Goal: Task Accomplishment & Management: Use online tool/utility

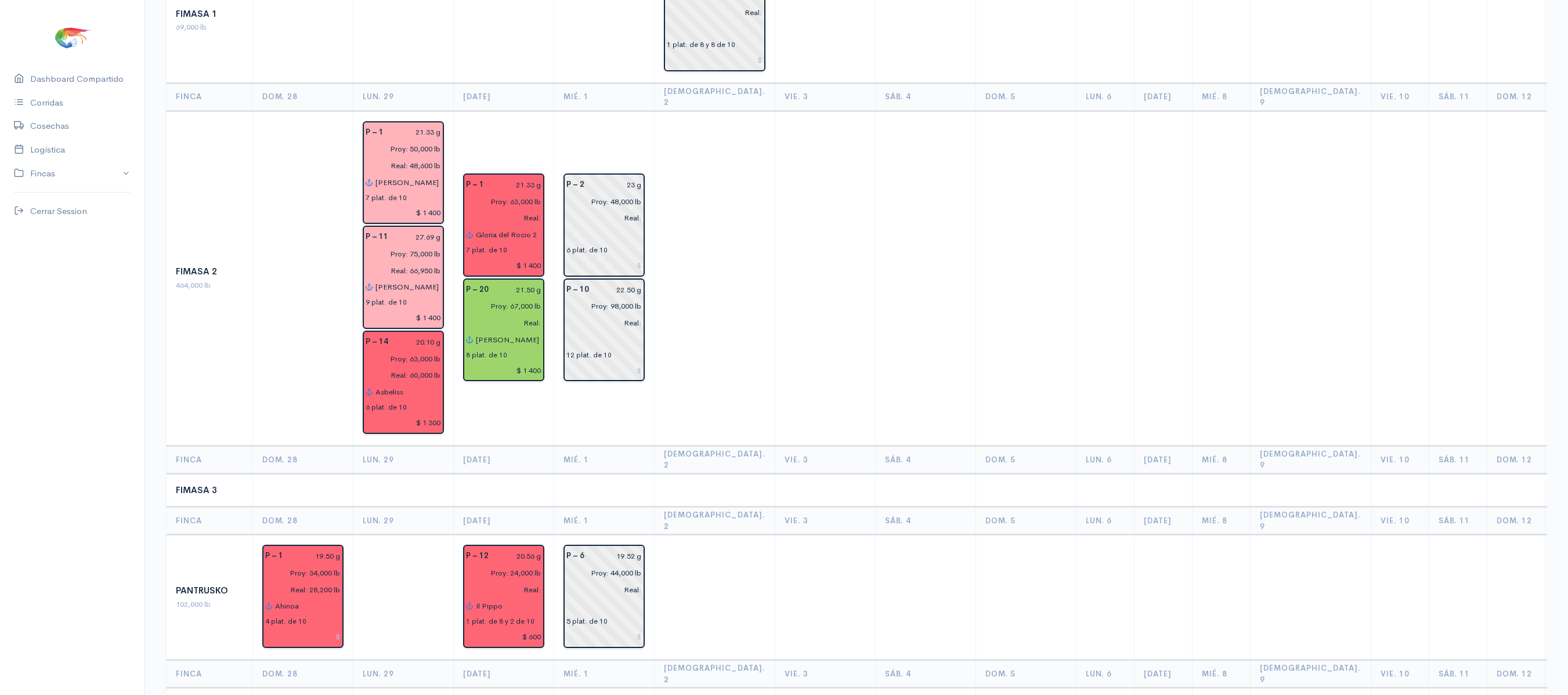
scroll to position [627, 0]
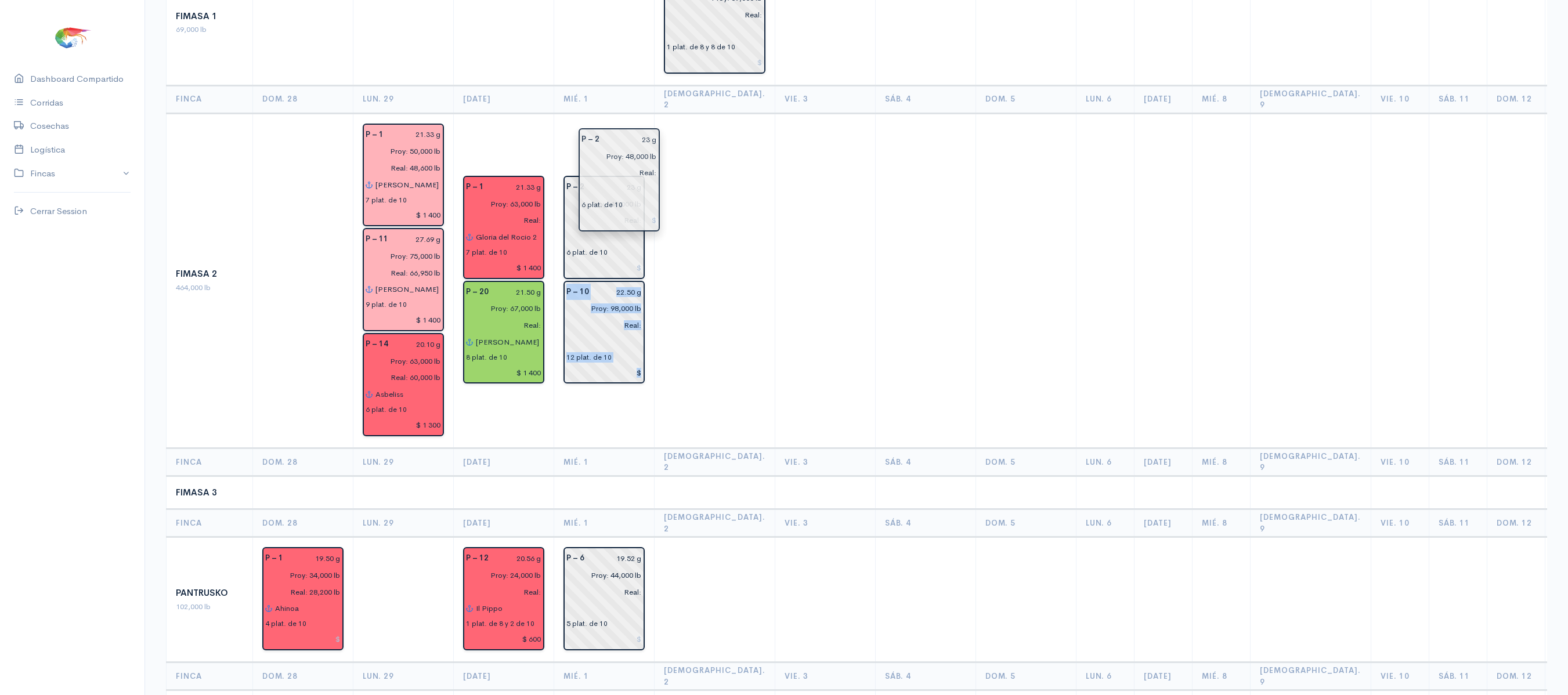
drag, startPoint x: 596, startPoint y: 158, endPoint x: 728, endPoint y: 165, distance: 132.2
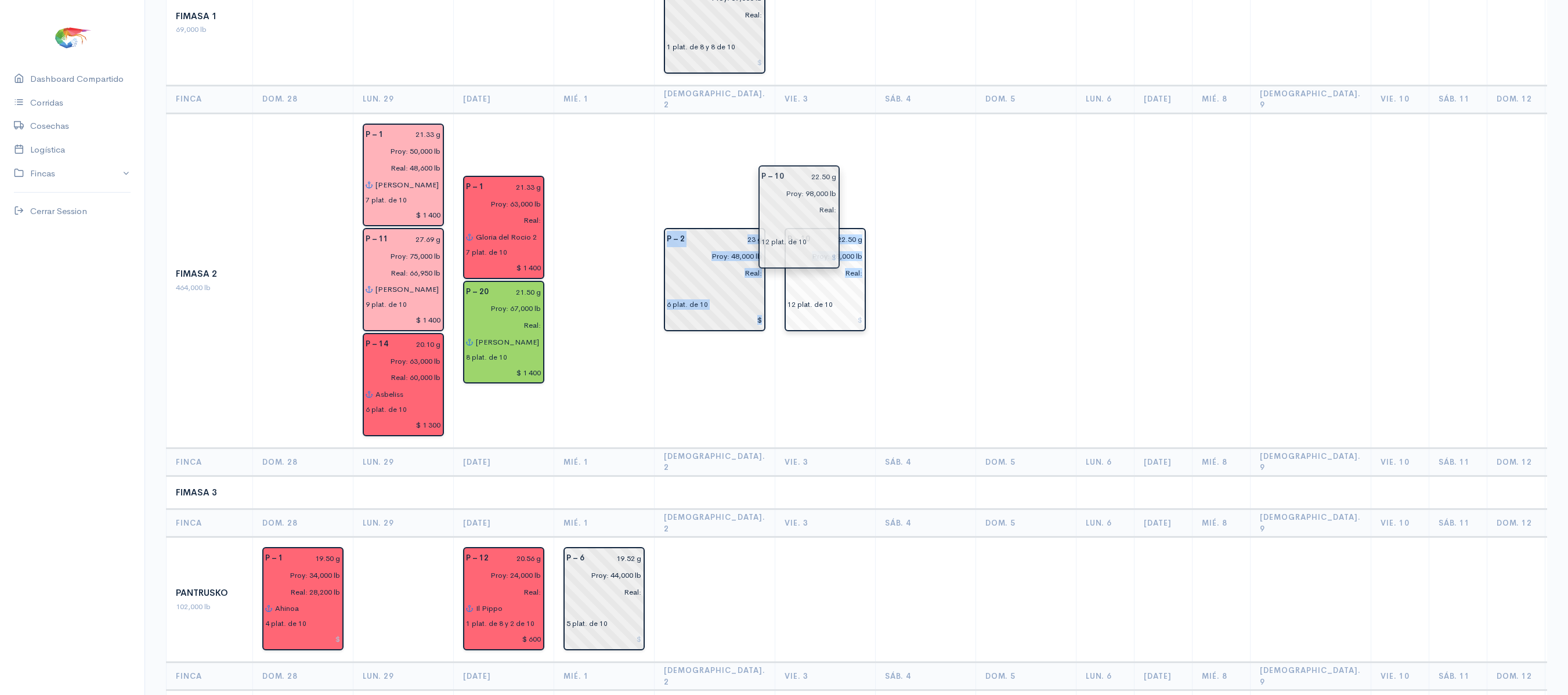
drag, startPoint x: 582, startPoint y: 213, endPoint x: 791, endPoint y: 203, distance: 209.2
click at [775, 125] on td "P – 10 22.50 g Proy: 98,000 lb Real: 12 plat. de 10" at bounding box center [825, 280] width 100 height 334
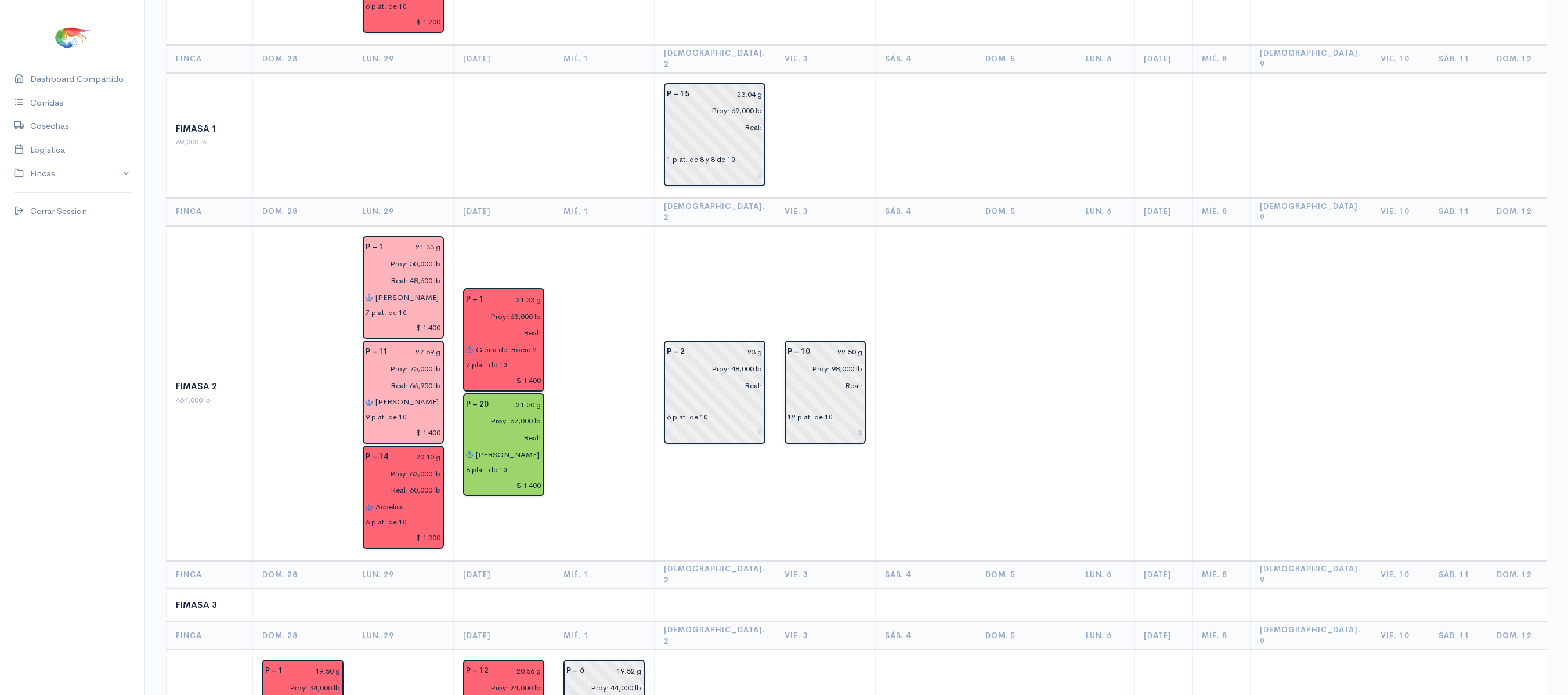
scroll to position [512, 0]
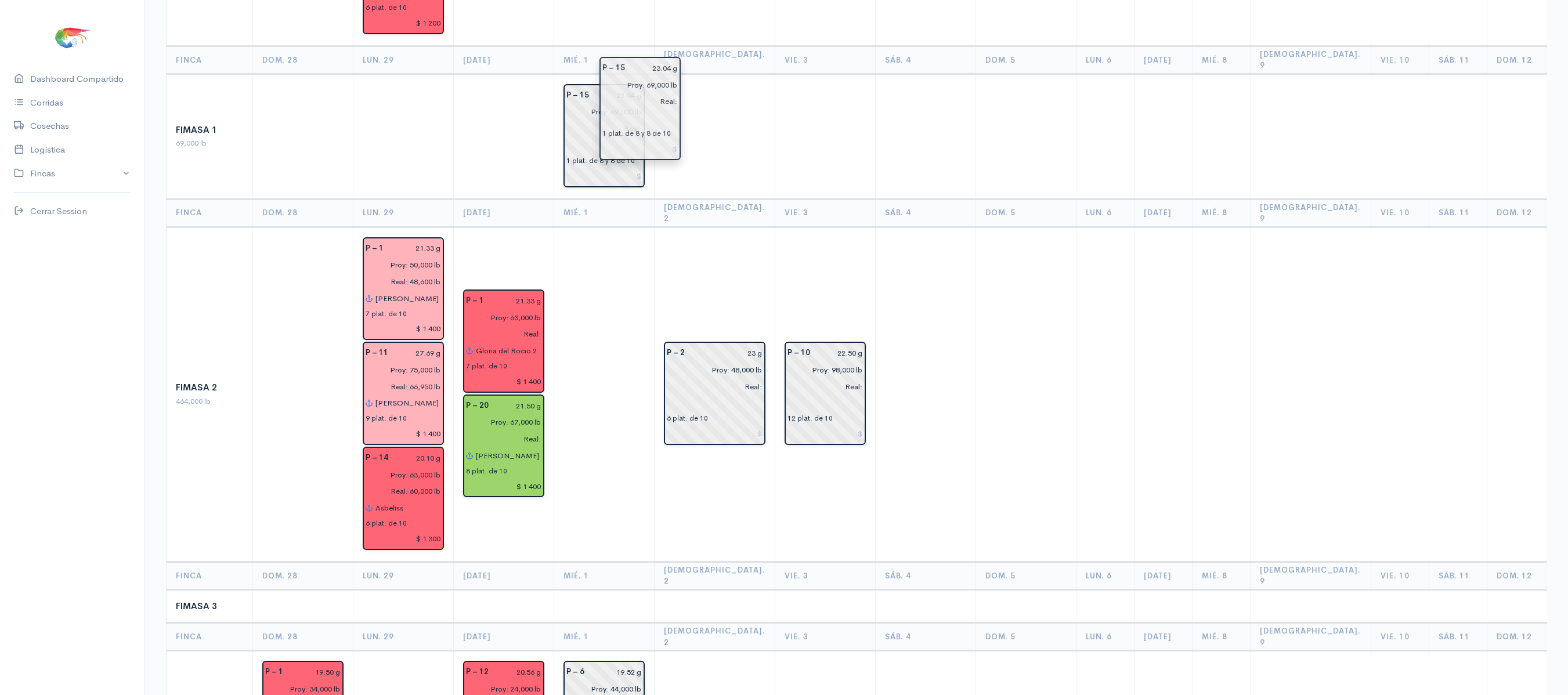
drag, startPoint x: 707, startPoint y: 111, endPoint x: 642, endPoint y: 119, distance: 65.5
click at [715, 79] on td at bounding box center [715, 136] width 121 height 125
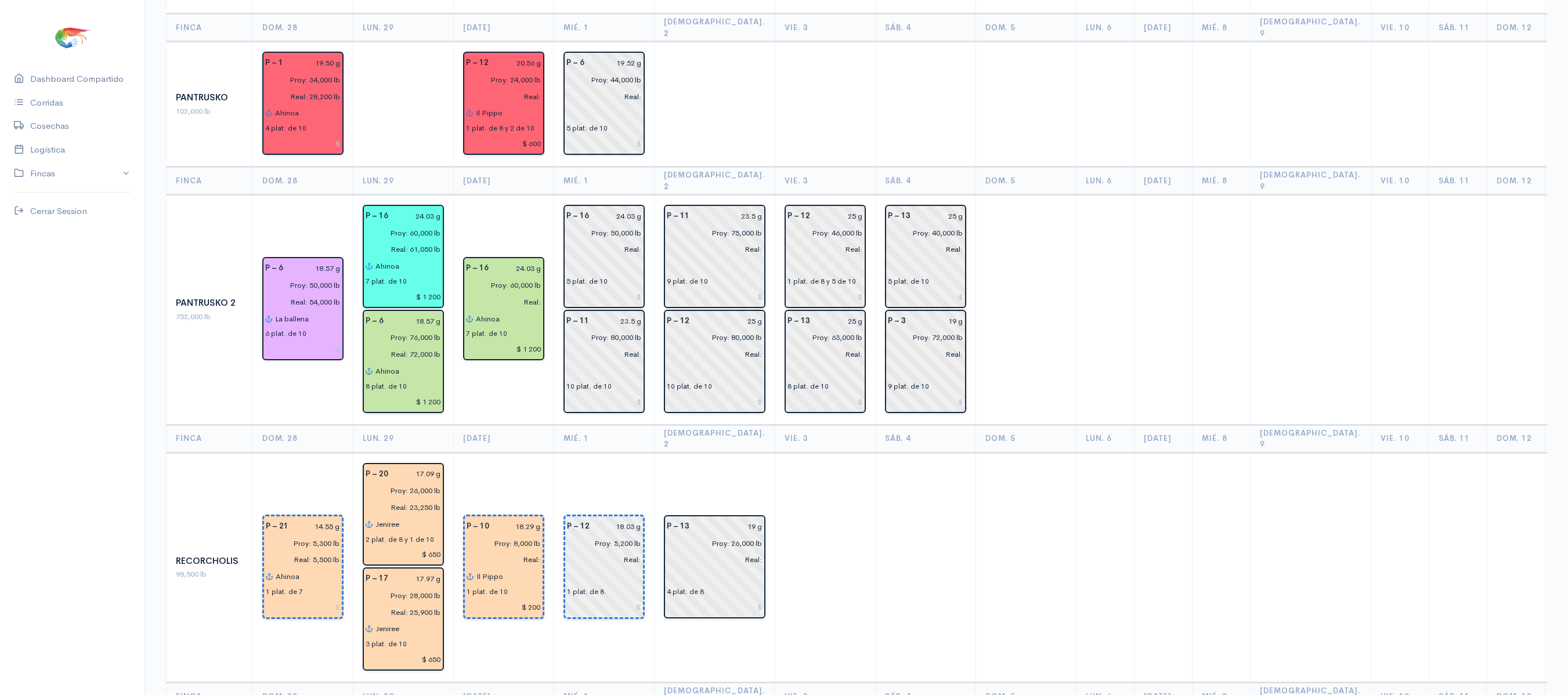
scroll to position [986, 0]
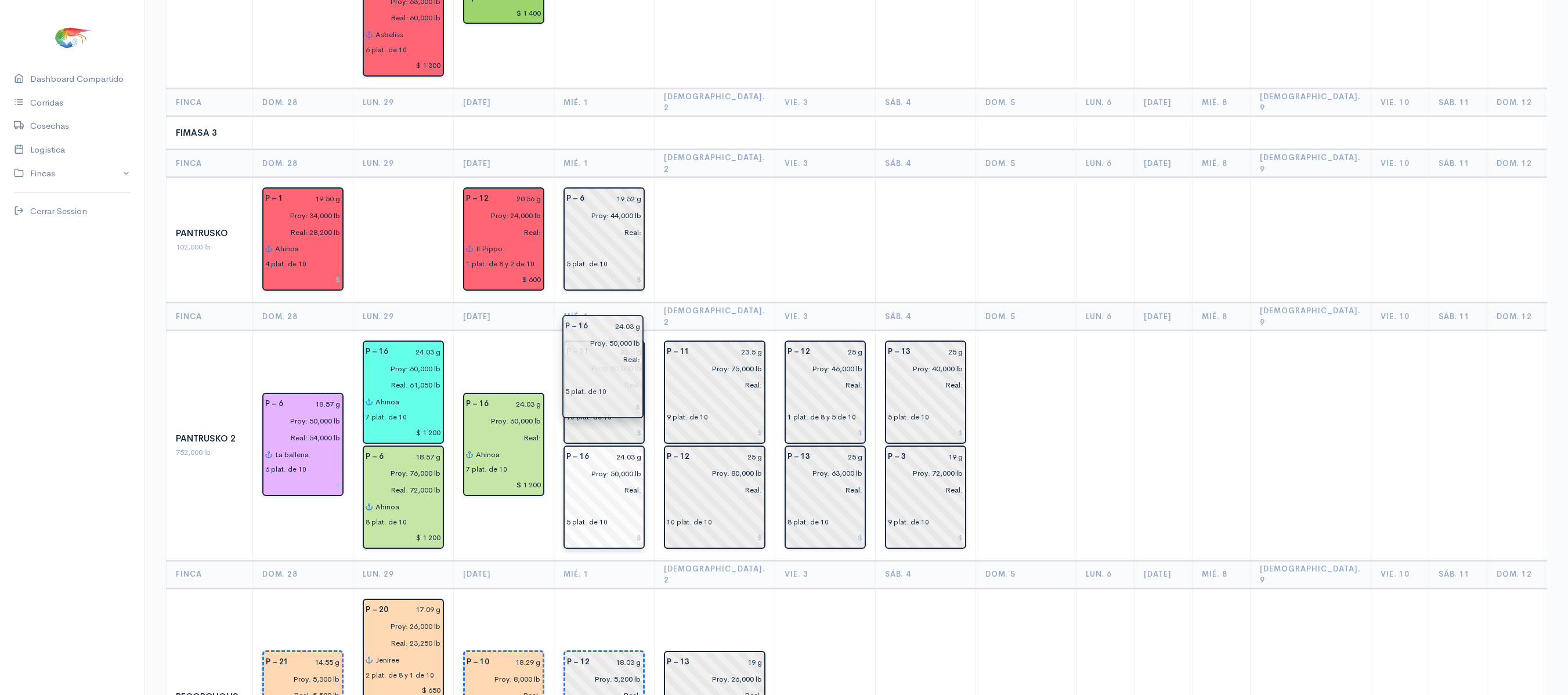
drag, startPoint x: 612, startPoint y: 319, endPoint x: 609, endPoint y: 374, distance: 55.1
click at [685, 177] on td at bounding box center [715, 240] width 121 height 125
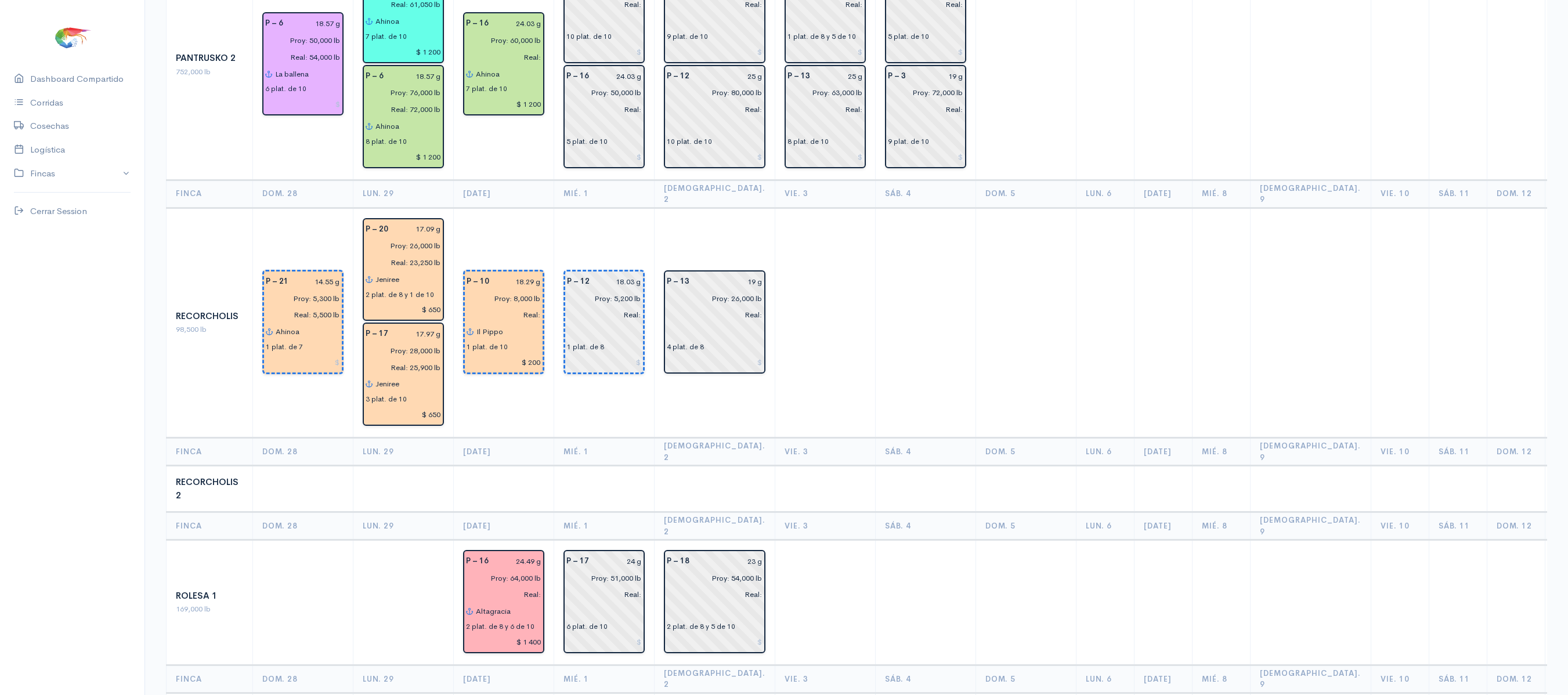
scroll to position [1368, 0]
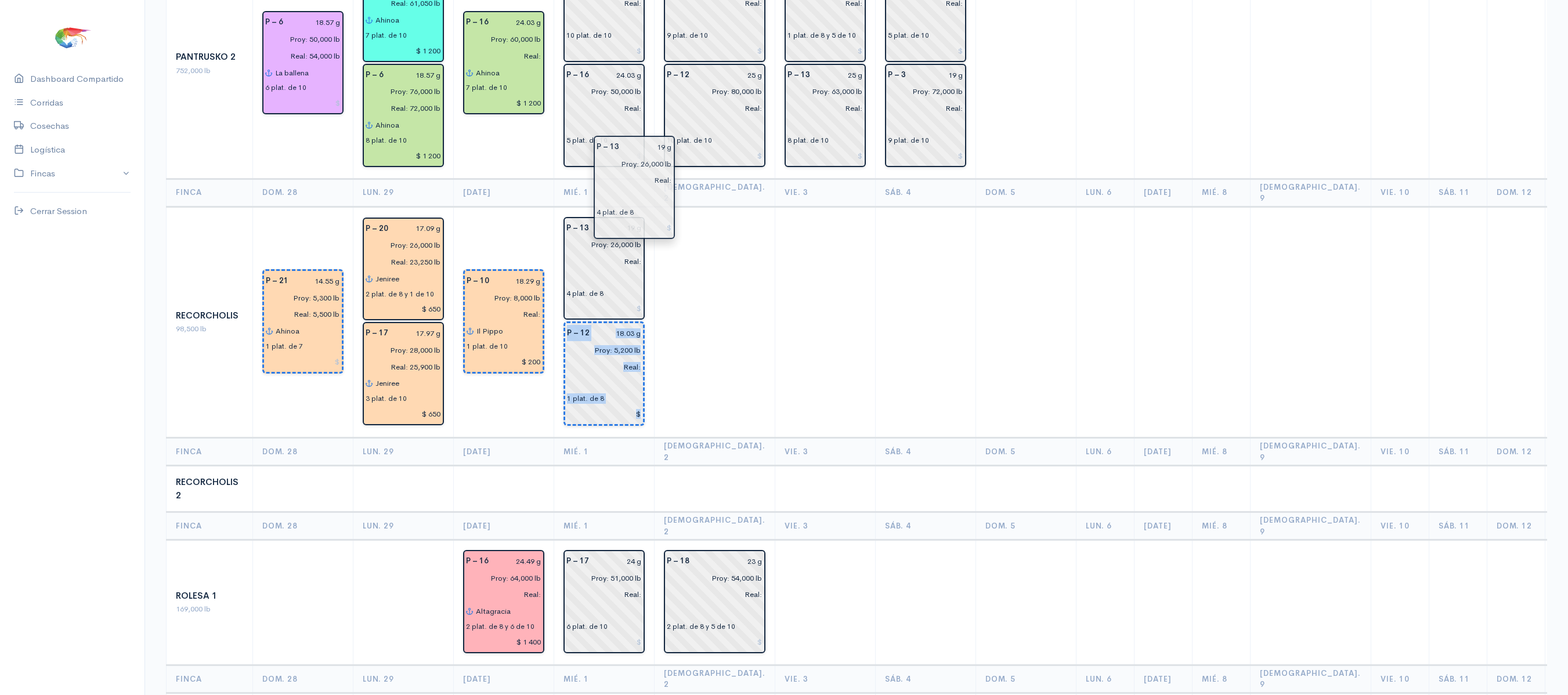
drag, startPoint x: 691, startPoint y: 194, endPoint x: 620, endPoint y: 158, distance: 79.6
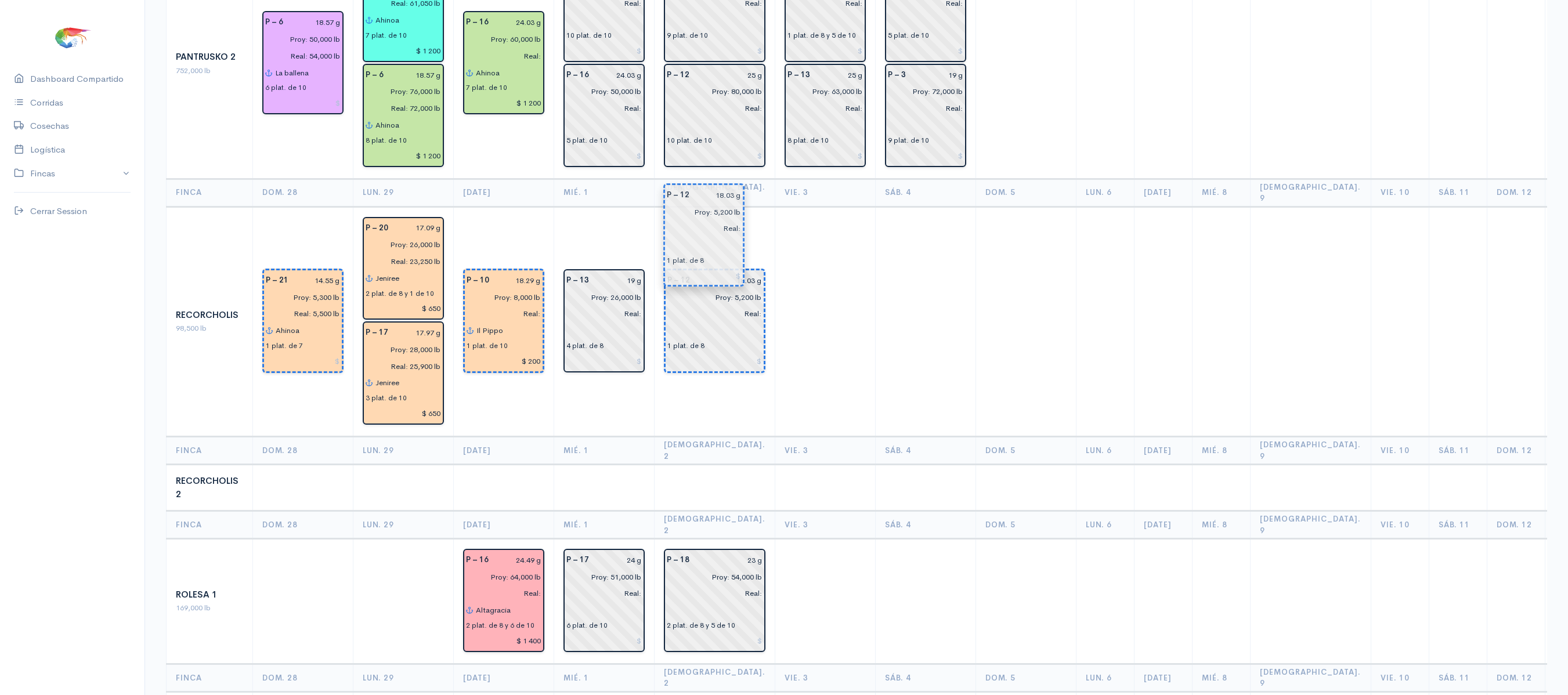
click at [678, 322] on input "text" at bounding box center [714, 331] width 95 height 17
click at [775, 225] on td at bounding box center [825, 321] width 100 height 230
click at [775, 207] on td at bounding box center [825, 321] width 100 height 230
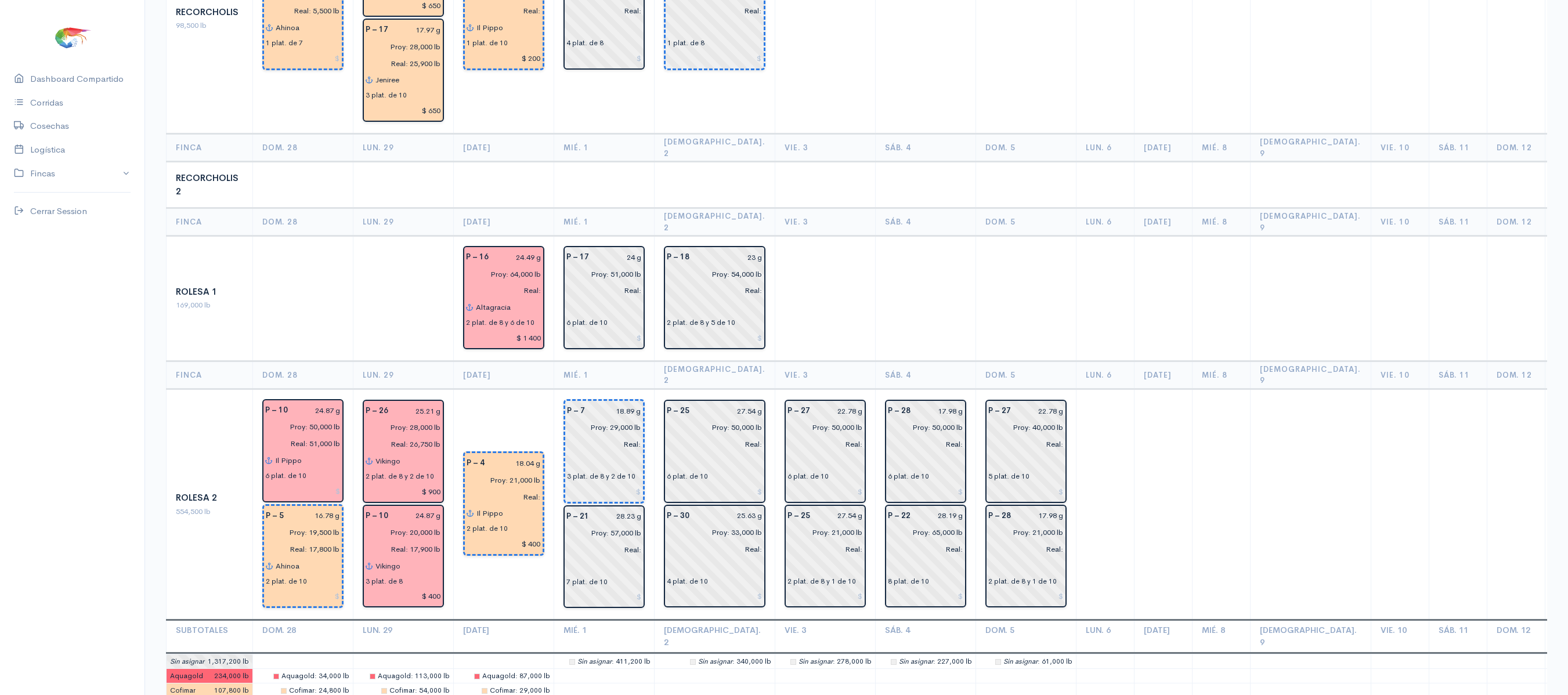
scroll to position [1669, 0]
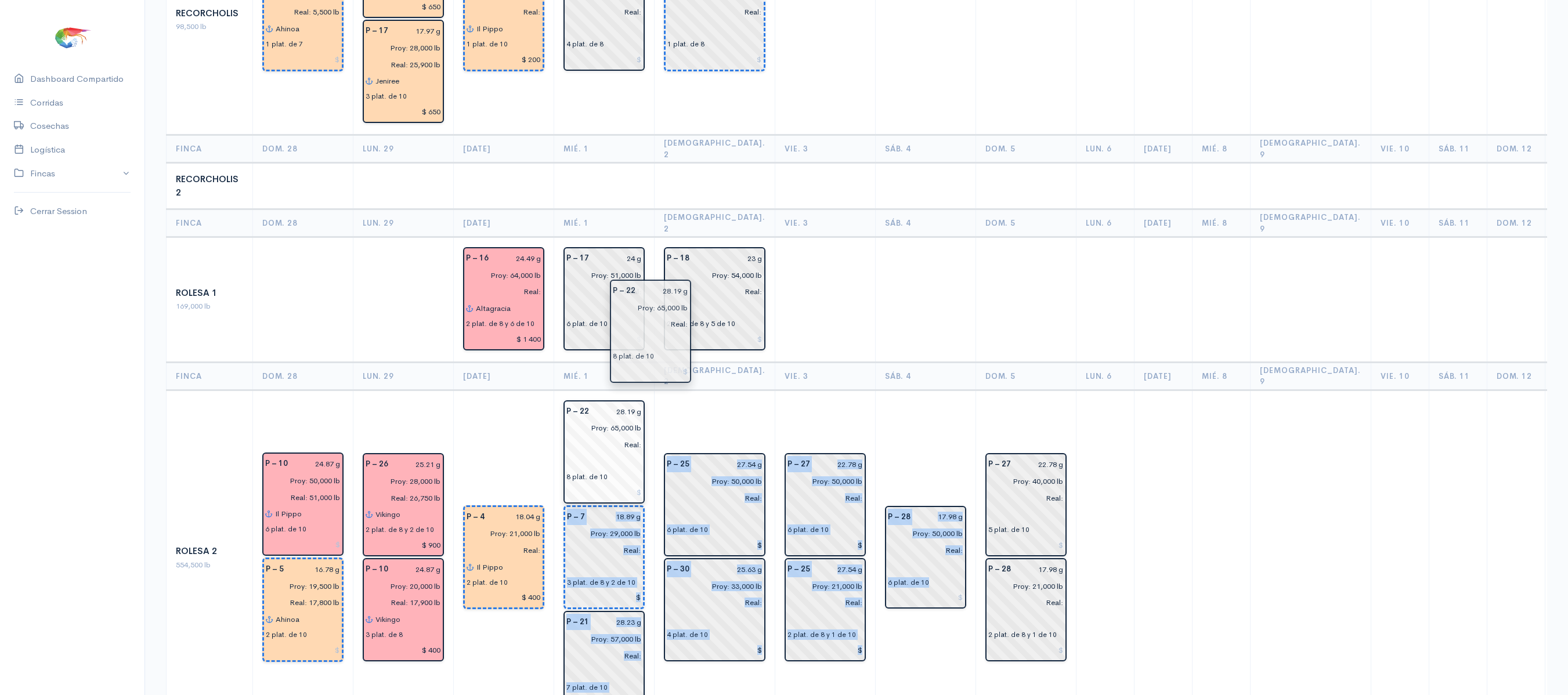
drag, startPoint x: 851, startPoint y: 415, endPoint x: 627, endPoint y: 329, distance: 239.9
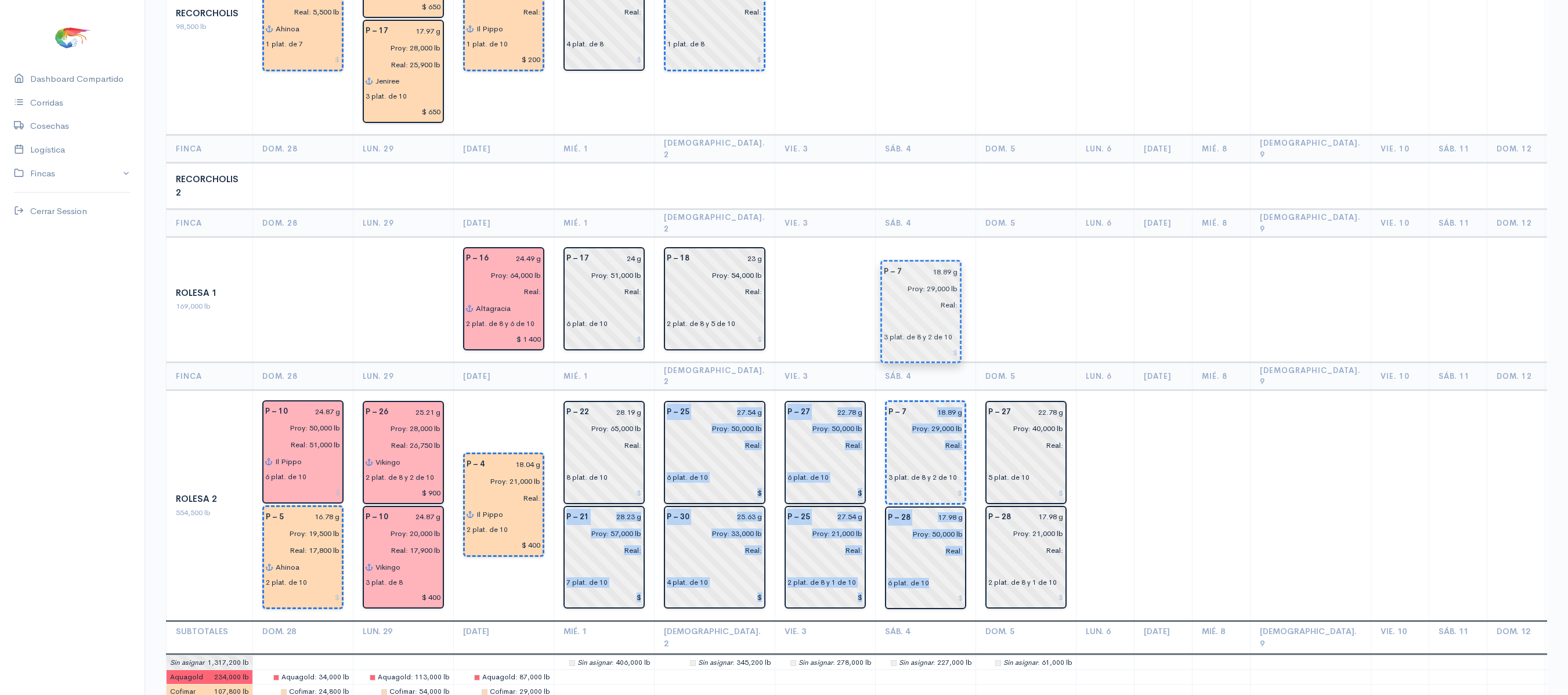
click at [922, 437] on input "Real:" at bounding box center [922, 445] width 82 height 17
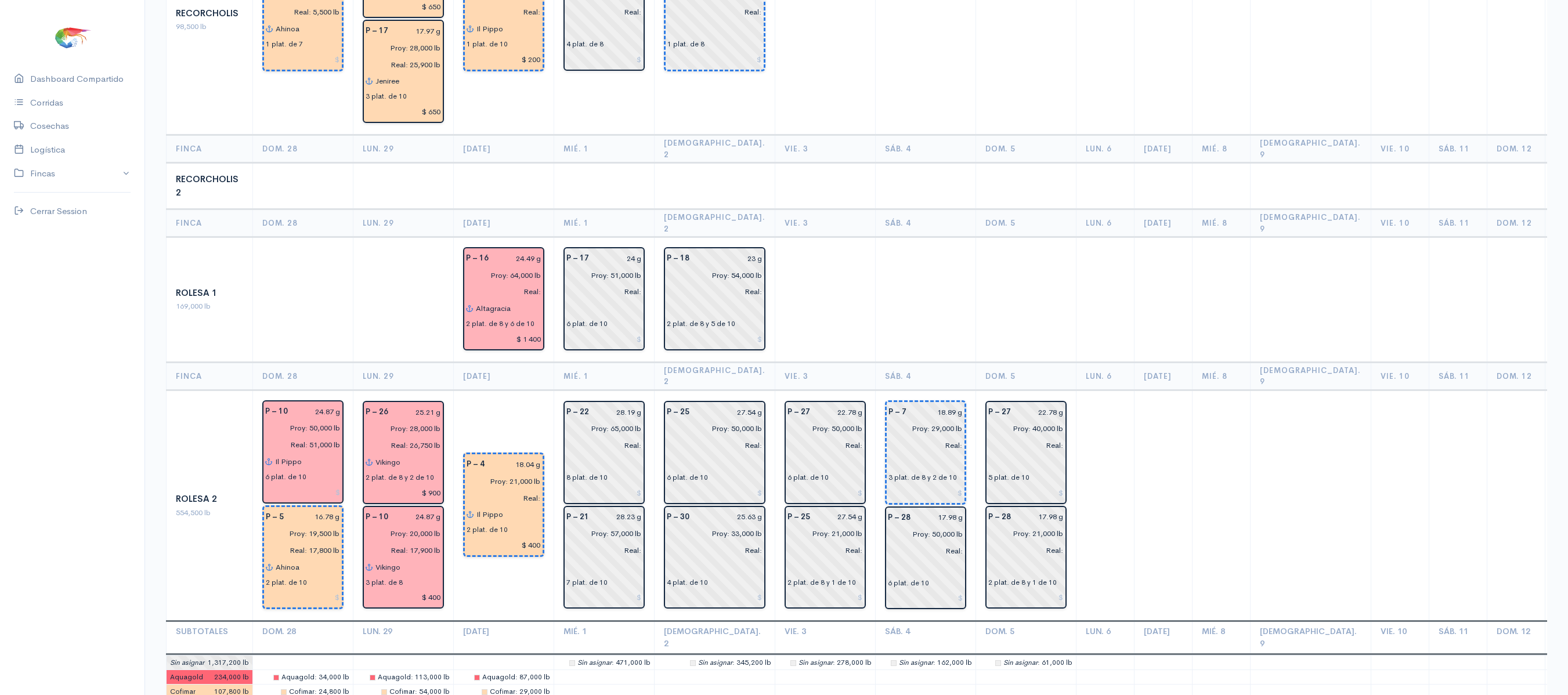
click at [923, 237] on td at bounding box center [926, 300] width 100 height 125
click at [656, 362] on th "Jue. 2" at bounding box center [715, 376] width 121 height 28
drag, startPoint x: 609, startPoint y: 419, endPoint x: 603, endPoint y: 296, distance: 123.1
click at [639, 390] on td "P – 21 28.23 g Proy: 57,000 lb Real: 7 plat. de 10 P – 22 28.19 g Proy: 65,000 …" at bounding box center [605, 505] width 100 height 231
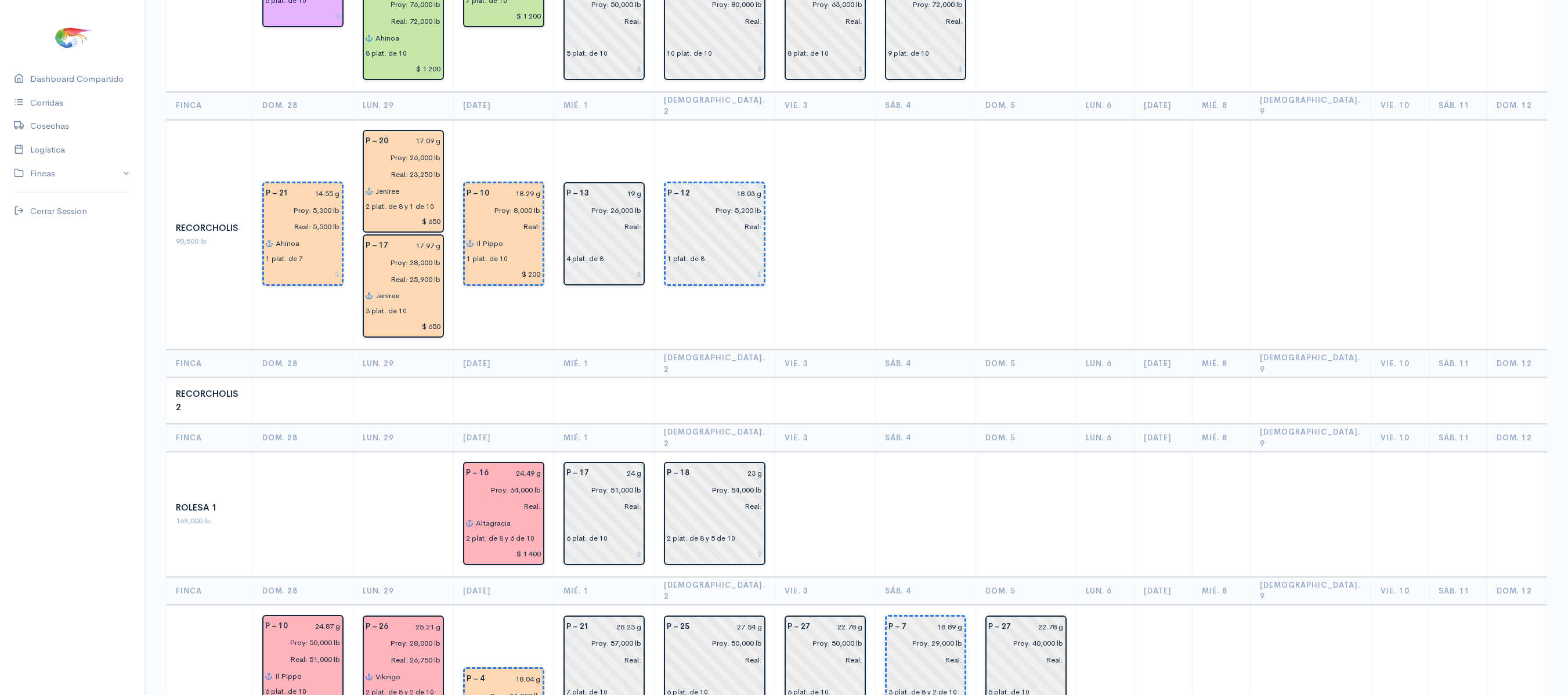
scroll to position [1453, 0]
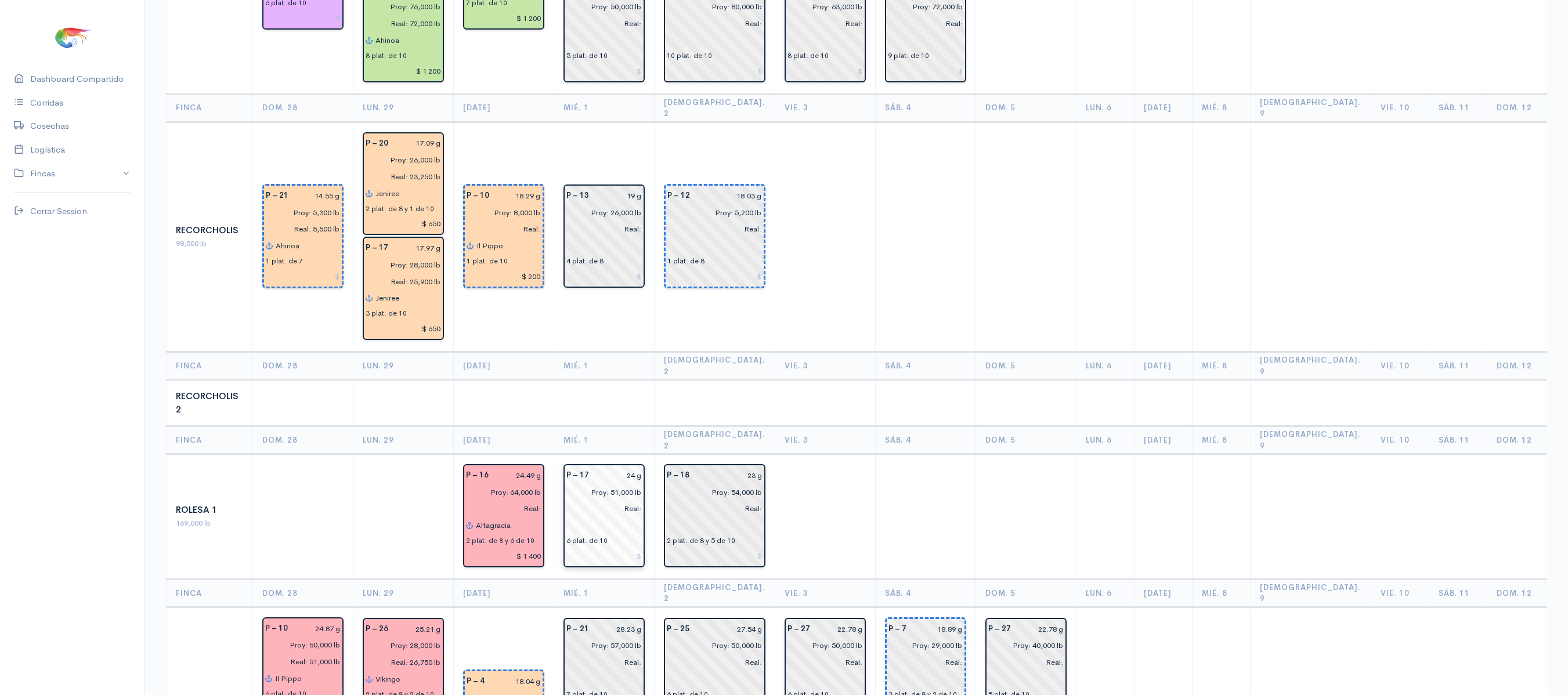
click at [633, 467] on input "24 g" at bounding box center [619, 475] width 46 height 17
type input "23.89 g"
click at [775, 244] on td at bounding box center [825, 237] width 100 height 230
click at [635, 621] on input "28.23 g" at bounding box center [619, 629] width 46 height 17
type input "29.24 g"
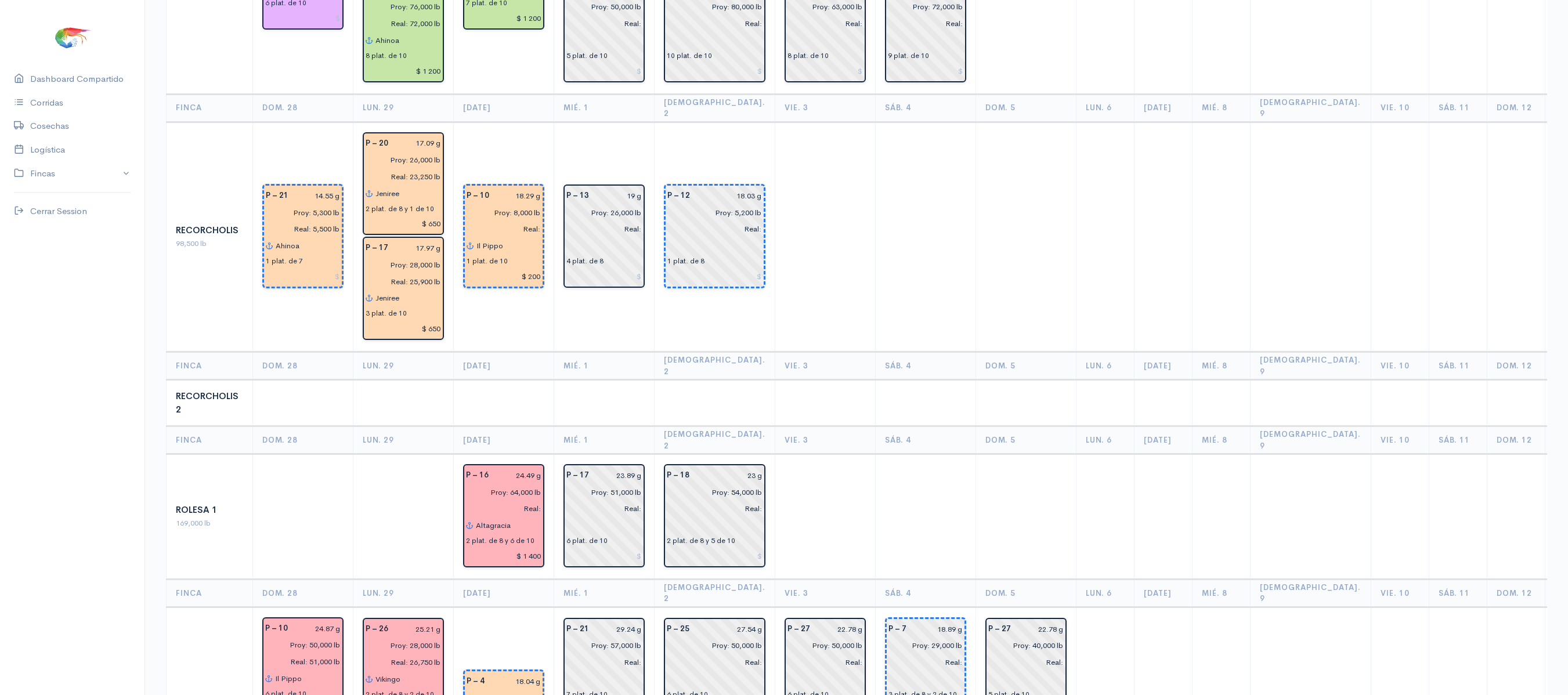
click at [1017, 380] on td at bounding box center [1026, 403] width 100 height 46
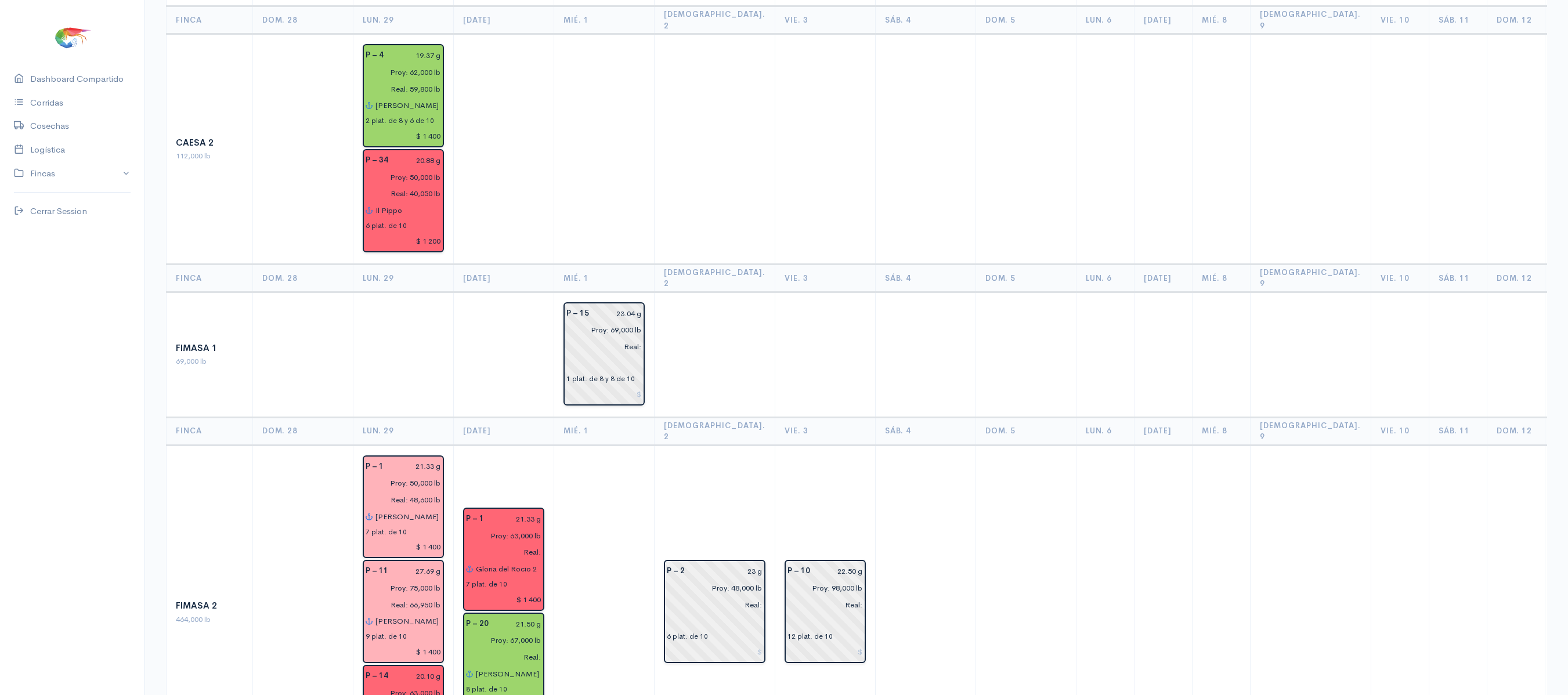
scroll to position [0, 0]
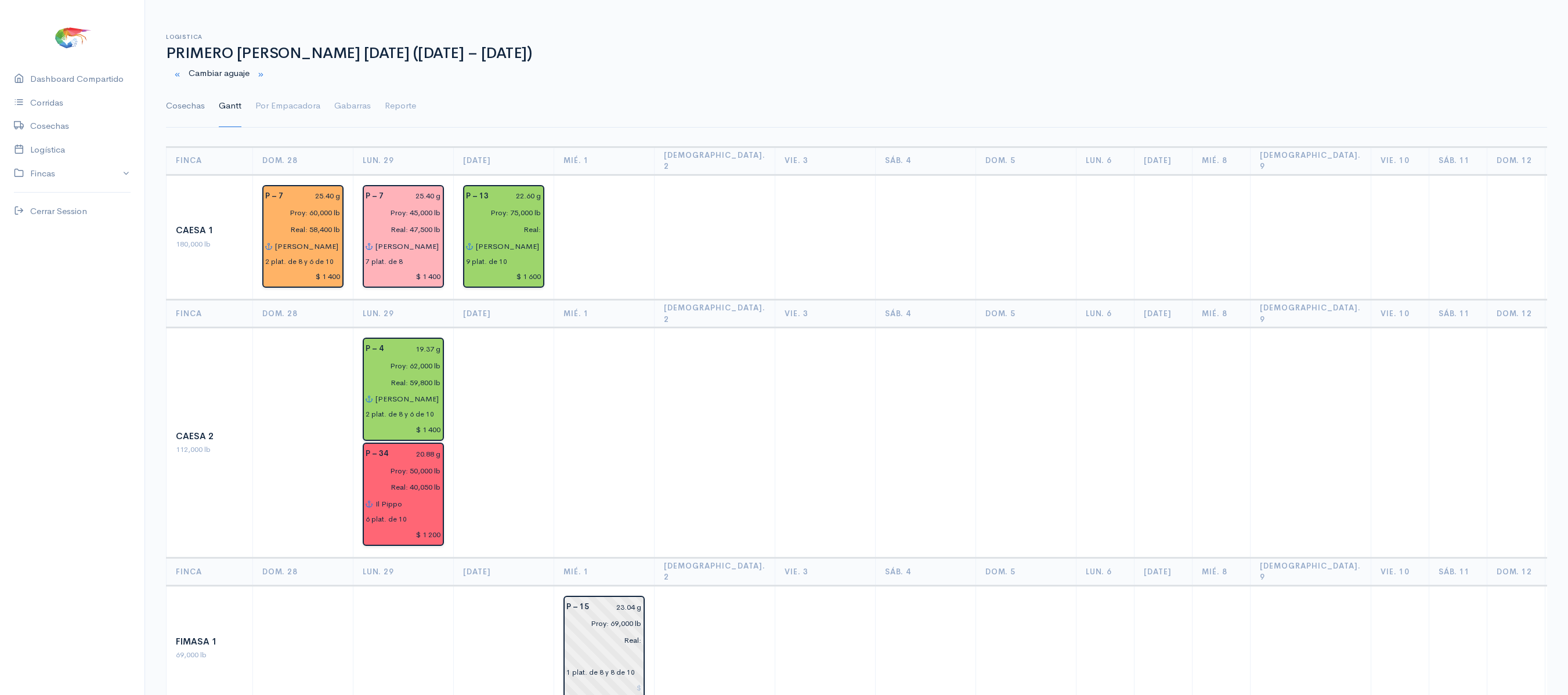
click at [173, 102] on link "Cosechas" at bounding box center [185, 106] width 39 height 42
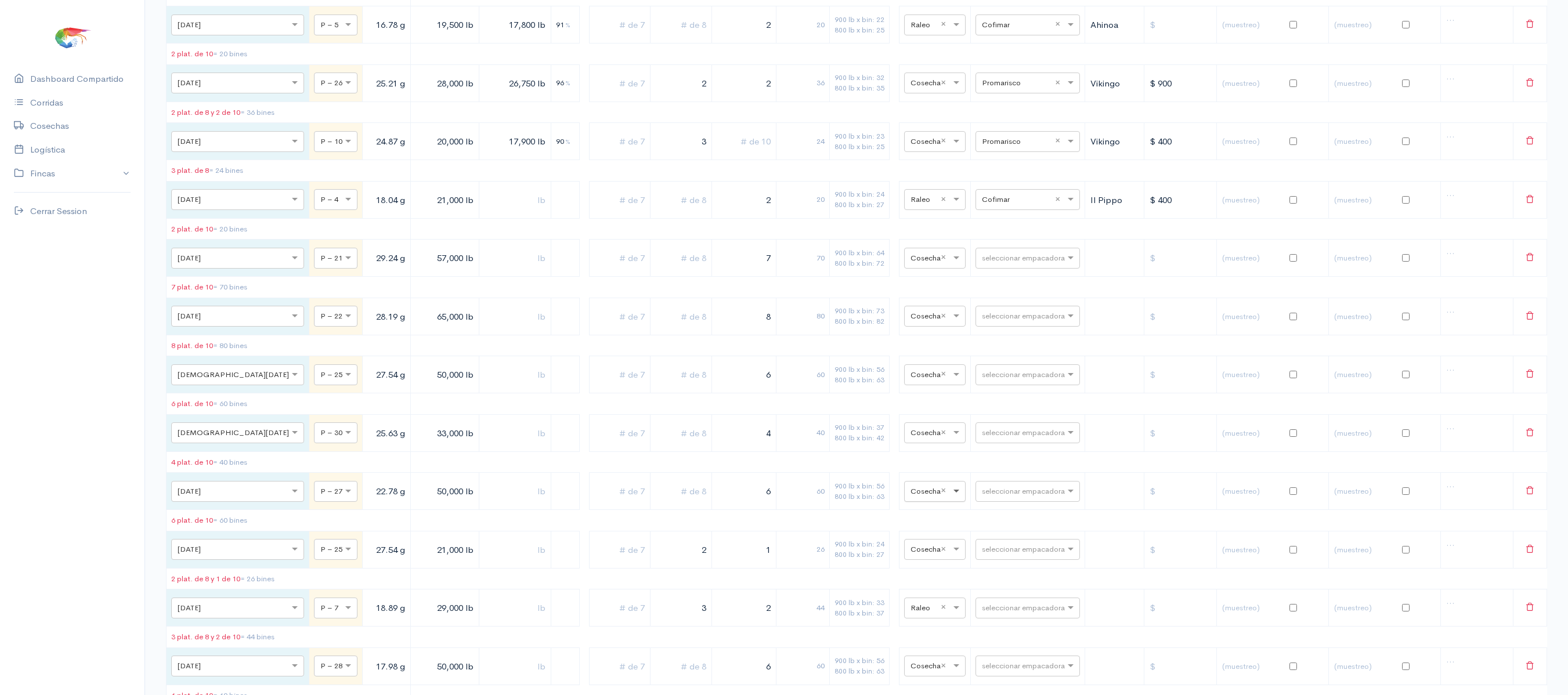
scroll to position [3227, 0]
click at [1028, 263] on input "text" at bounding box center [1017, 256] width 71 height 13
type input "T"
click at [1003, 522] on span "Total Seafood" at bounding box center [997, 520] width 55 height 11
click at [988, 321] on input "text" at bounding box center [1017, 314] width 71 height 13
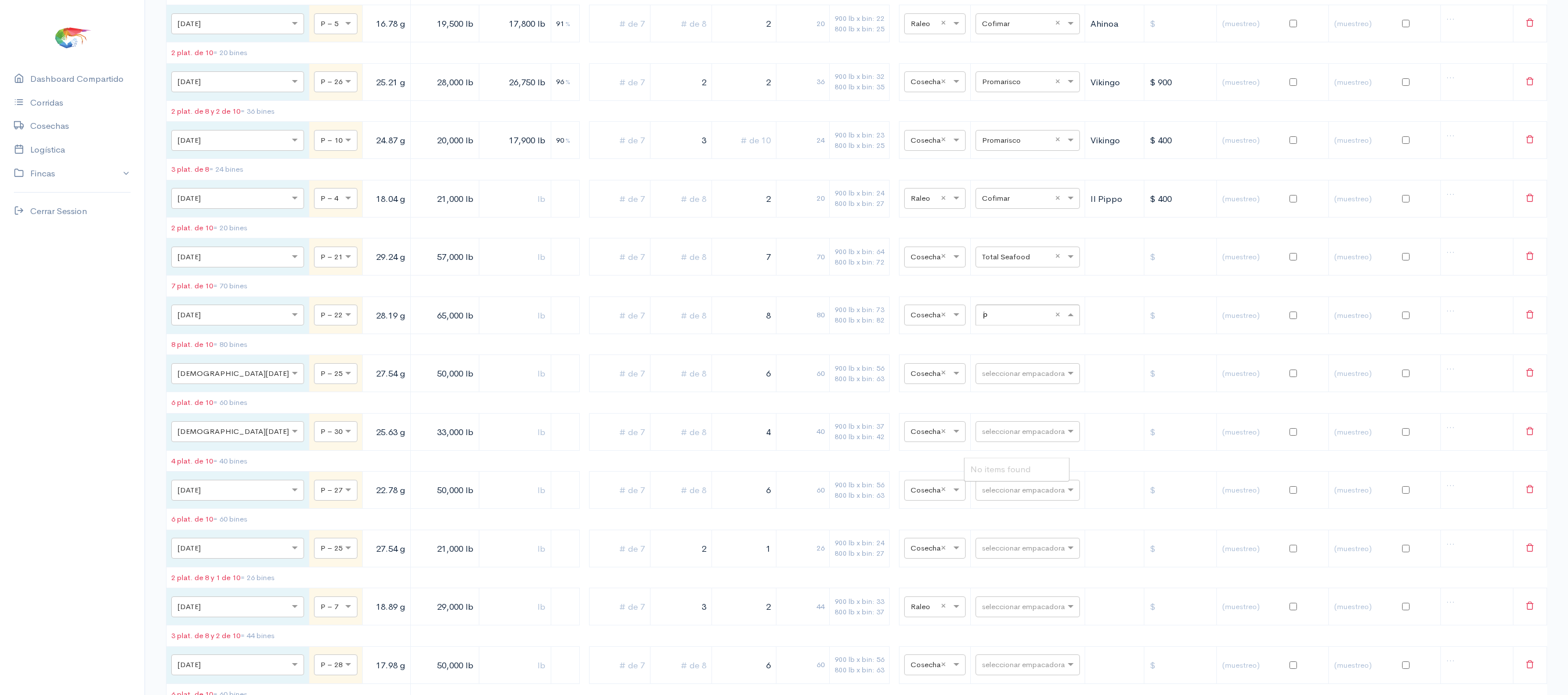
type input "´"
type input "prom"
click at [1019, 466] on div "Promarisco" at bounding box center [1017, 469] width 104 height 23
click at [1019, 334] on td "seleccionar empacadora × Promarisco ×" at bounding box center [1027, 315] width 114 height 37
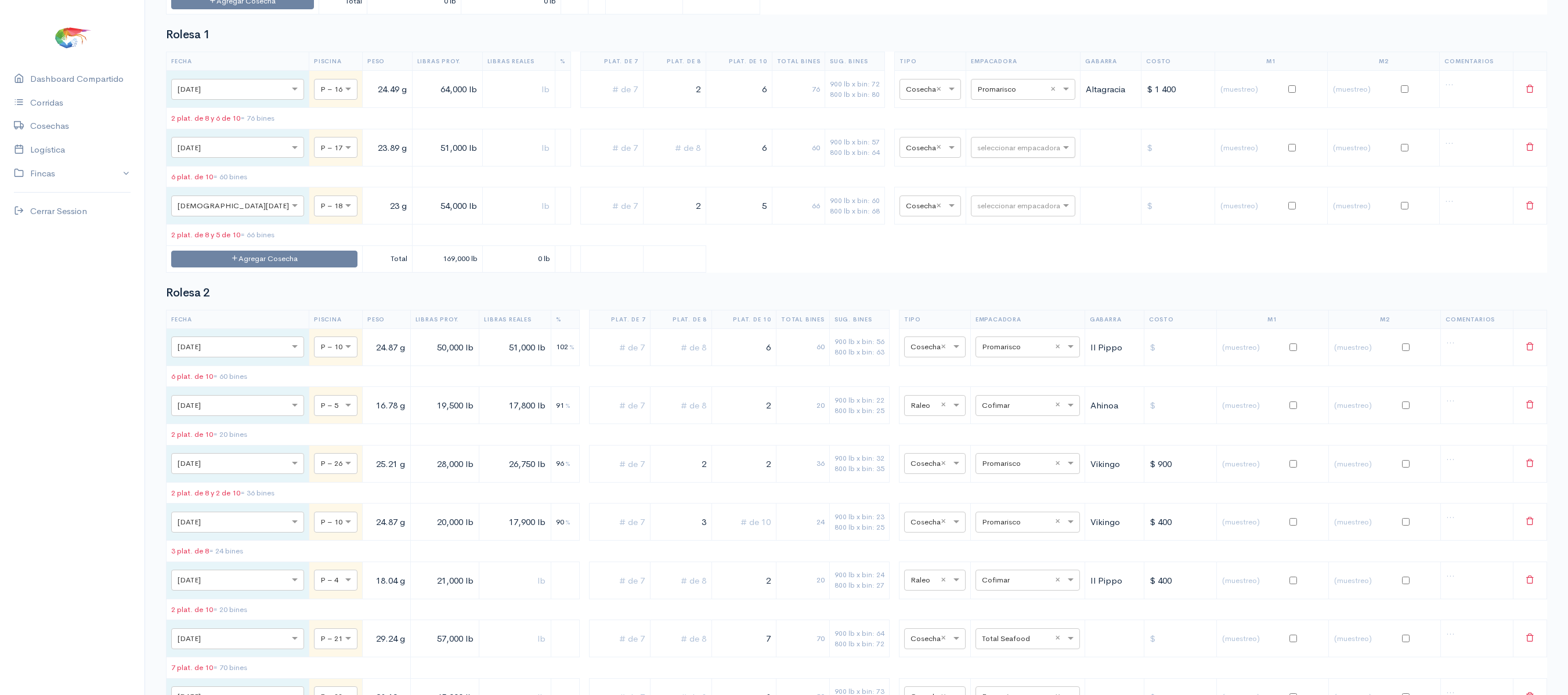
scroll to position [2847, 0]
click at [1003, 152] on input "text" at bounding box center [1012, 146] width 71 height 13
type input "pro"
click at [1001, 276] on span "Promarisco" at bounding box center [986, 278] width 44 height 11
click at [990, 215] on div "seleccionar empacadora" at bounding box center [1023, 205] width 104 height 21
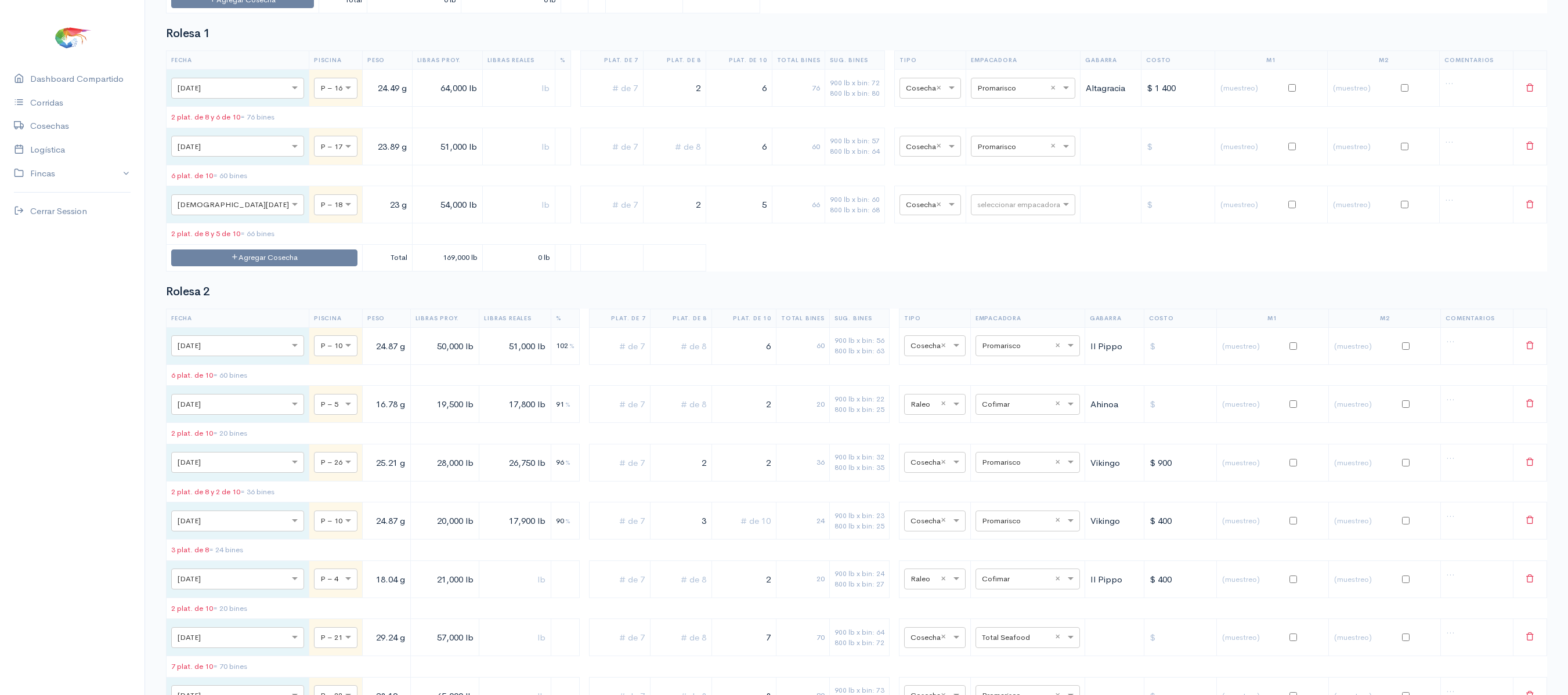
click at [995, 271] on table "Fecha Piscina Peso Libras Proy. Libras Reales % Plat. de 7 Plat. de 8 Plat. de …" at bounding box center [856, 160] width 1381 height 220
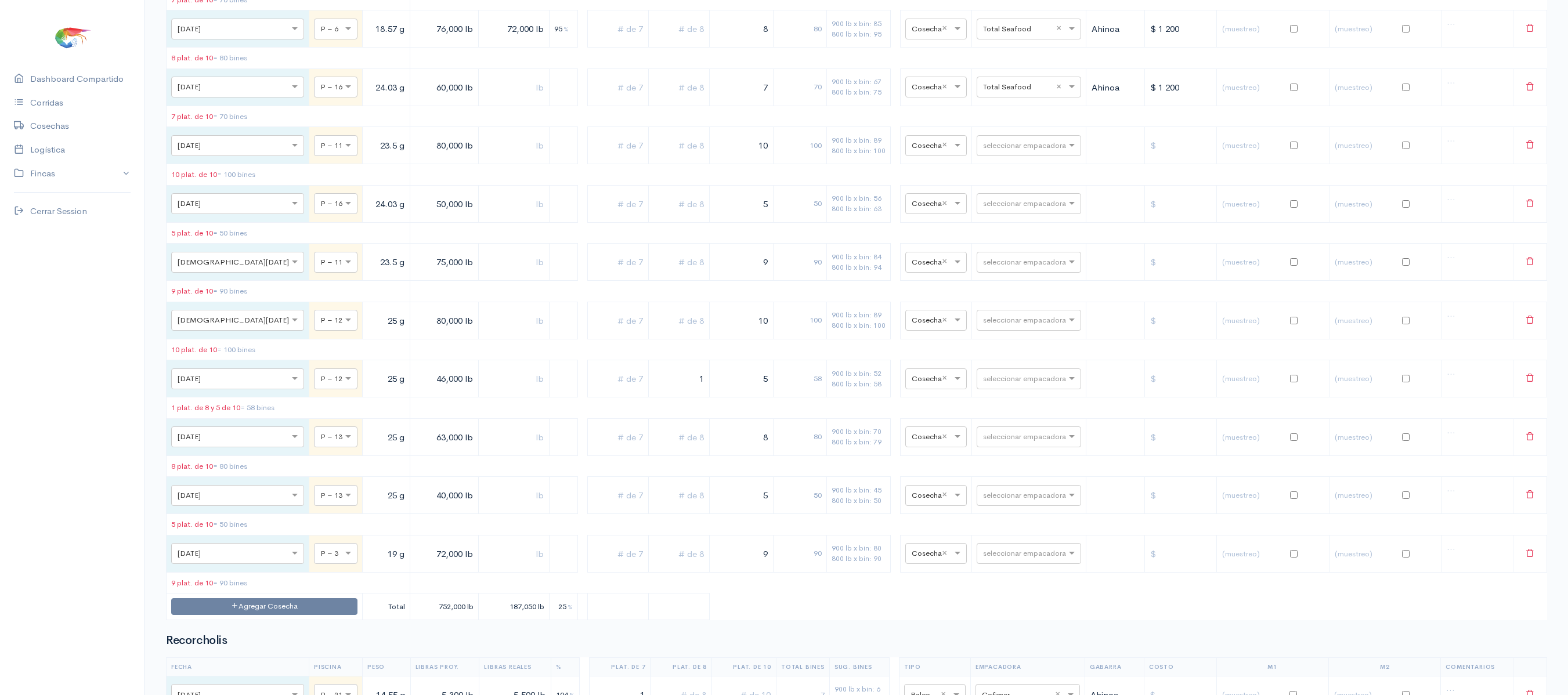
scroll to position [1724, 0]
click at [993, 211] on input "text" at bounding box center [1018, 204] width 71 height 13
type input "expal"
click at [997, 292] on span "Expalsa" at bounding box center [986, 296] width 31 height 11
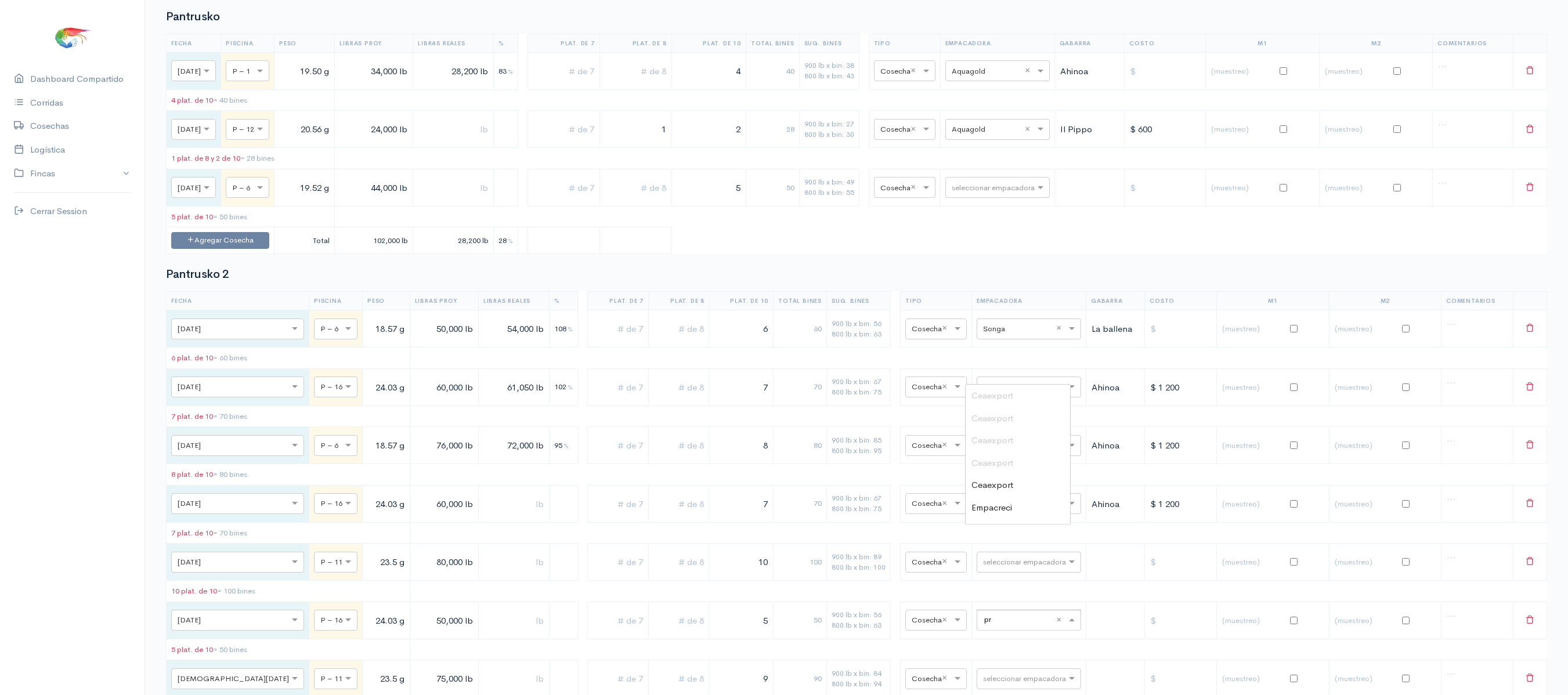
scroll to position [0, 0]
type input "pro"
click at [999, 193] on input "text" at bounding box center [987, 187] width 71 height 13
type input "pro"
click at [1001, 255] on div "Promarisco" at bounding box center [1015, 262] width 104 height 23
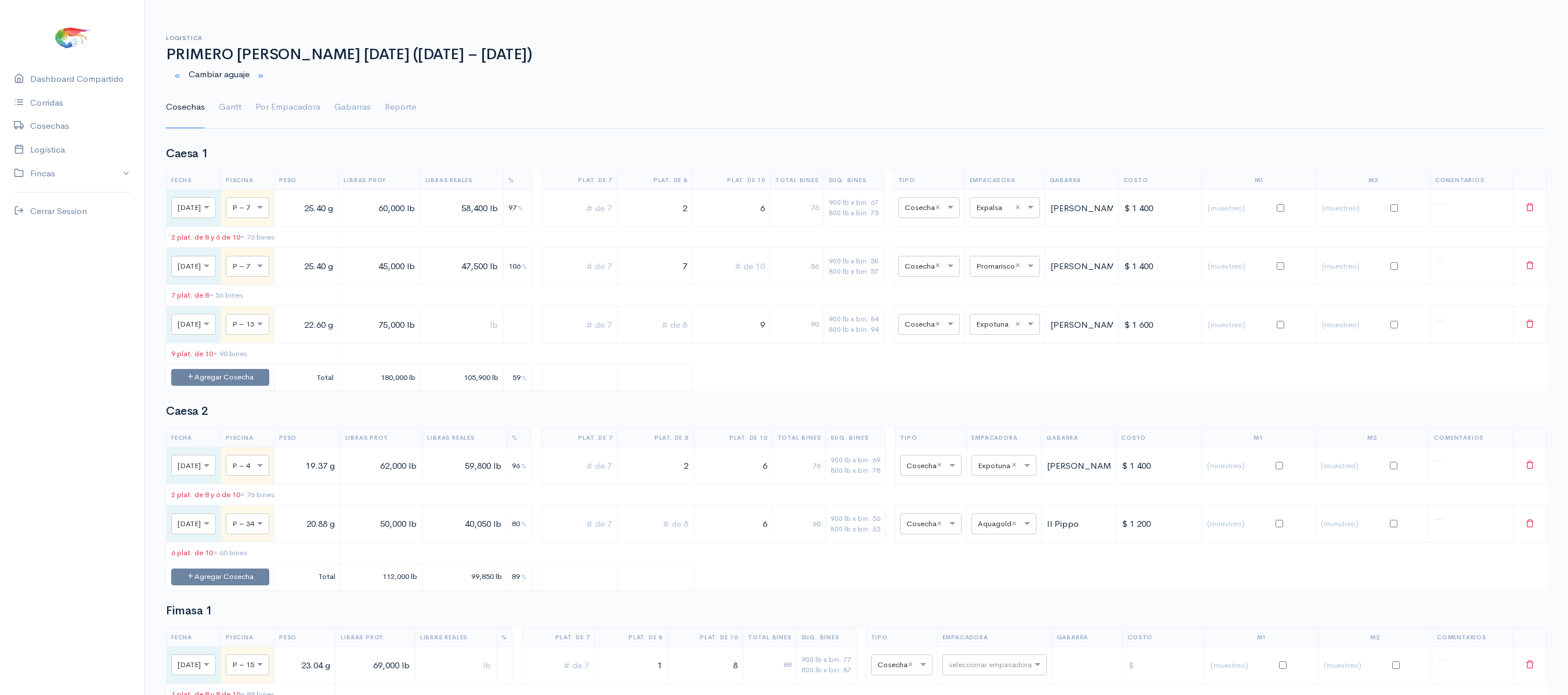
scroll to position [1, 0]
click at [229, 125] on link "Gantt" at bounding box center [230, 106] width 23 height 42
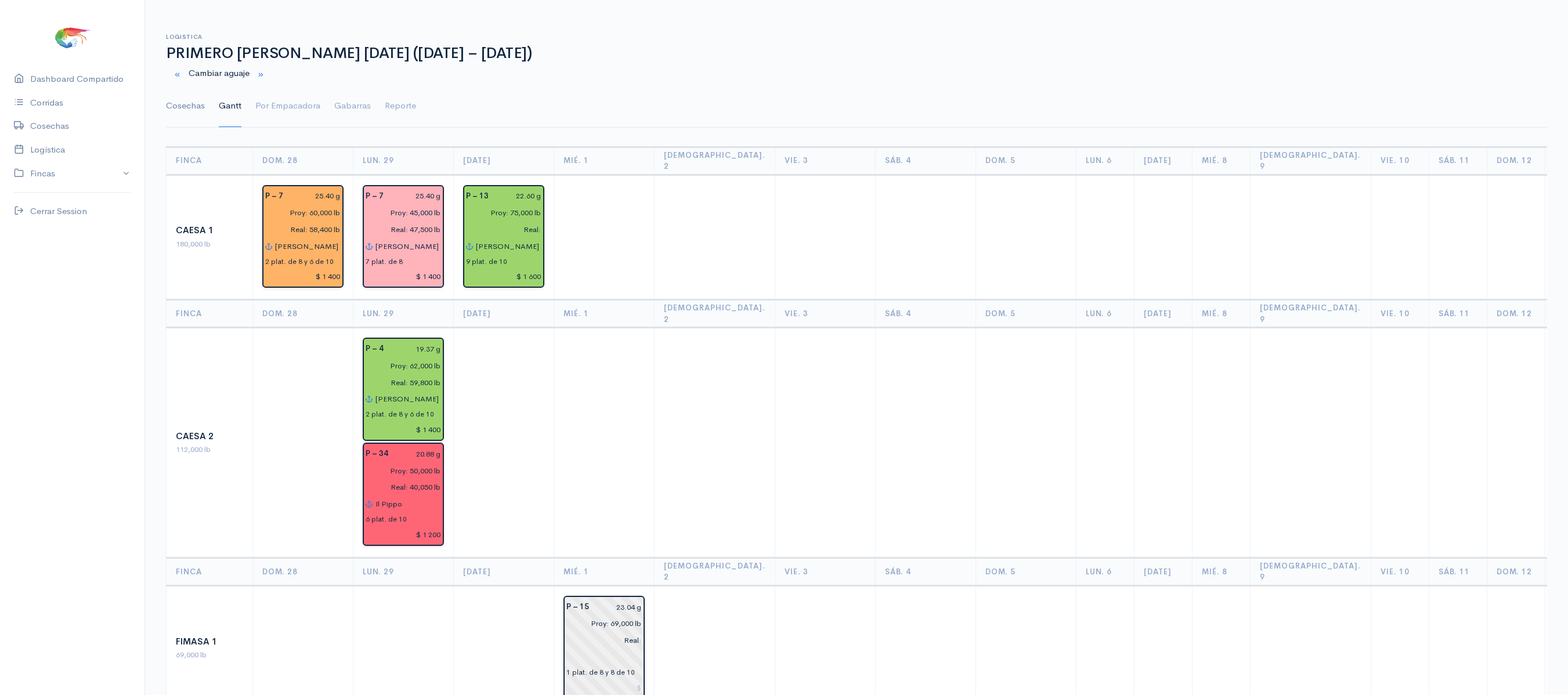
click at [188, 109] on link "Cosechas" at bounding box center [185, 106] width 39 height 42
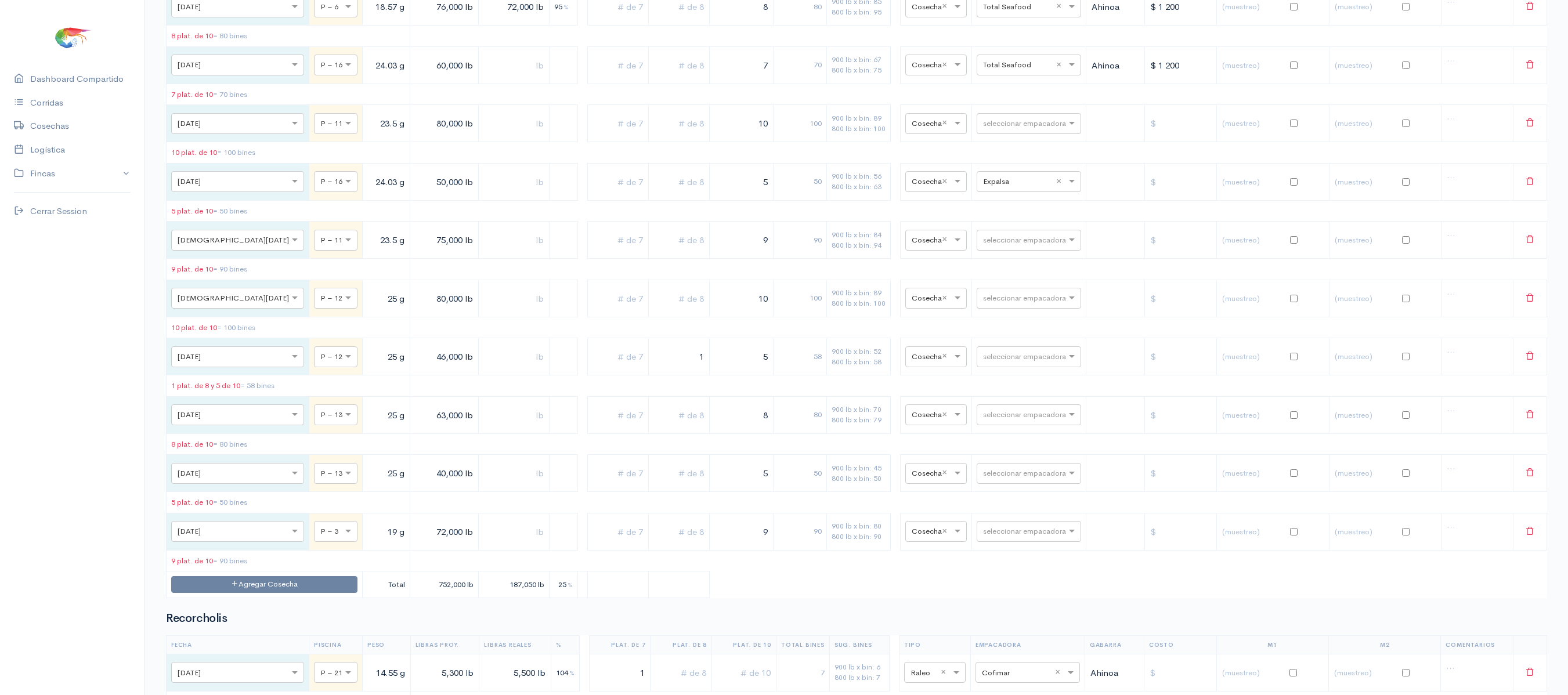
scroll to position [1747, 0]
click at [309, 142] on td "× P – 11" at bounding box center [336, 123] width 53 height 37
drag, startPoint x: 329, startPoint y: 186, endPoint x: 652, endPoint y: 131, distance: 327.6
click at [652, 131] on tbody "× Dom., 28 Sep. × P – 6 18.57 g 50,000 lb 54,000 lb 108 % 6 60 900 lb x bin: 56…" at bounding box center [856, 235] width 1380 height 726
type input "21.41 g"
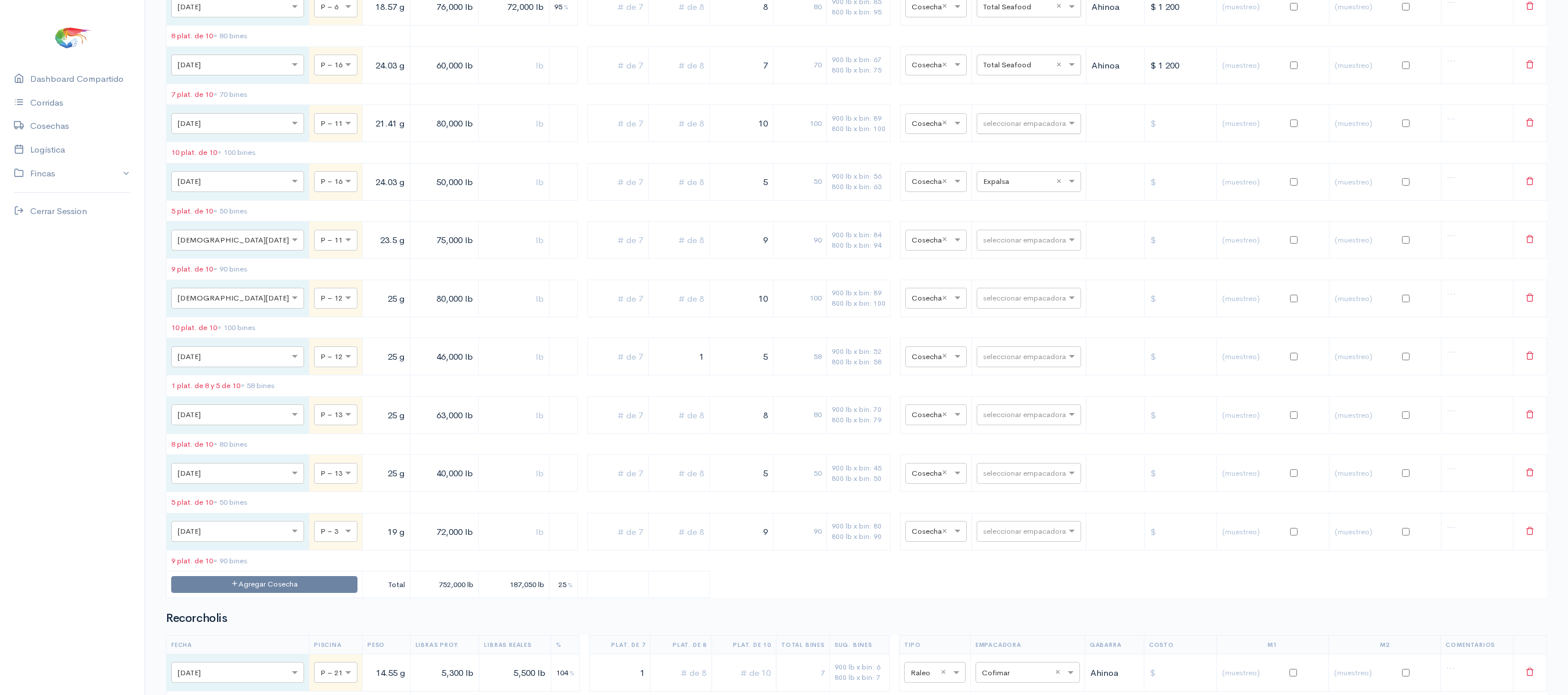
click at [1014, 134] on div "seleccionar empacadora" at bounding box center [1029, 123] width 104 height 21
type input "expotu"
click at [1020, 217] on div "Expotuna" at bounding box center [1018, 213] width 104 height 23
click at [912, 187] on input "text" at bounding box center [926, 181] width 28 height 13
click at [831, 229] on table "Fecha Piscina Peso Libras Proy. Libras Reales % Plat. de 7 Plat. de 8 Plat. de …" at bounding box center [856, 225] width 1381 height 745
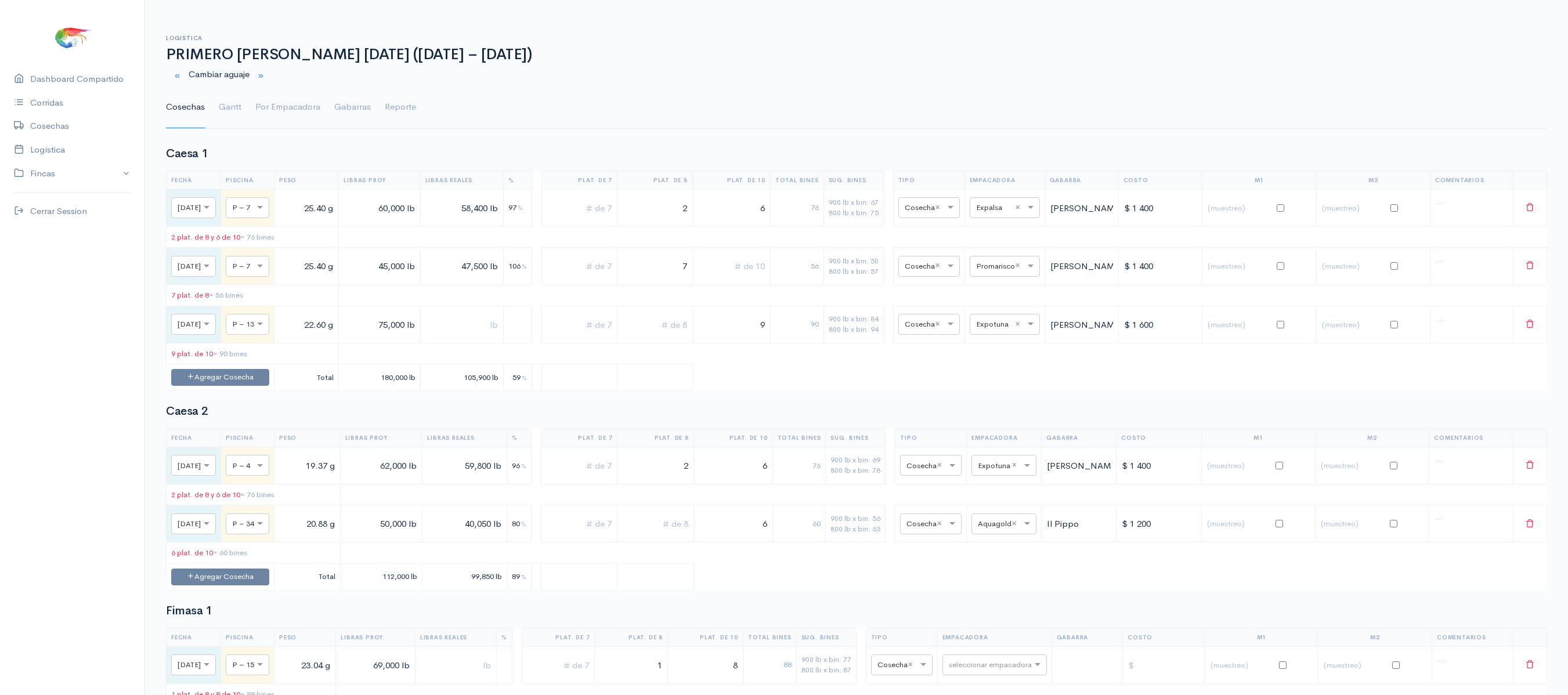
scroll to position [1, 0]
click at [230, 108] on link "Gantt" at bounding box center [230, 106] width 23 height 42
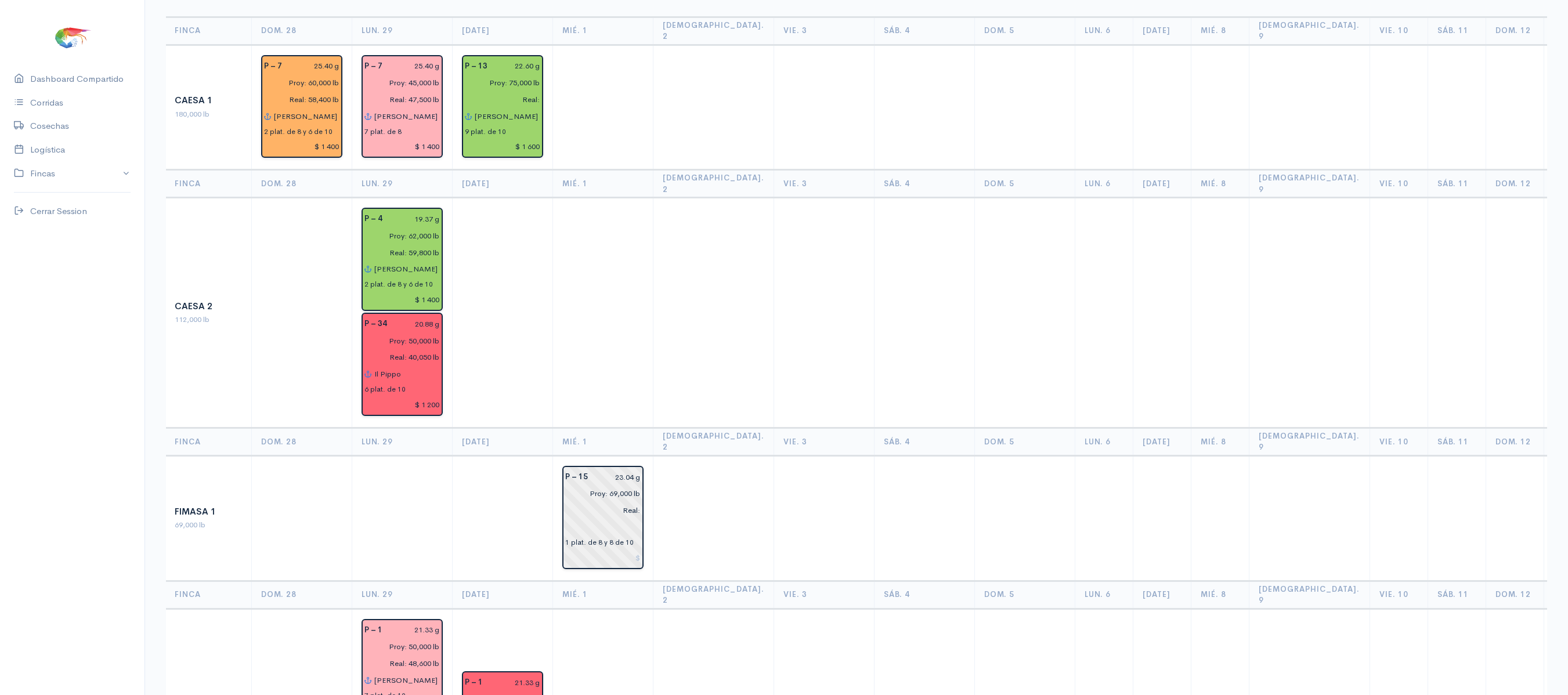
scroll to position [130, 0]
drag, startPoint x: 715, startPoint y: 306, endPoint x: 635, endPoint y: 298, distance: 80.4
click at [635, 298] on td at bounding box center [603, 314] width 100 height 230
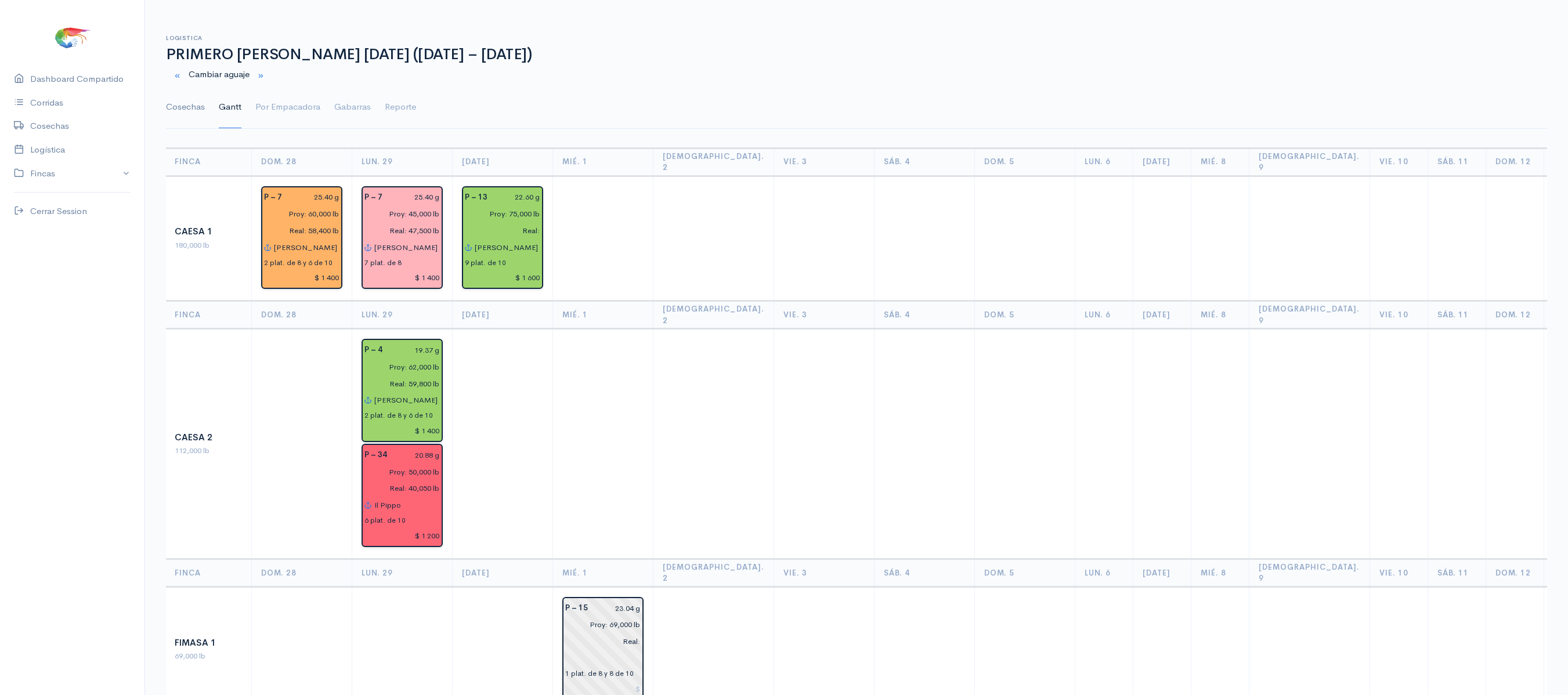
click at [196, 109] on link "Cosechas" at bounding box center [185, 108] width 39 height 42
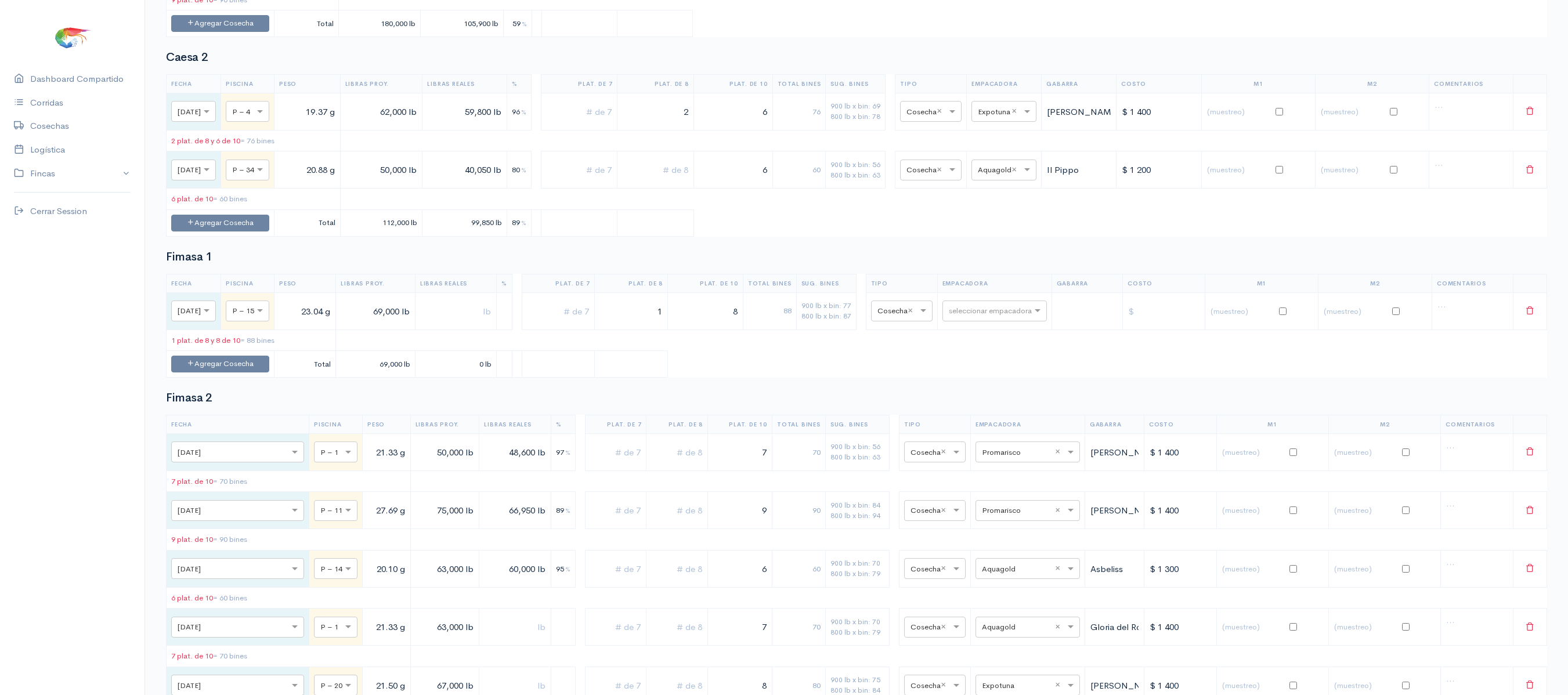
scroll to position [355, 0]
click at [331, 322] on input "23.04 g" at bounding box center [305, 310] width 52 height 23
type input "23.34 g"
click at [1017, 320] on div "seleccionar empacadora" at bounding box center [995, 310] width 104 height 21
type input "pro"
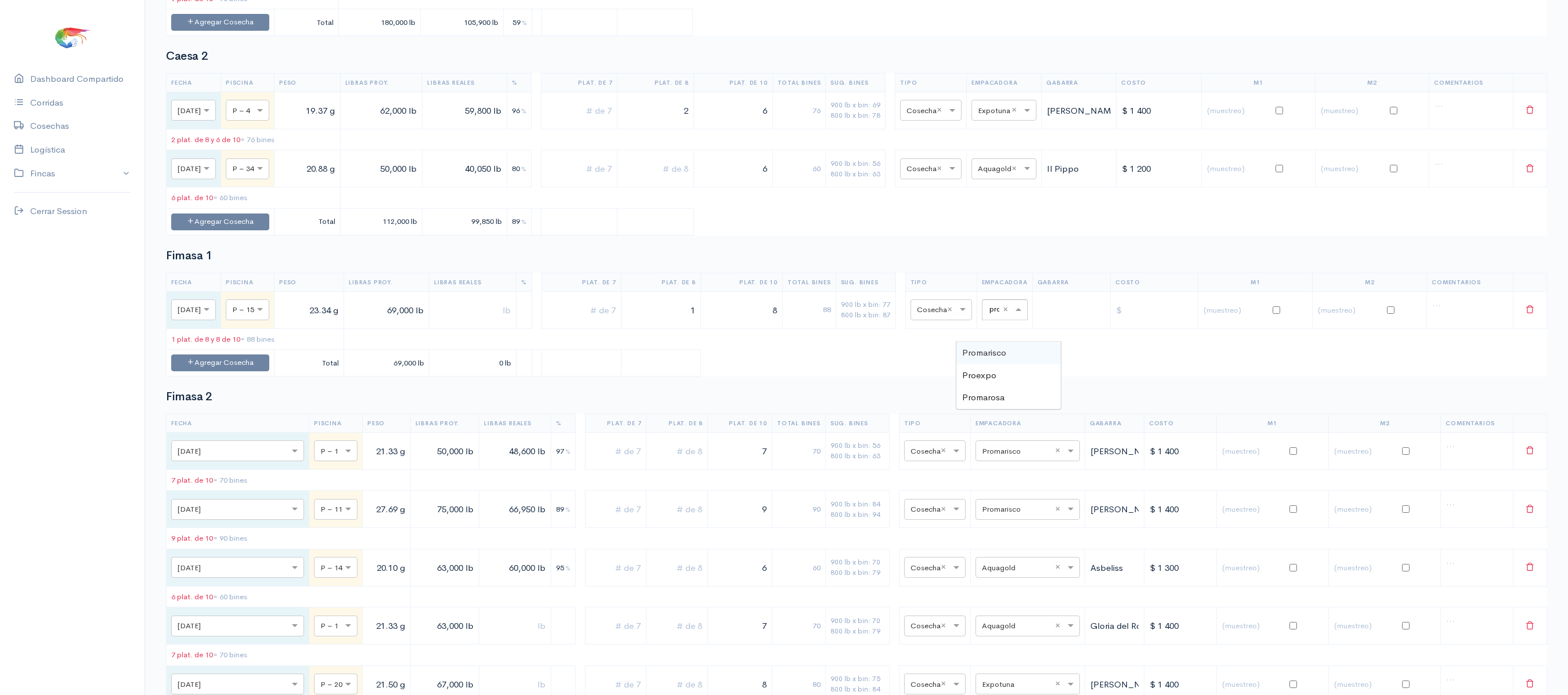
scroll to position [0, 3]
click at [996, 402] on span "Promarosa" at bounding box center [983, 397] width 42 height 11
drag, startPoint x: 681, startPoint y: 338, endPoint x: 757, endPoint y: 326, distance: 76.9
click at [757, 326] on tr "× Mié., 1 Oct. × P – 15 23.34 g 69,000 lb 1 8 88 900 lb x bin: 77 800 lb x bin:…" at bounding box center [856, 310] width 1380 height 37
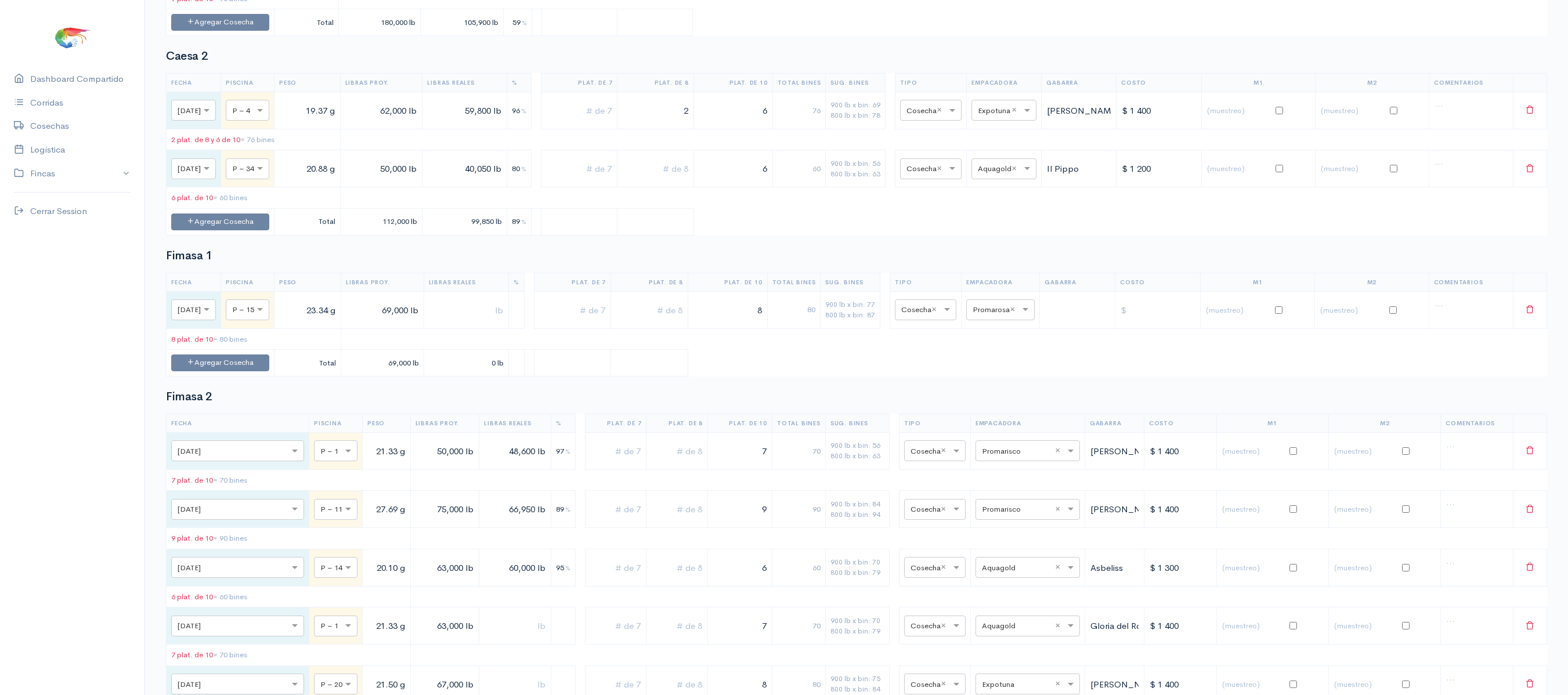
drag, startPoint x: 757, startPoint y: 326, endPoint x: 813, endPoint y: 335, distance: 56.7
click at [813, 329] on tr "× Mié., 1 Oct. × P – 15 23.34 g 69,000 lb 8 80 900 lb x bin: 77 800 lb x bin: 8…" at bounding box center [856, 310] width 1380 height 37
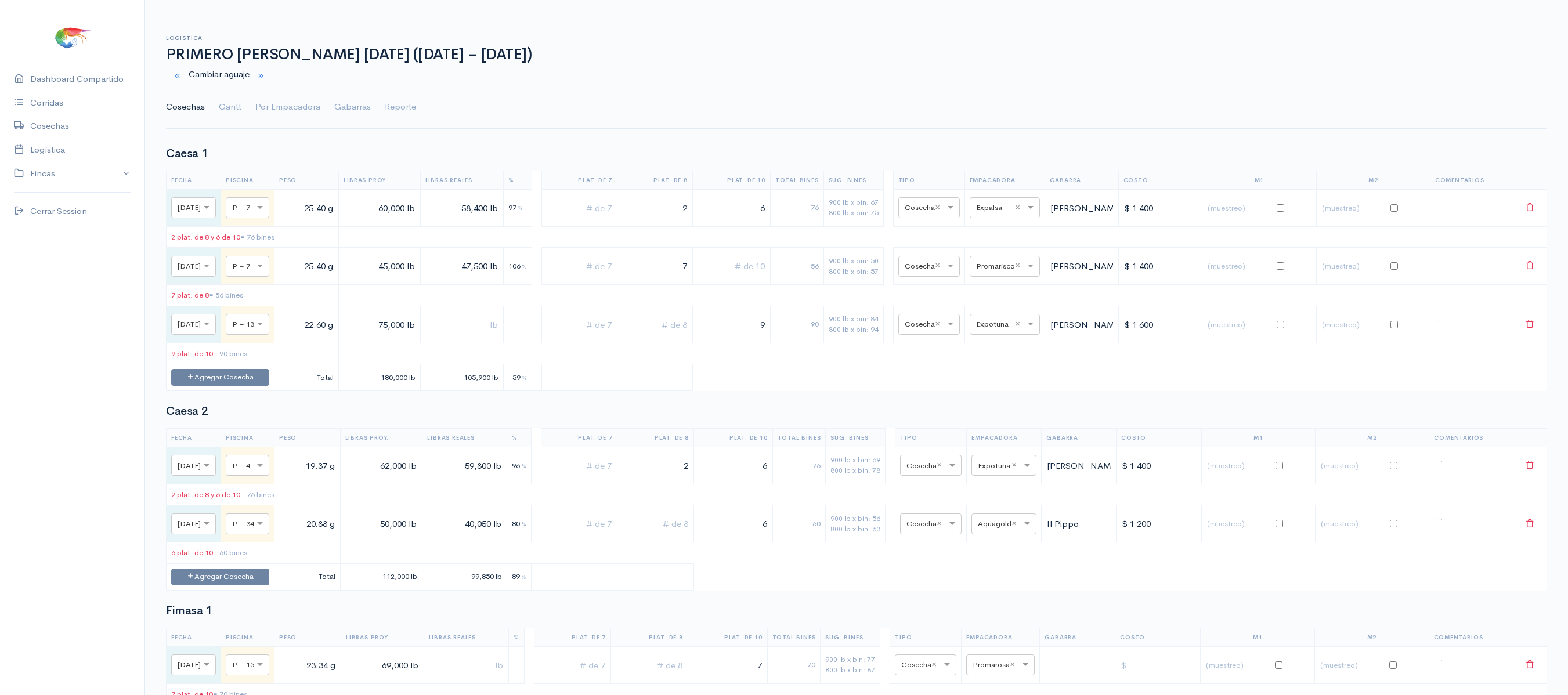
scroll to position [1, 0]
type input "7"
click at [231, 104] on link "Gantt" at bounding box center [230, 106] width 23 height 42
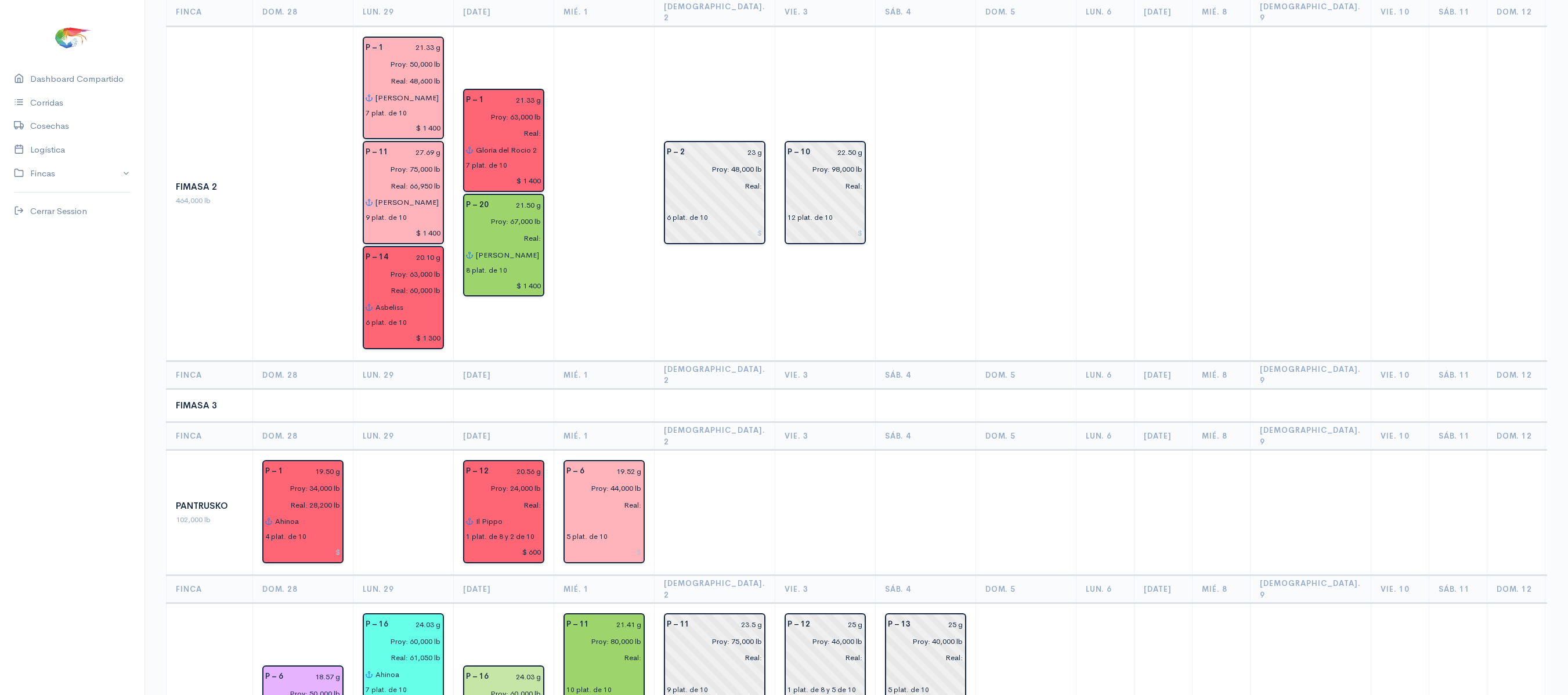
scroll to position [0, 0]
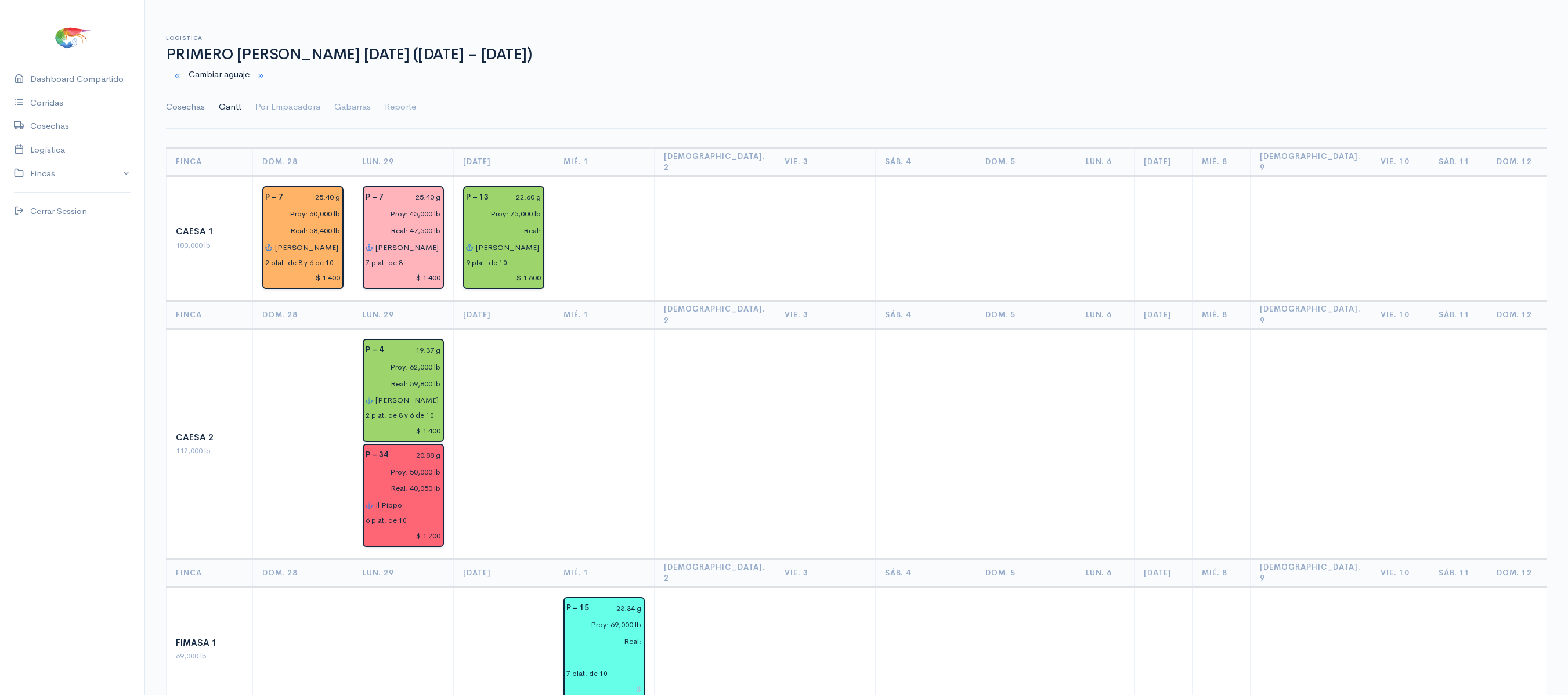
click at [201, 103] on link "Cosechas" at bounding box center [185, 108] width 39 height 42
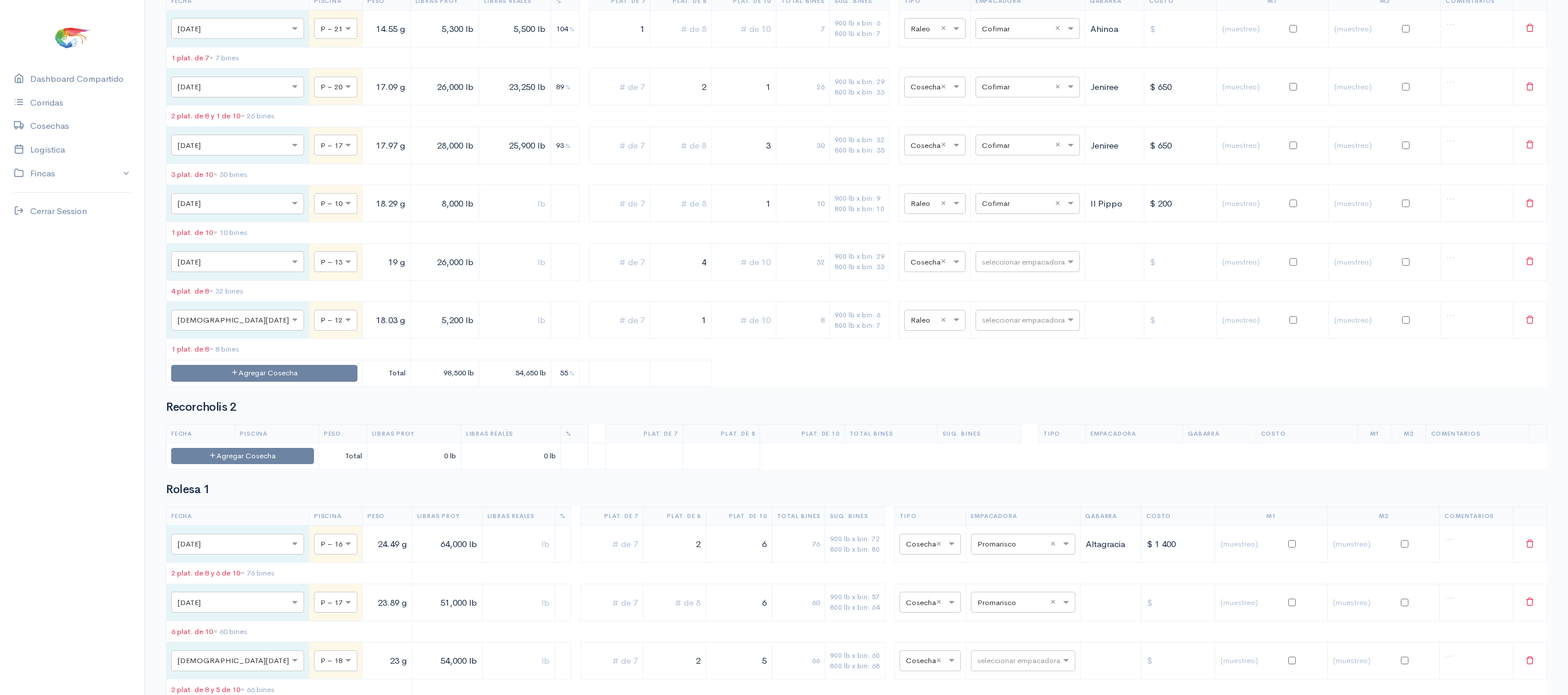
scroll to position [2350, 0]
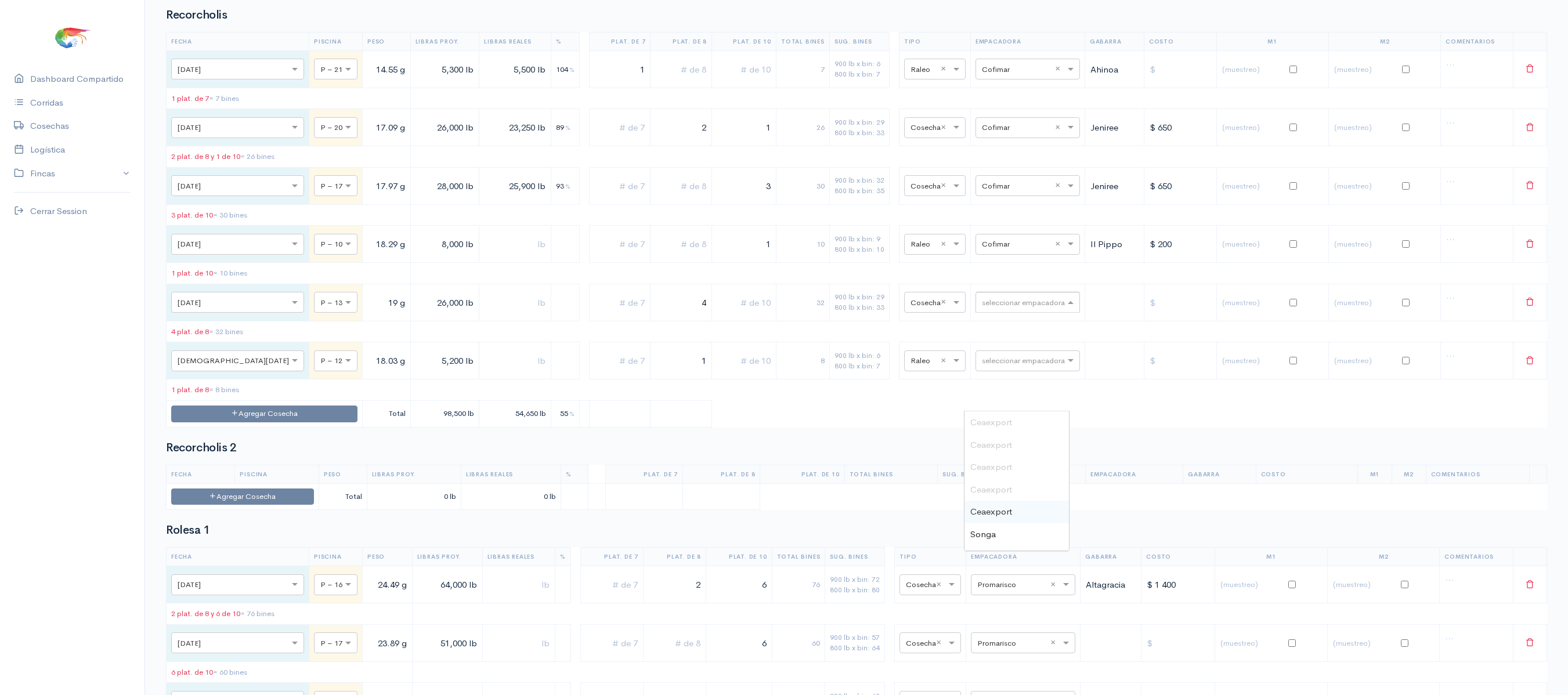
click at [983, 308] on input "text" at bounding box center [1017, 302] width 71 height 13
type input "p"
type input "aq"
click at [1012, 448] on div "Aquagold" at bounding box center [1017, 445] width 104 height 23
click at [950, 366] on span at bounding box center [957, 361] width 14 height 12
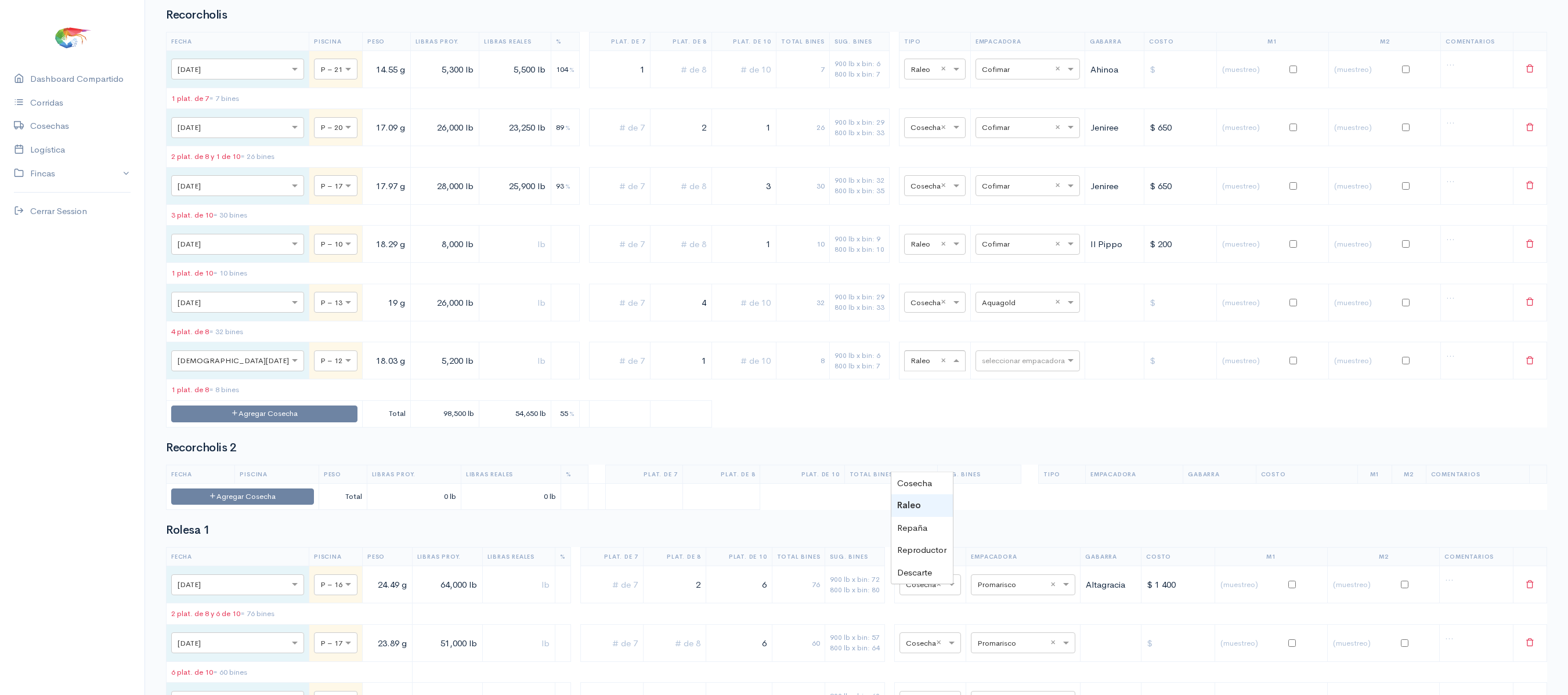
click at [976, 428] on table "Fecha Piscina Peso Libras Proy. Libras Reales % Plat. de 7 Plat. de 8 Plat. de …" at bounding box center [856, 229] width 1381 height 396
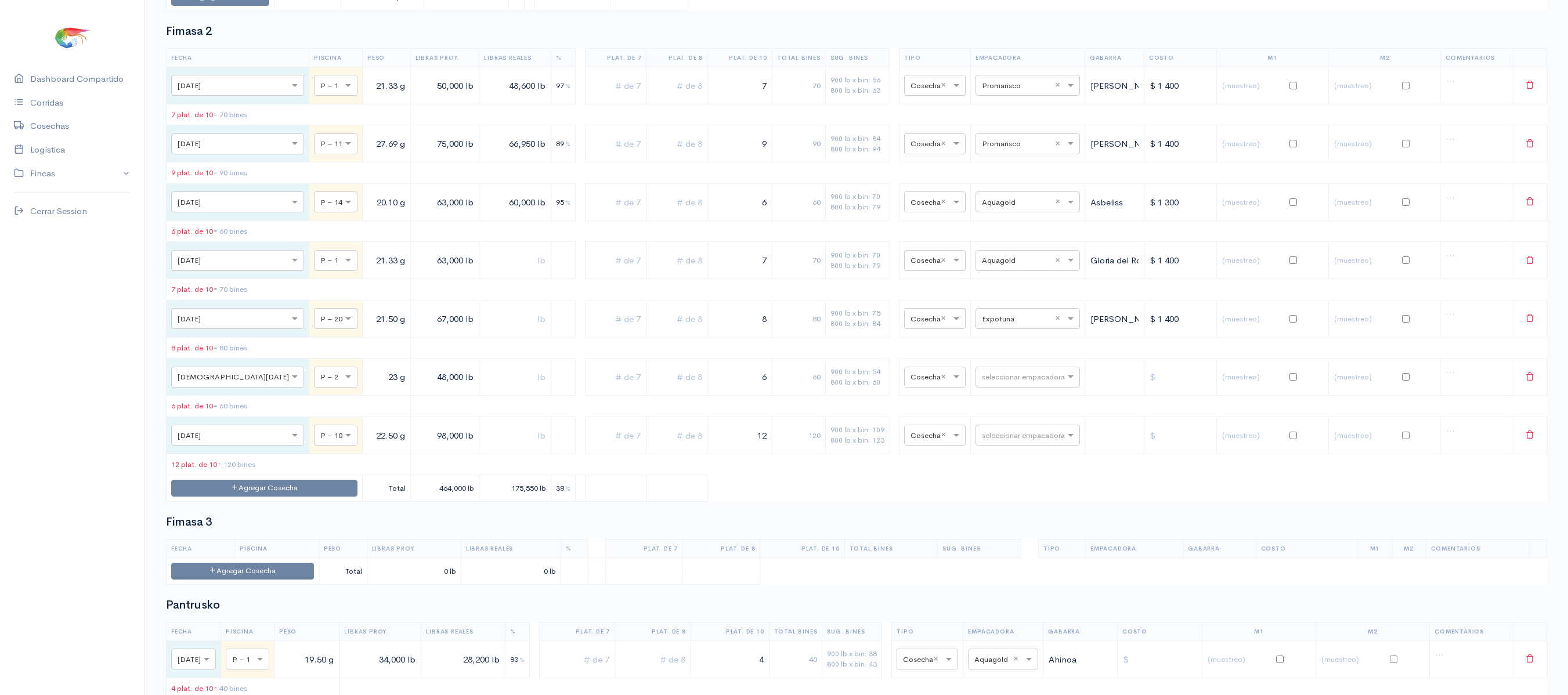
scroll to position [0, 0]
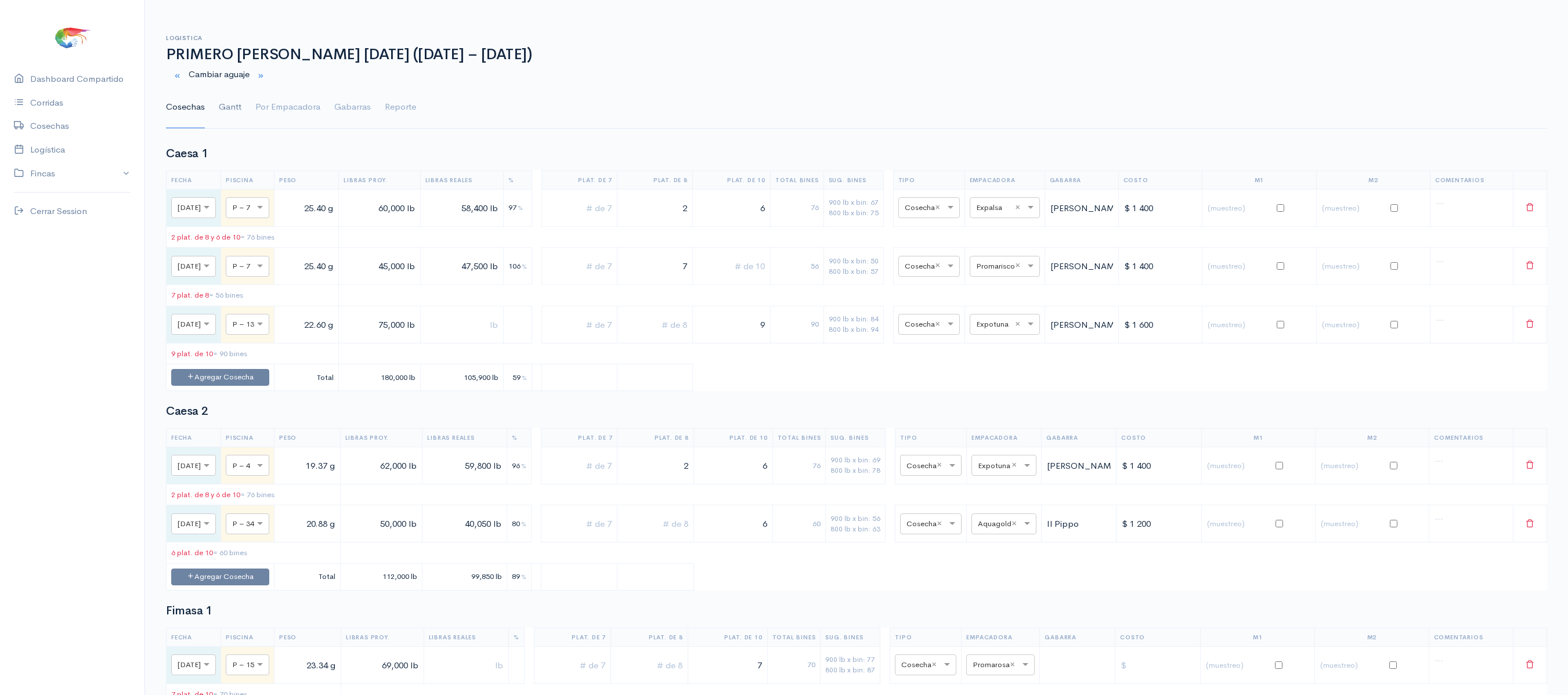
click at [224, 106] on link "Gantt" at bounding box center [230, 108] width 23 height 42
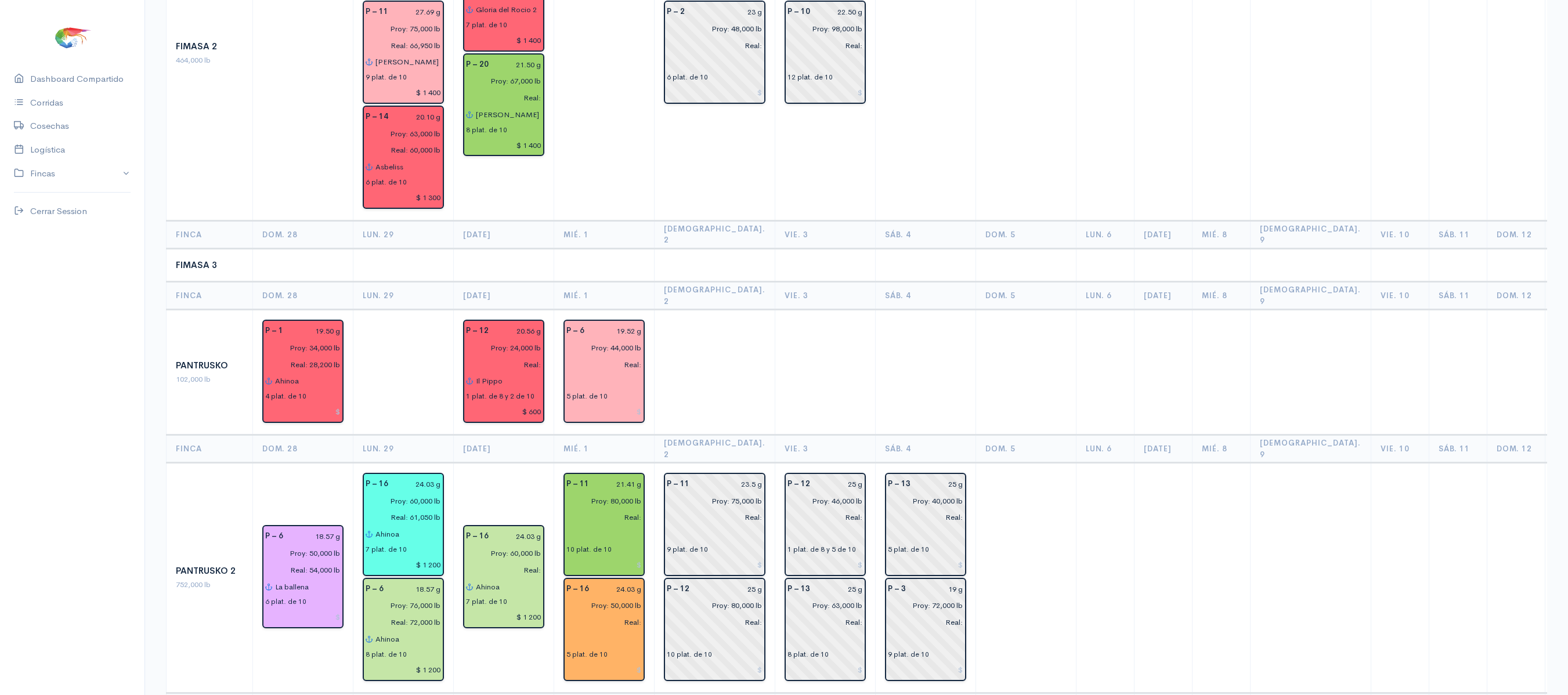
scroll to position [1153, 0]
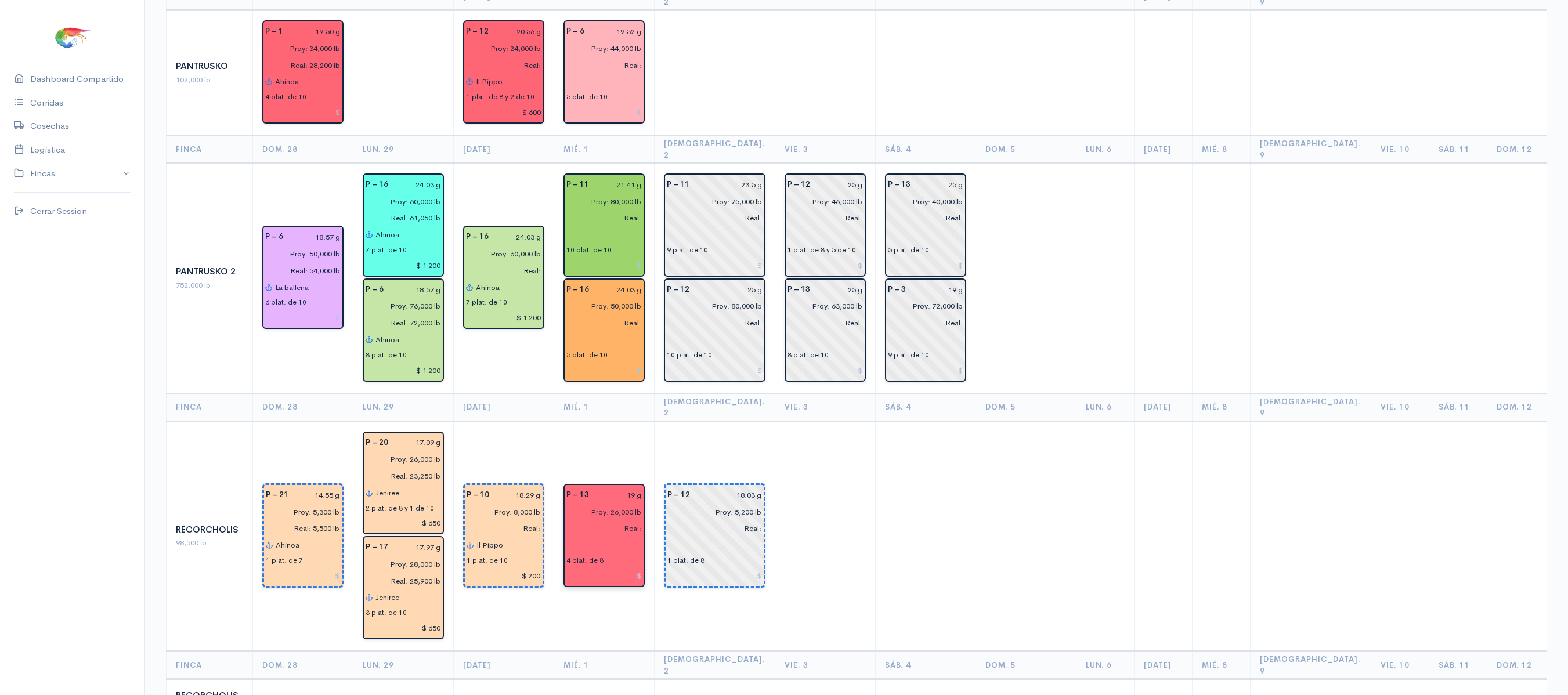
click at [630, 486] on input "19 g" at bounding box center [619, 495] width 46 height 17
click at [639, 486] on input "19 g" at bounding box center [619, 495] width 46 height 17
click at [636, 486] on input "19 g" at bounding box center [619, 495] width 46 height 17
type input "19.90 g"
click at [830, 421] on td at bounding box center [825, 536] width 100 height 230
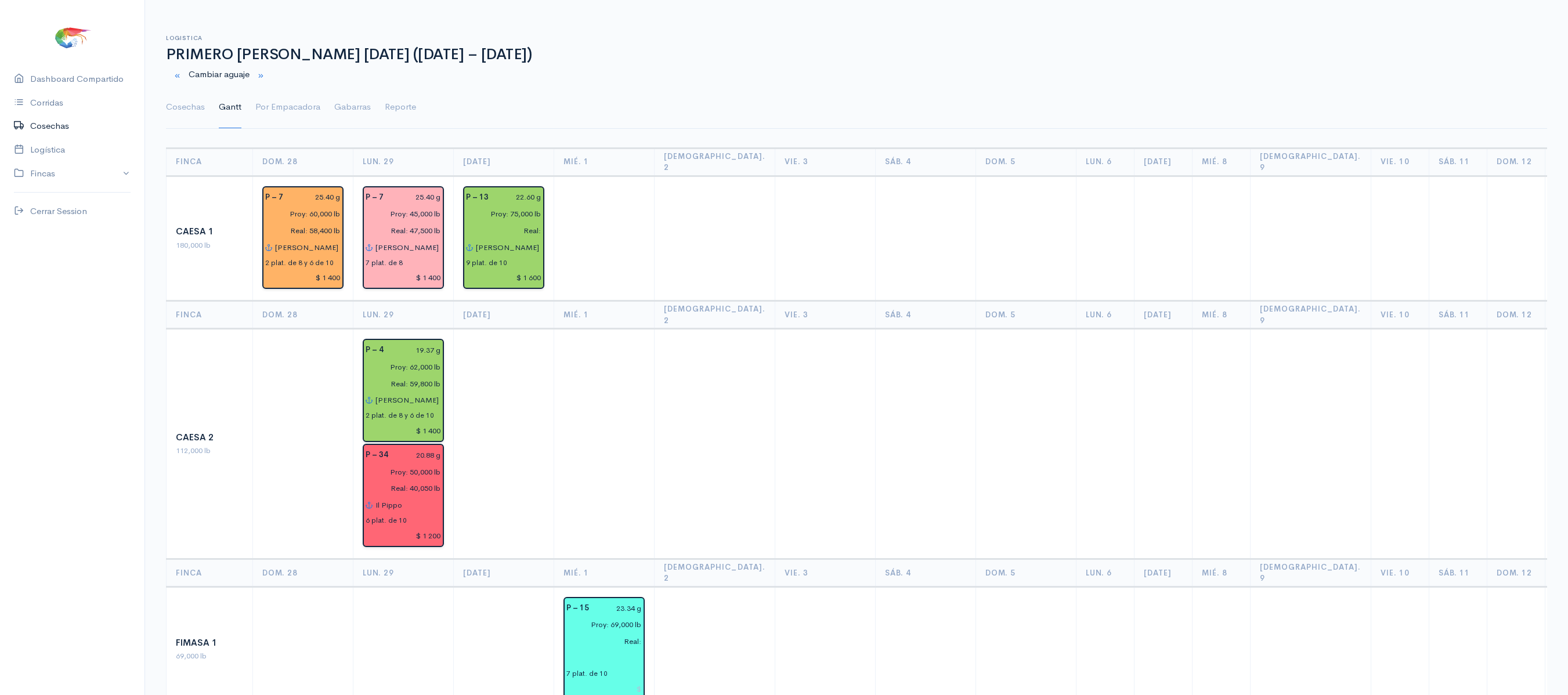
scroll to position [1, 0]
click at [175, 113] on link "Cosechas" at bounding box center [185, 106] width 39 height 42
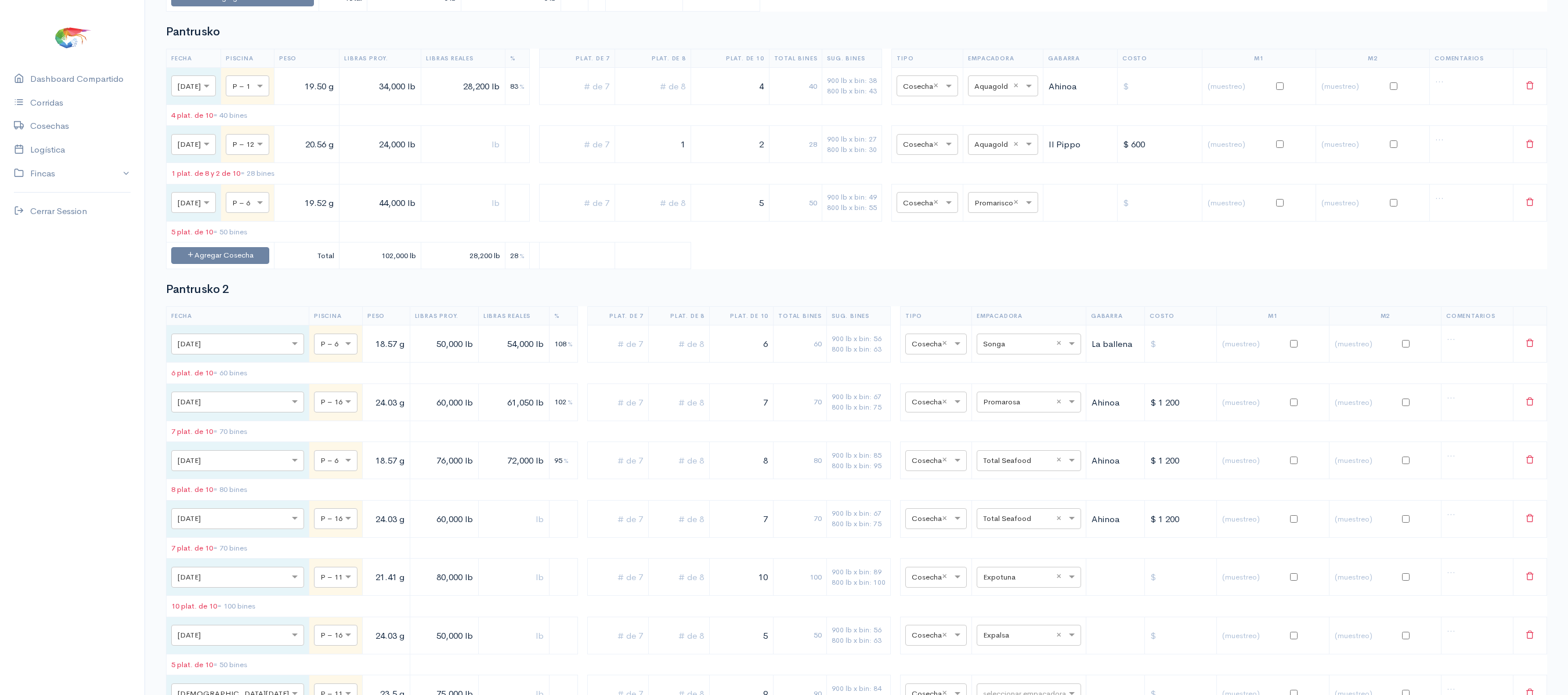
scroll to position [1295, 0]
click at [1028, 207] on div at bounding box center [1003, 201] width 69 height 13
type input "aq"
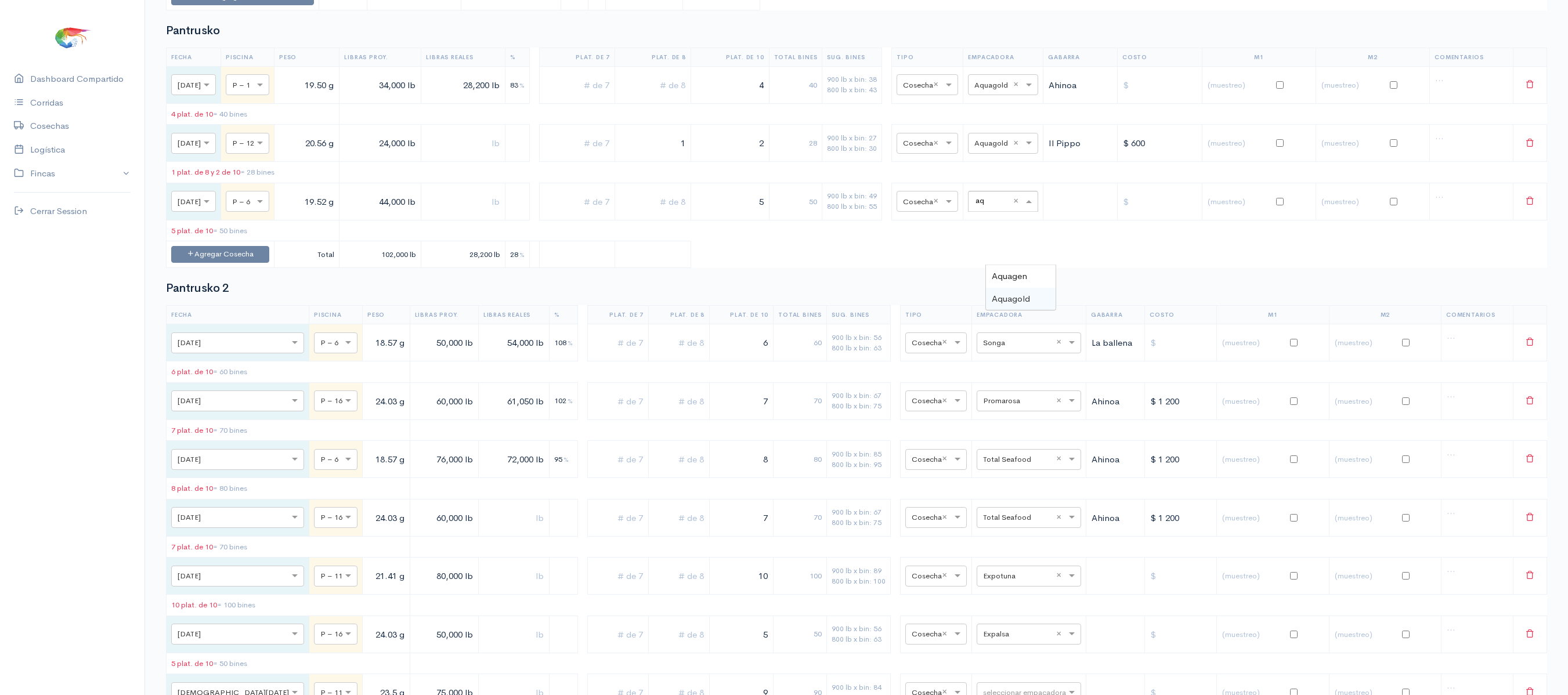
click at [1006, 295] on span "Aquagold" at bounding box center [1010, 298] width 38 height 11
click at [954, 268] on table "Fecha Piscina Peso Libras Proy. Libras Reales % Plat. de 7 Plat. de 8 Plat. de …" at bounding box center [856, 158] width 1381 height 220
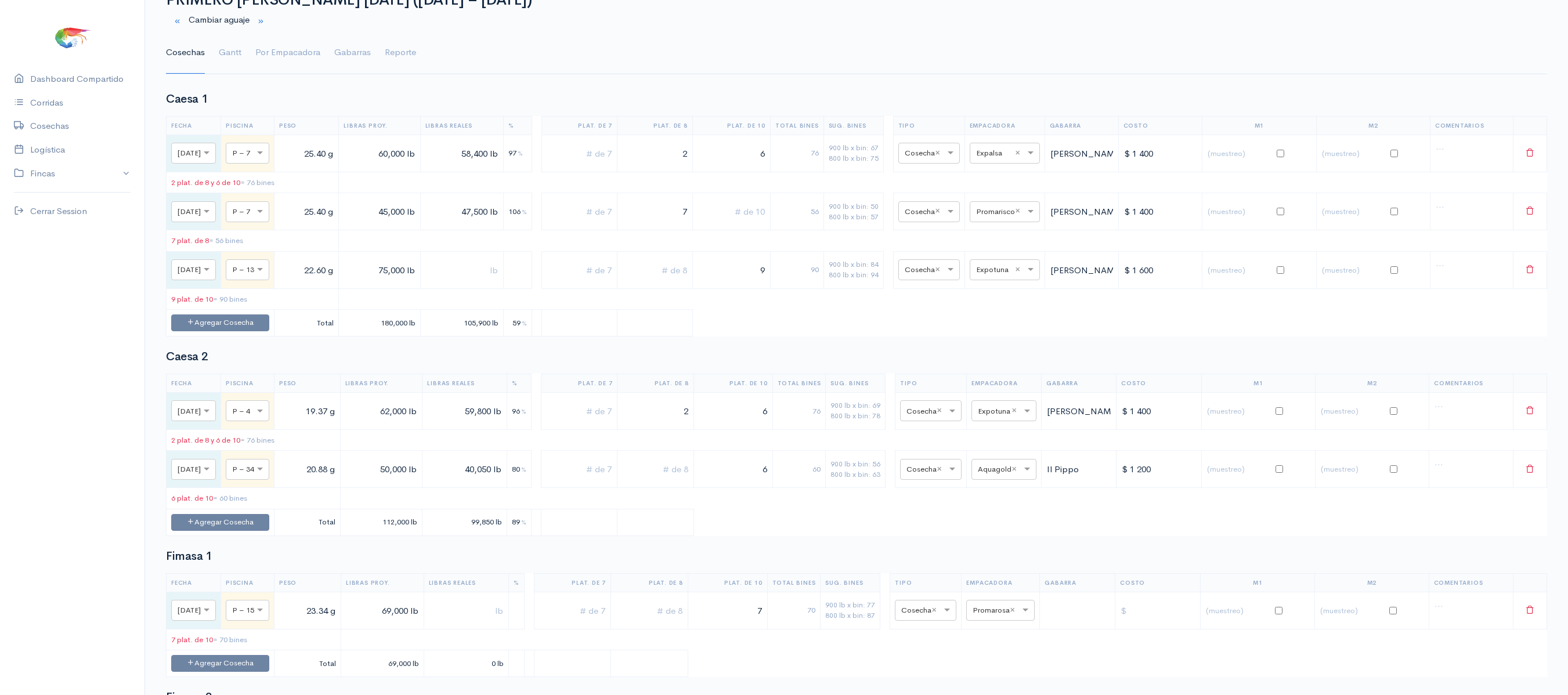
scroll to position [55, 0]
click at [243, 64] on ul "Cosechas Gantt Por Empacadora Gabarras Reporte" at bounding box center [856, 52] width 1381 height 42
click at [235, 59] on link "Gantt" at bounding box center [230, 52] width 23 height 42
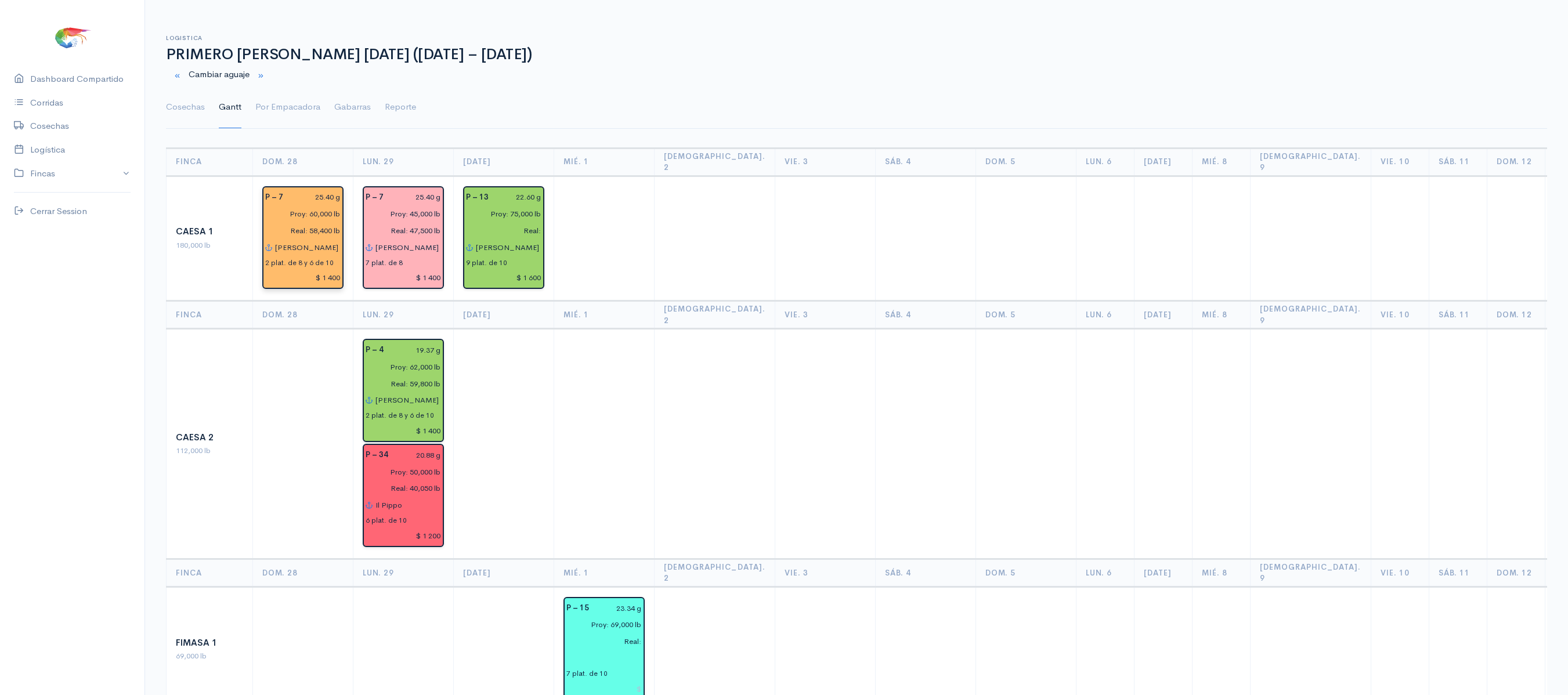
scroll to position [1, 0]
click at [177, 113] on link "Cosechas" at bounding box center [185, 106] width 39 height 42
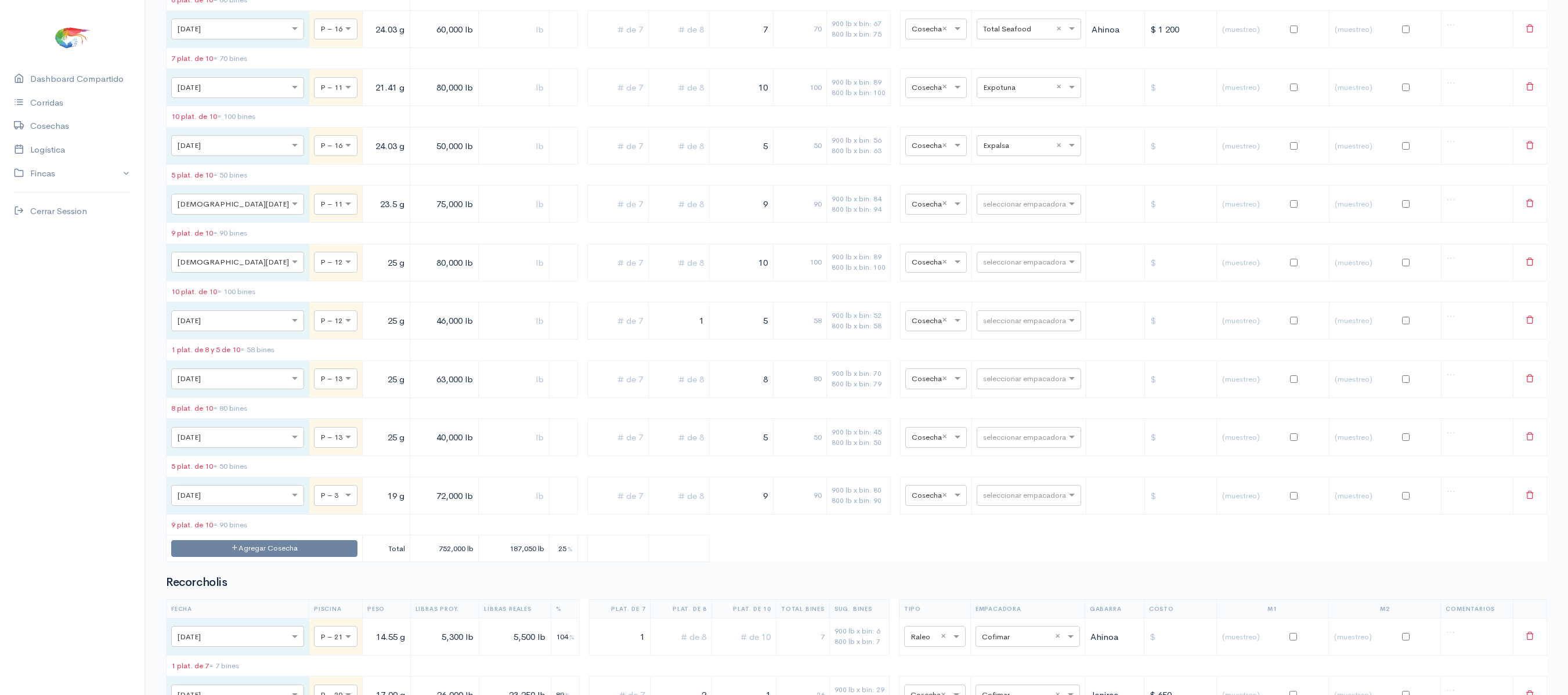
scroll to position [1782, 0]
click at [1012, 153] on input "text" at bounding box center [1018, 146] width 71 height 13
type input "expo"
click at [1006, 286] on span "Expotuna" at bounding box center [990, 288] width 38 height 11
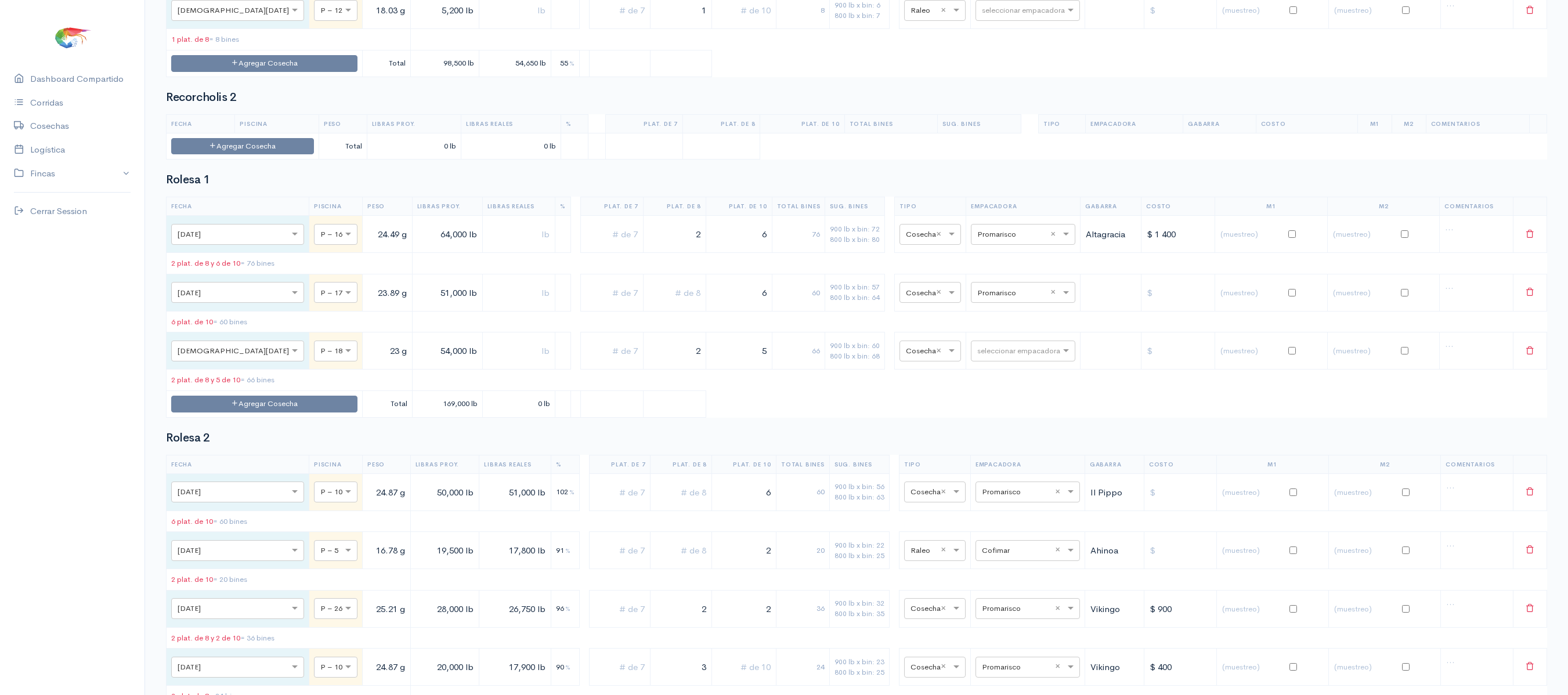
scroll to position [2699, 0]
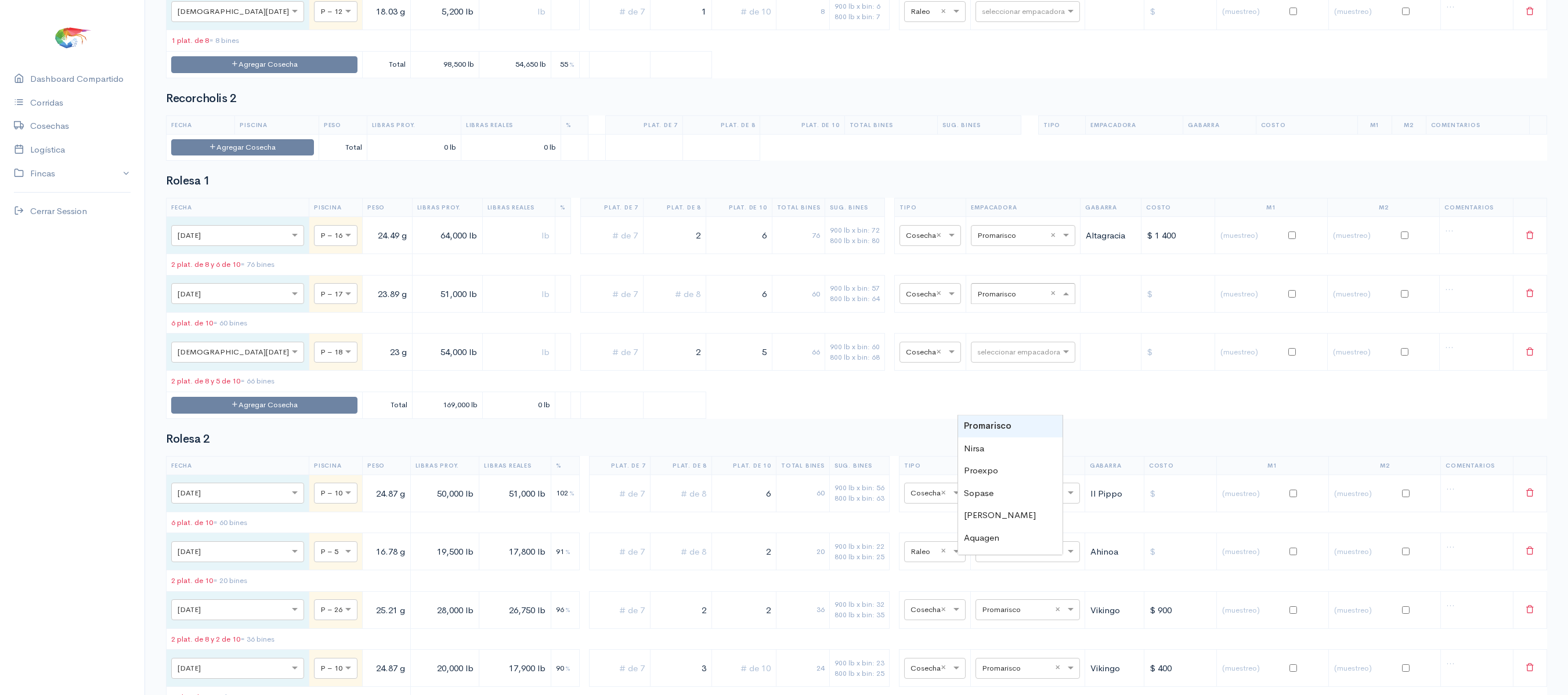
click at [997, 299] on input "text" at bounding box center [1012, 293] width 71 height 13
type input "expal"
click at [1034, 420] on div "Expalsa" at bounding box center [1010, 426] width 104 height 23
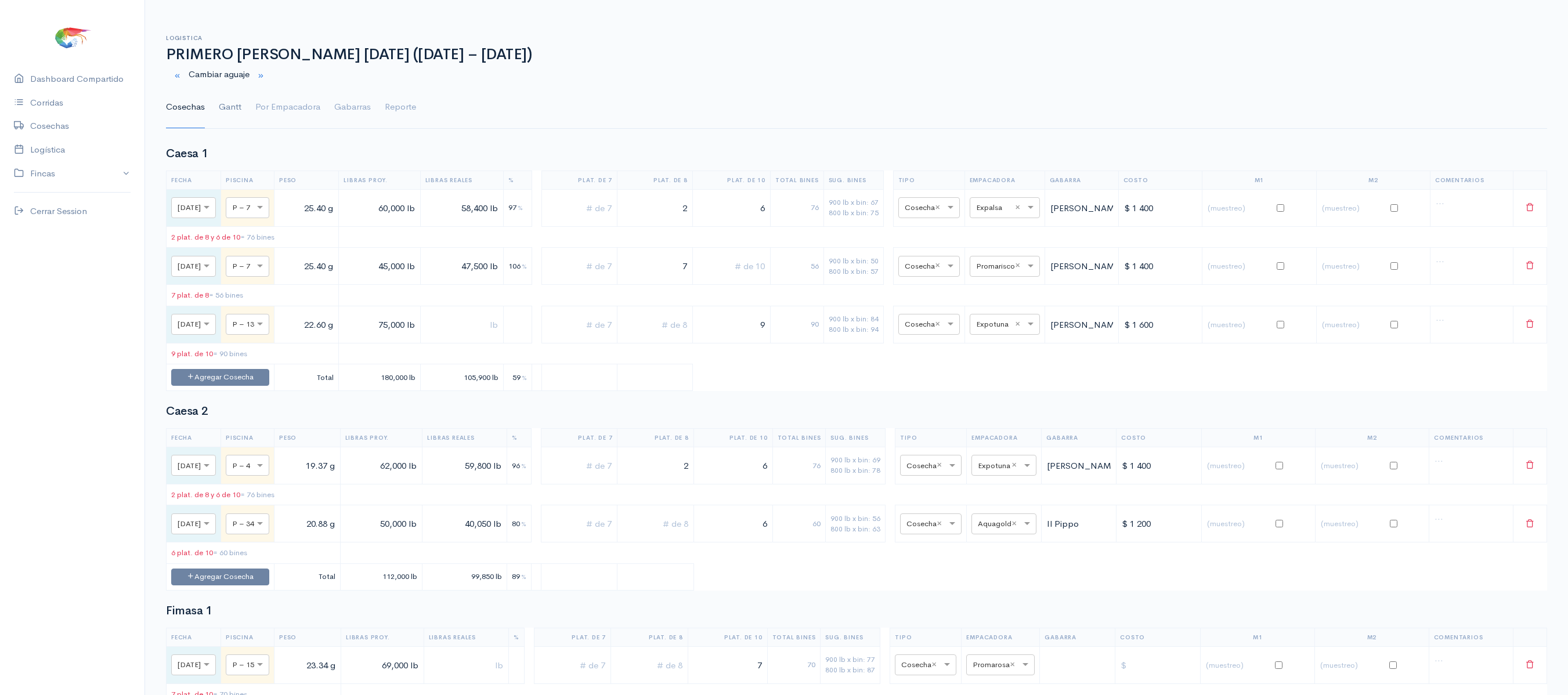
click at [238, 110] on link "Gantt" at bounding box center [230, 108] width 23 height 42
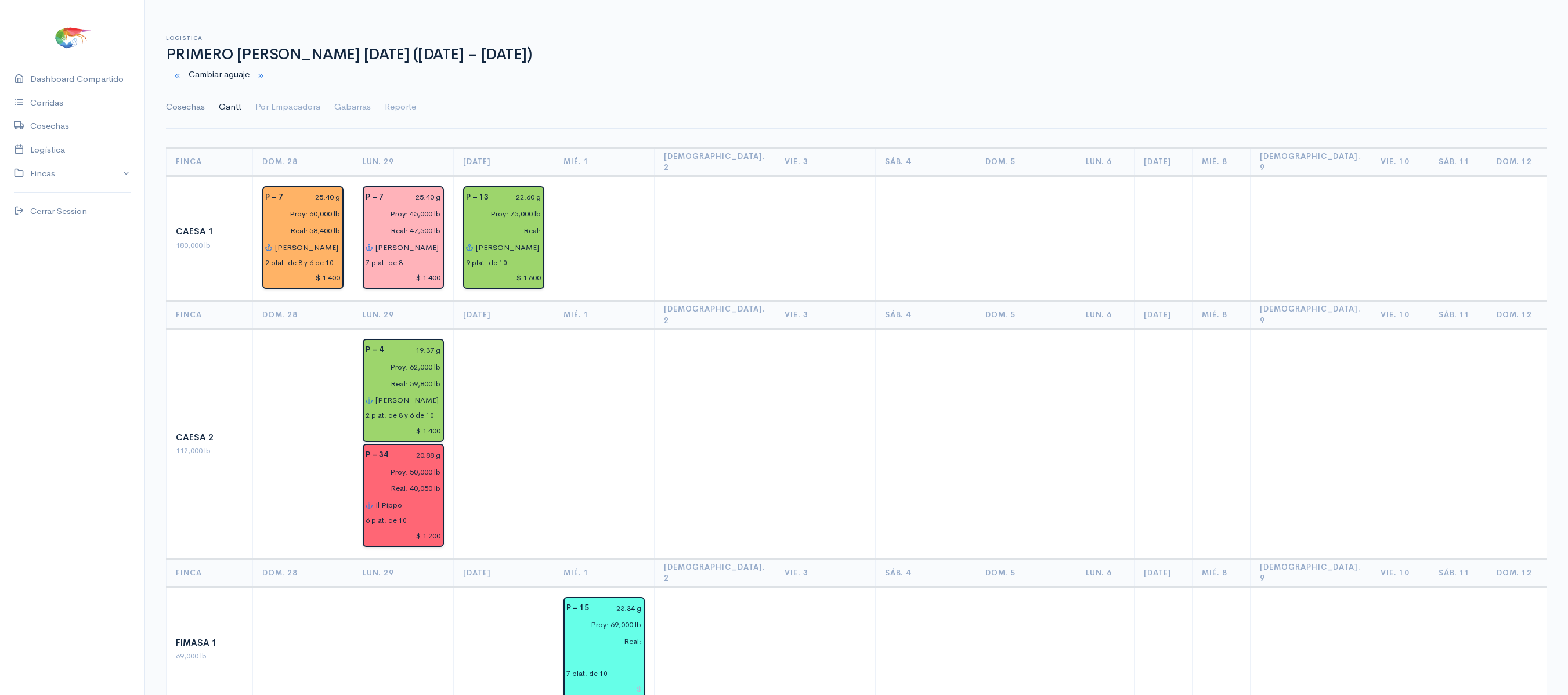
drag, startPoint x: 688, startPoint y: 244, endPoint x: 168, endPoint y: 113, distance: 536.2
click at [168, 113] on link "Cosechas" at bounding box center [185, 108] width 39 height 42
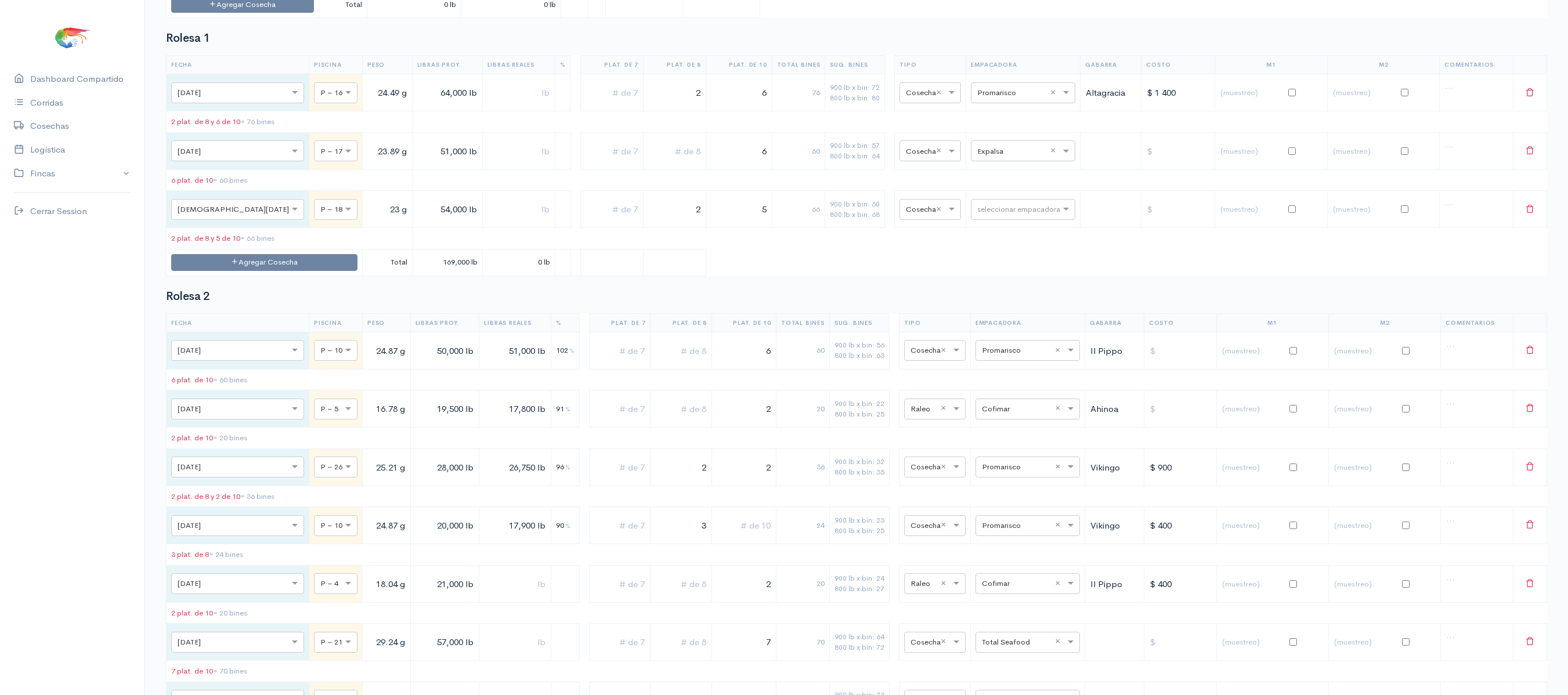
scroll to position [2837, 0]
click at [986, 161] on input "text" at bounding box center [1012, 155] width 71 height 13
type input "pro"
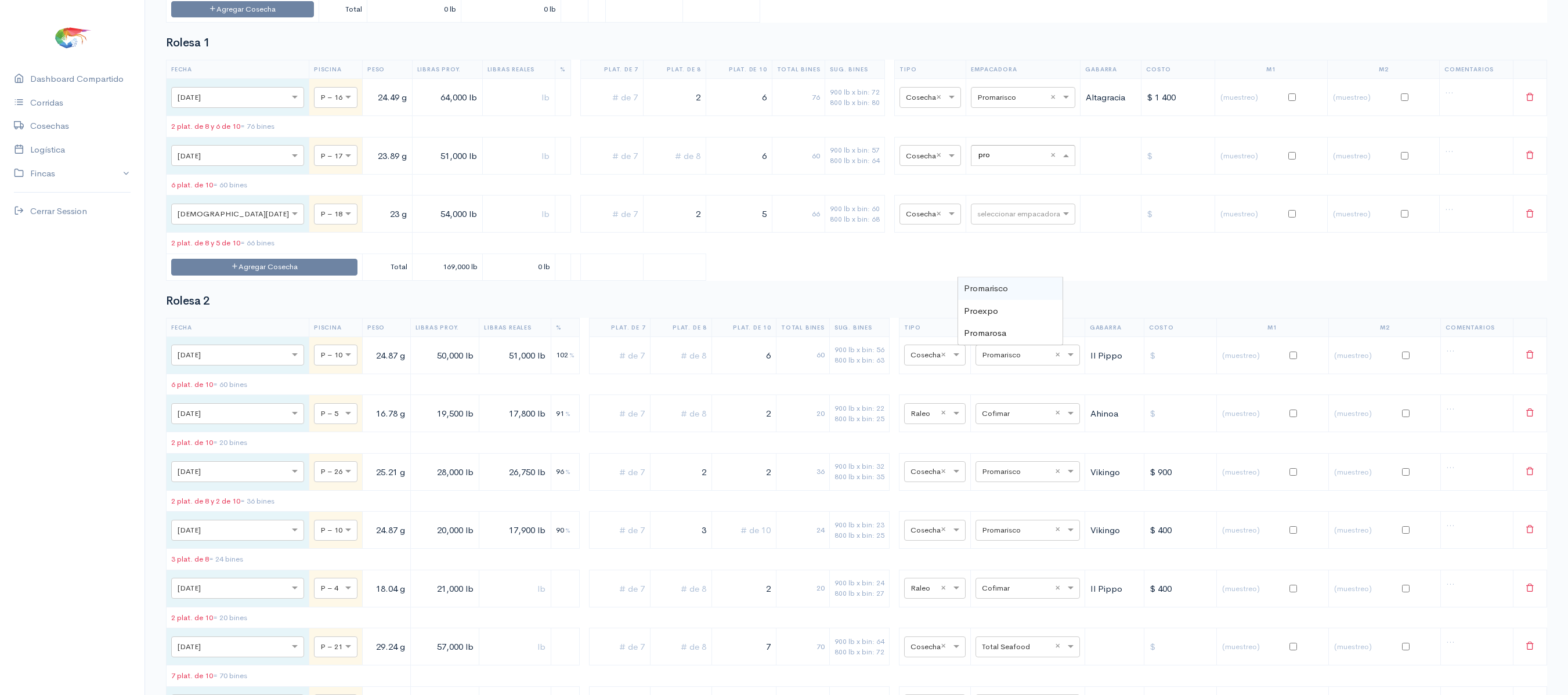
click at [1028, 291] on div "Promarisco" at bounding box center [1010, 288] width 104 height 23
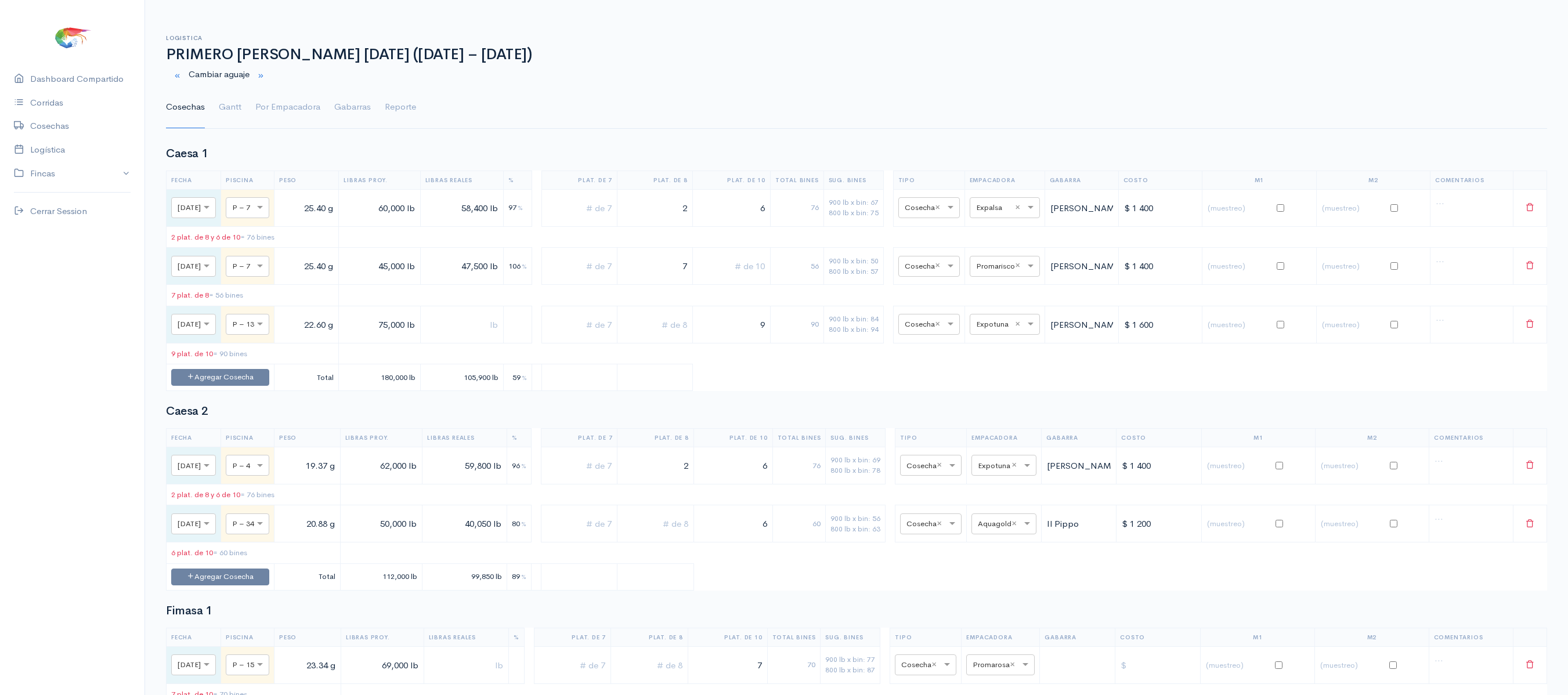
scroll to position [1, 0]
click at [280, 101] on link "Por Empacadora" at bounding box center [288, 106] width 65 height 42
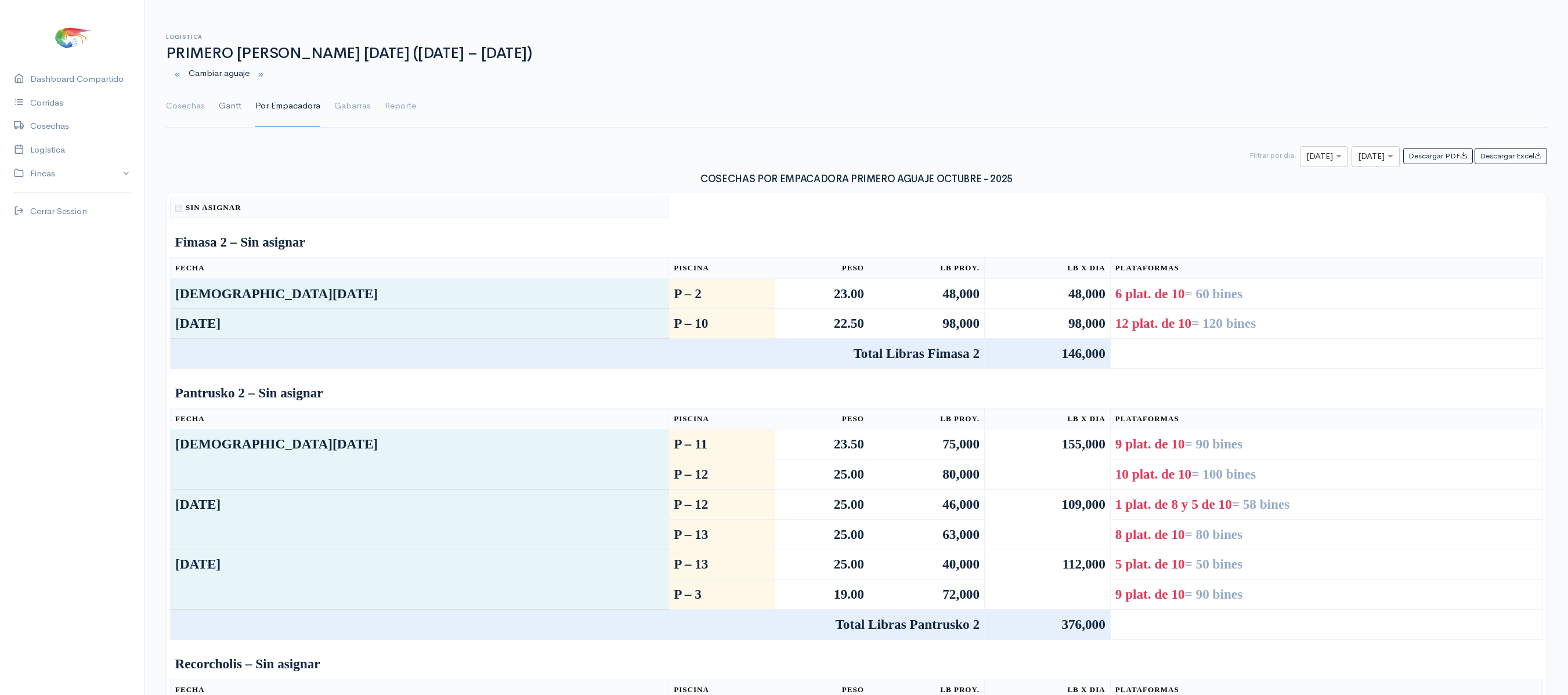
click at [240, 103] on link "Gantt" at bounding box center [230, 106] width 23 height 42
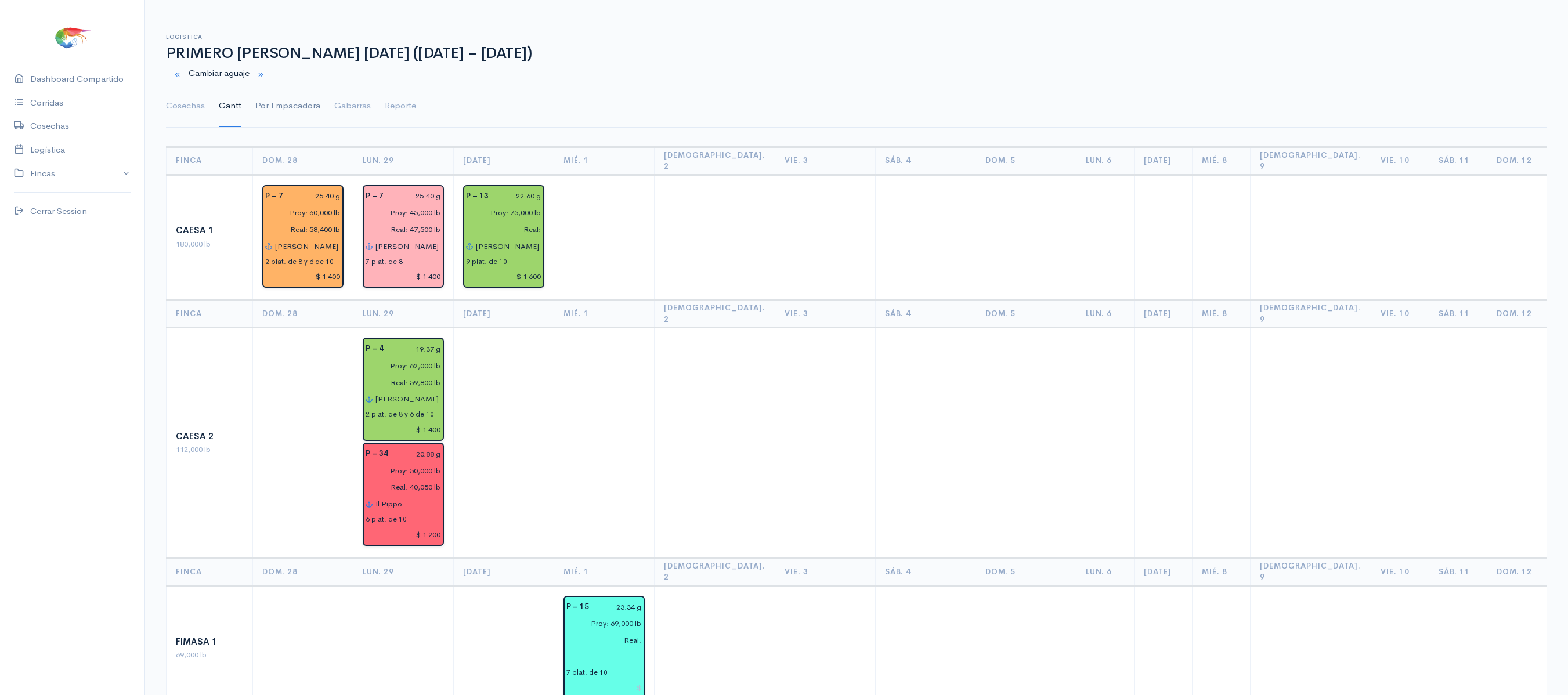
click at [262, 106] on link "Por Empacadora" at bounding box center [288, 106] width 65 height 42
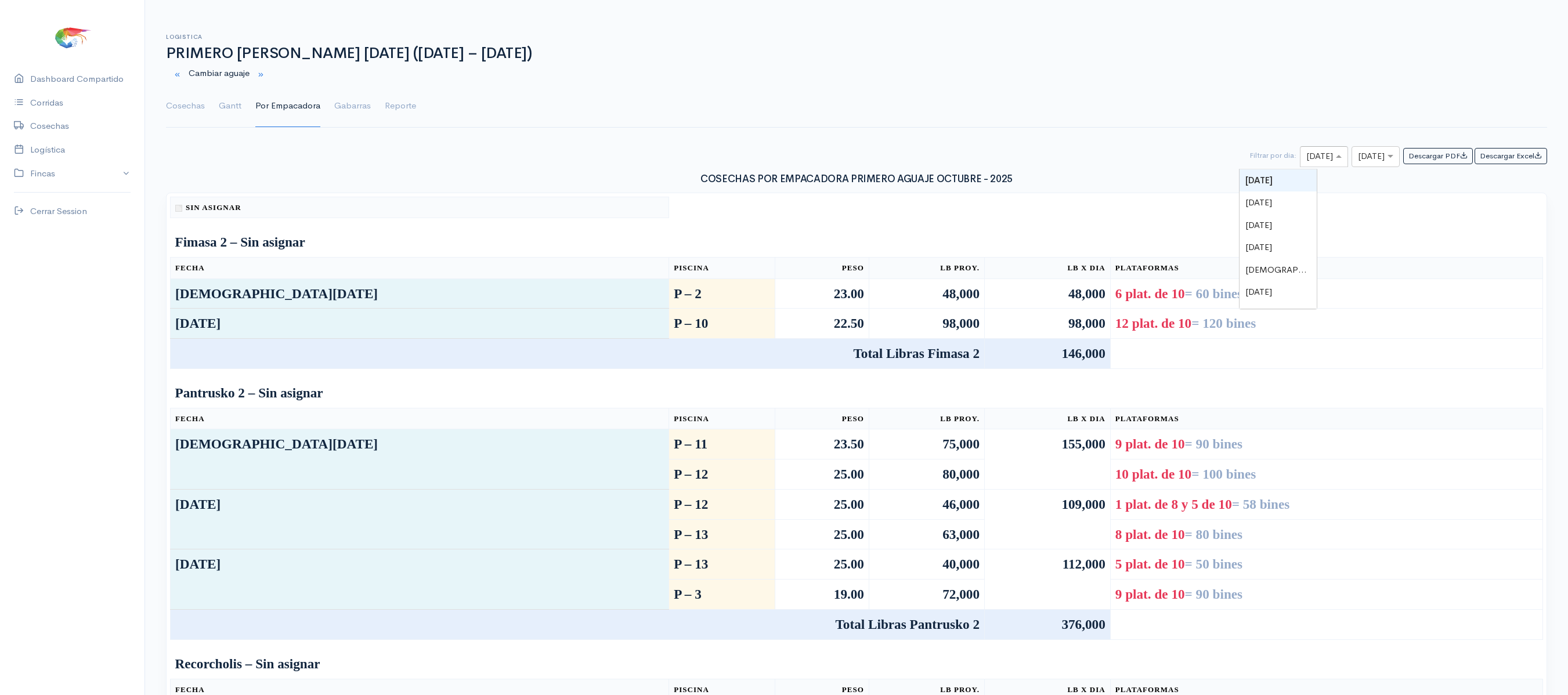
click at [1306, 161] on input "text" at bounding box center [1314, 157] width 14 height 14
type input "30"
click at [1370, 162] on div at bounding box center [1376, 157] width 47 height 14
type input "30"
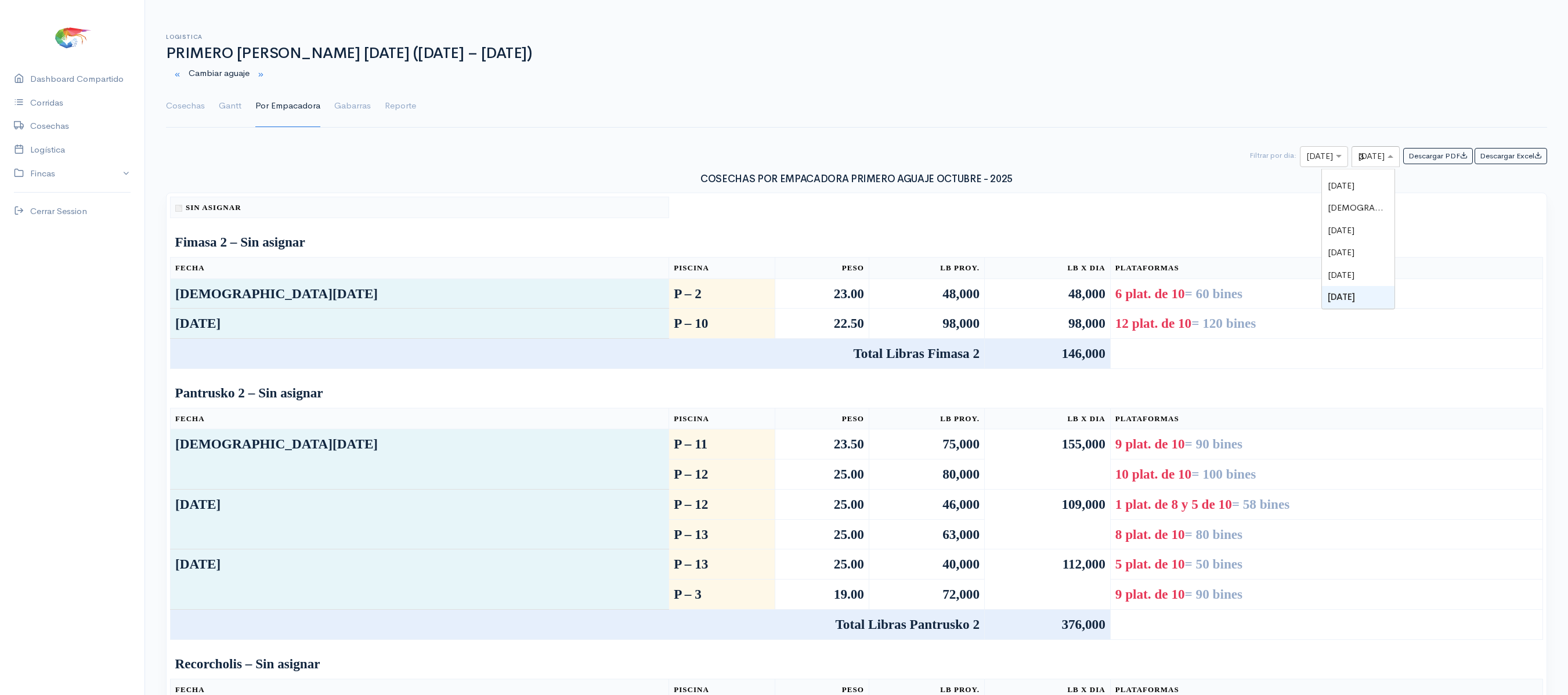
scroll to position [0, 0]
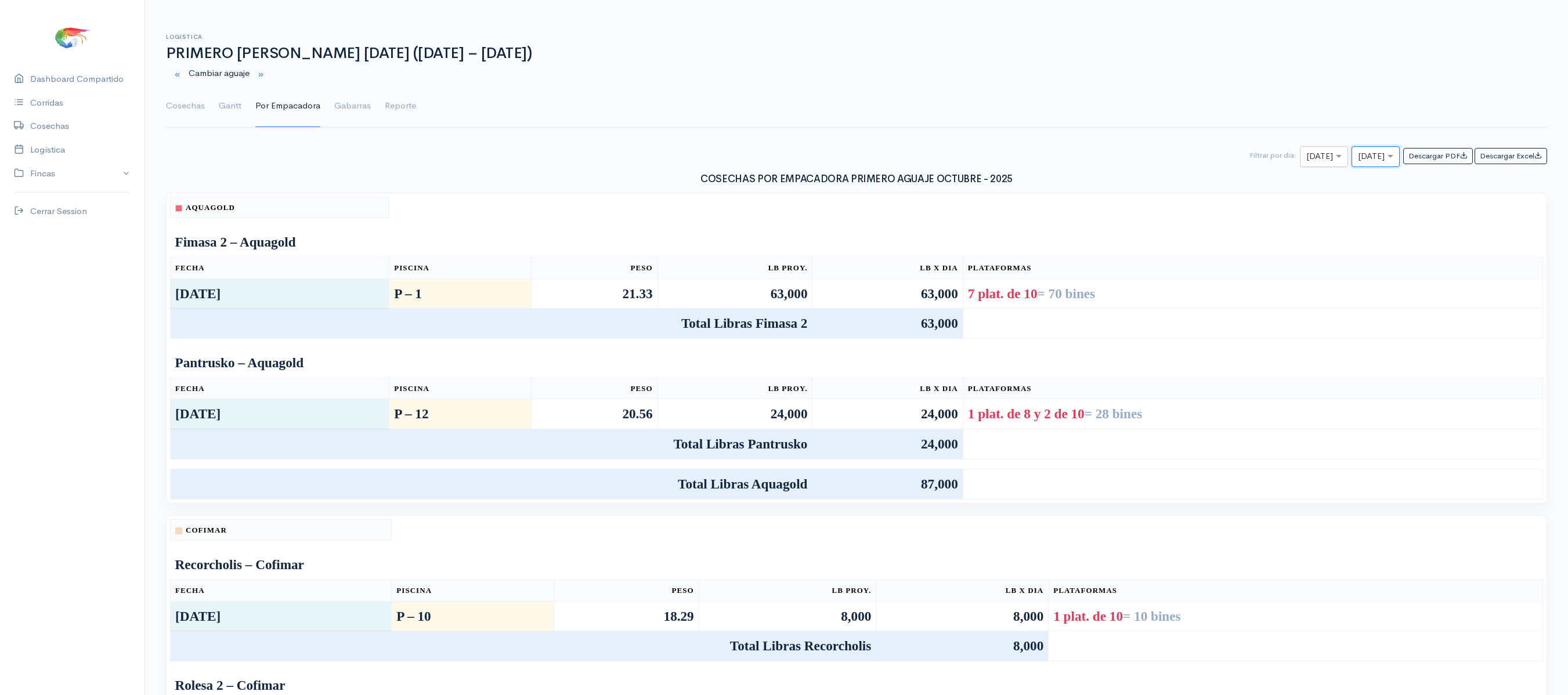
click at [1306, 155] on input "text" at bounding box center [1314, 157] width 14 height 14
type input "1"
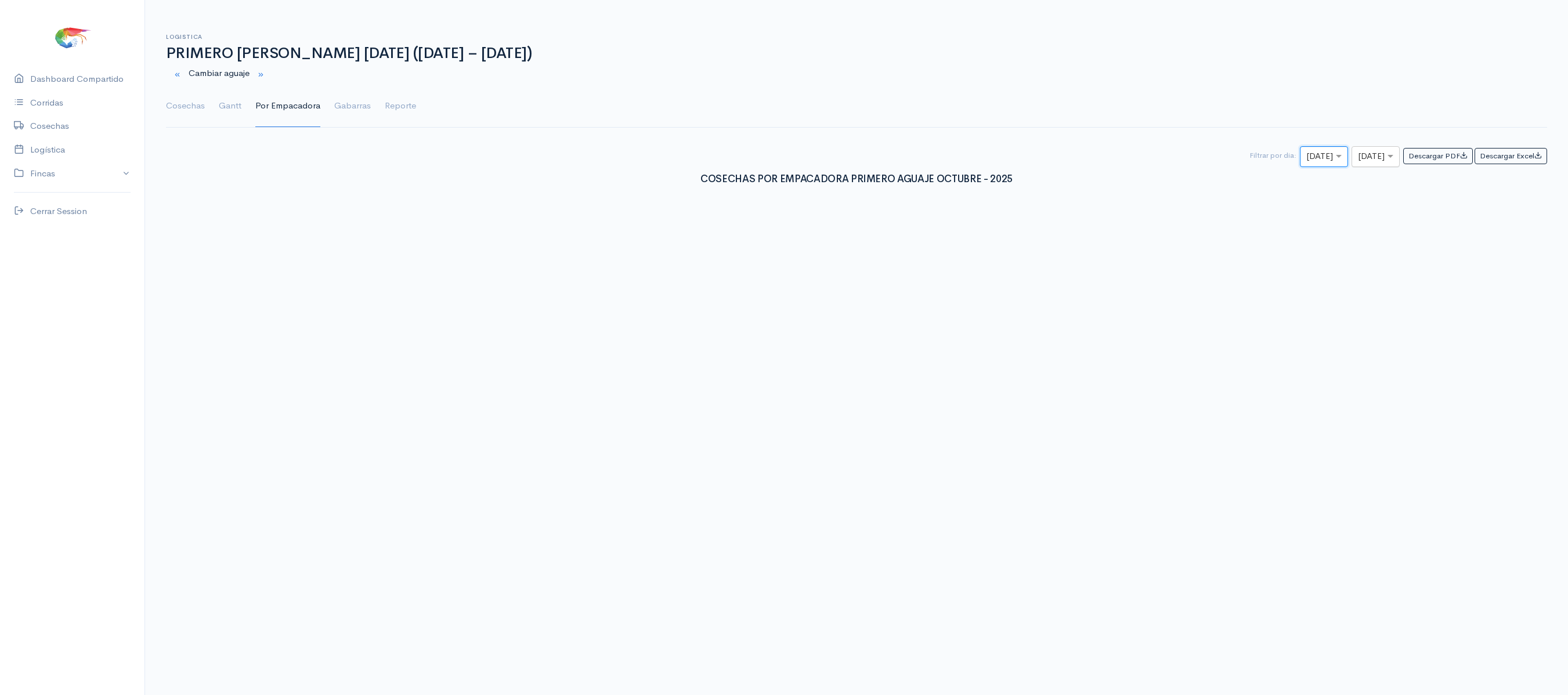
click at [1358, 161] on input "text" at bounding box center [1365, 157] width 14 height 14
type input "1"
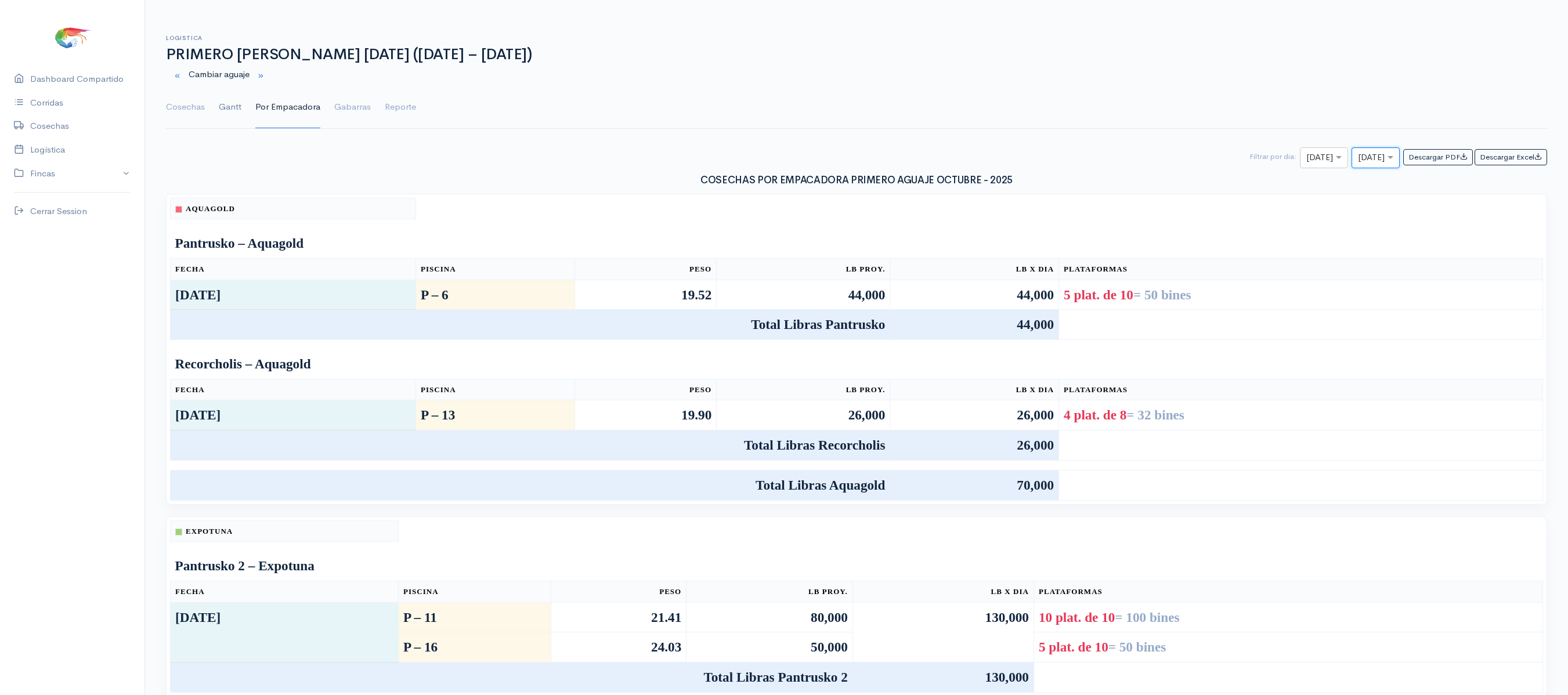
click at [232, 92] on link "Gantt" at bounding box center [230, 108] width 23 height 42
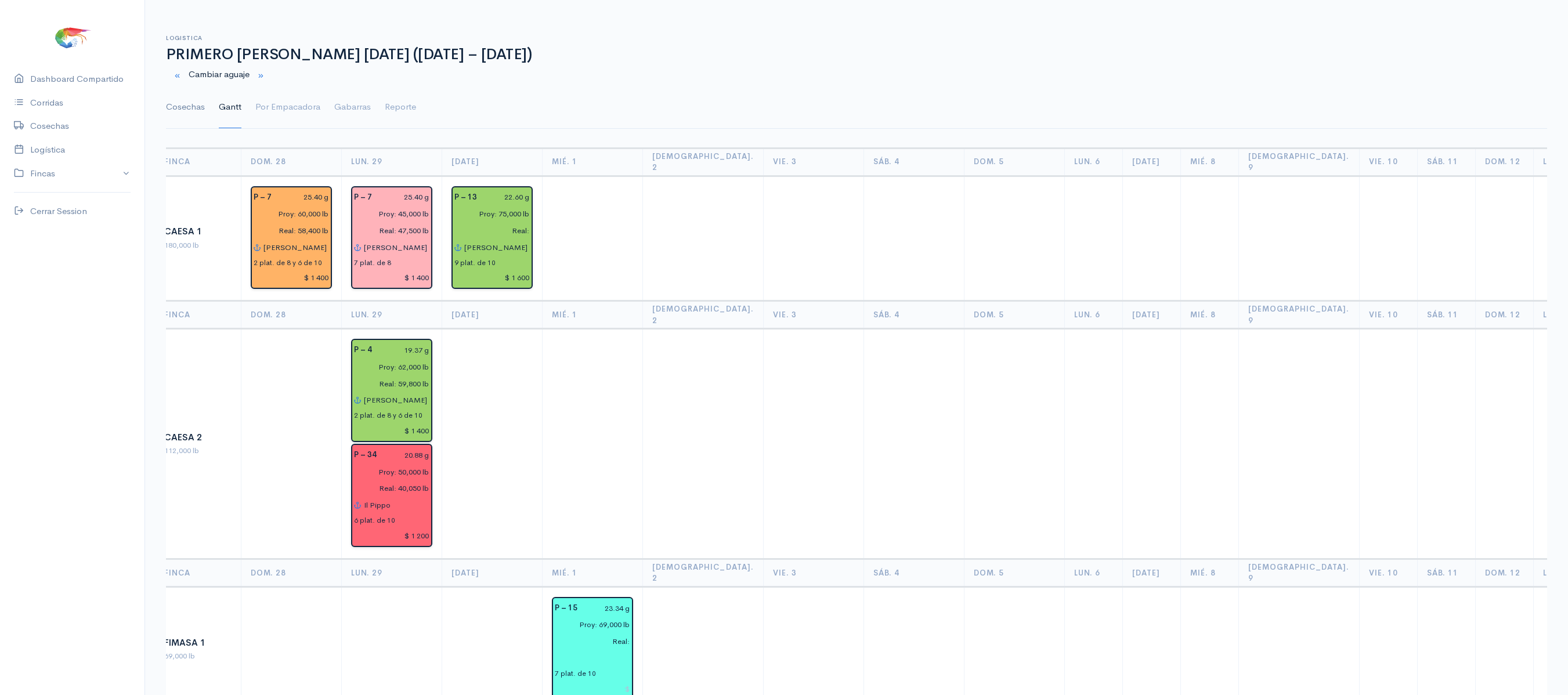
click at [168, 117] on link "Cosechas" at bounding box center [185, 108] width 39 height 42
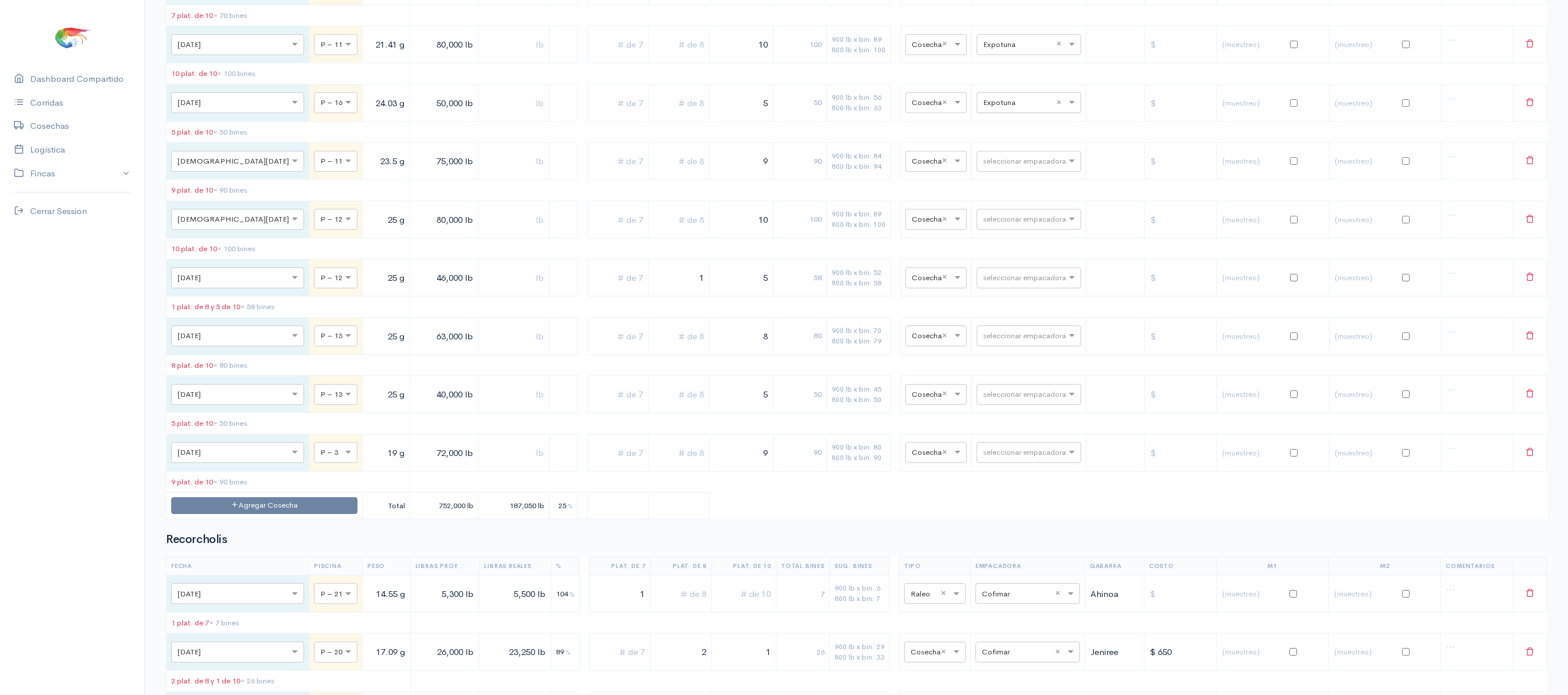
scroll to position [1825, 0]
click at [986, 110] on input "text" at bounding box center [1018, 104] width 71 height 13
type input "pro"
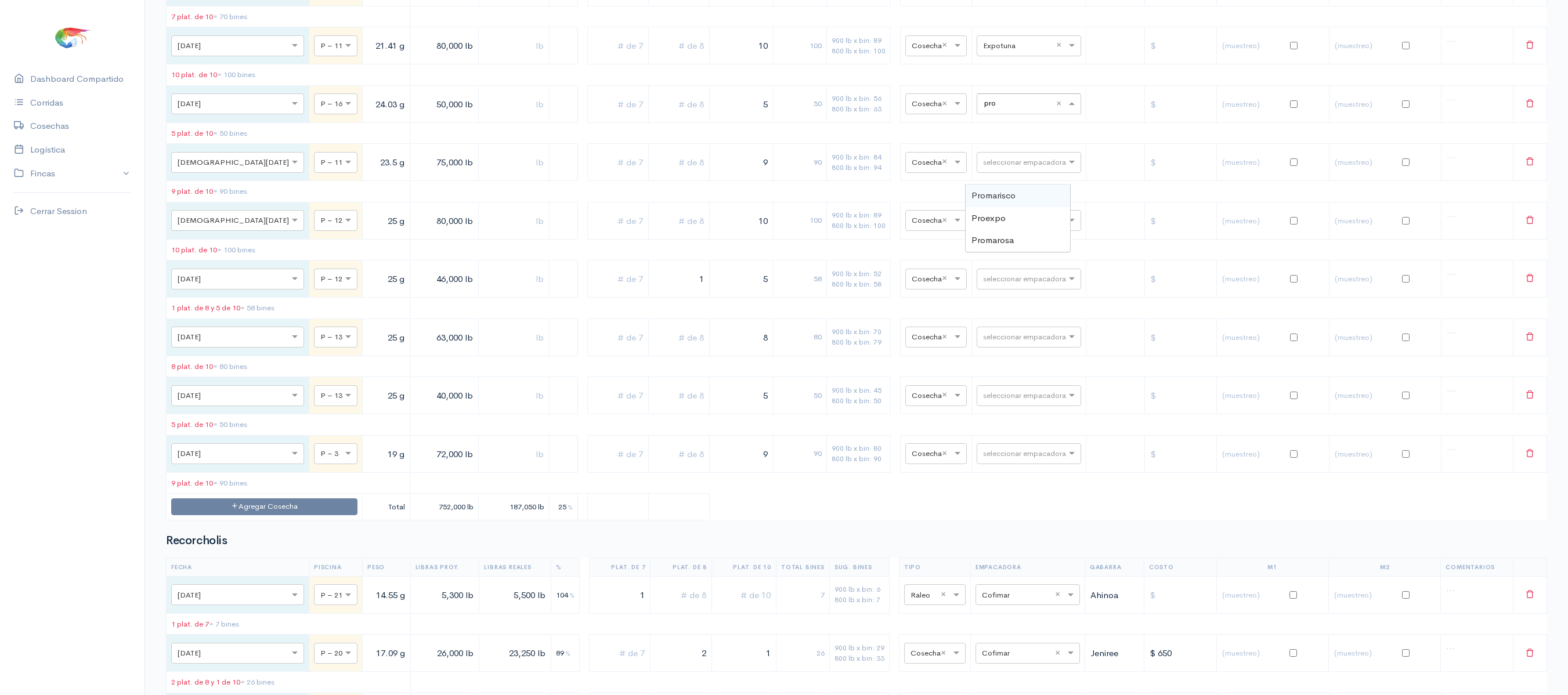
click at [1011, 200] on span "Promarisco" at bounding box center [993, 195] width 44 height 11
click at [1012, 110] on input "text" at bounding box center [1018, 104] width 71 height 13
type input "pro"
click at [1002, 250] on div "Promarosa" at bounding box center [1018, 240] width 104 height 23
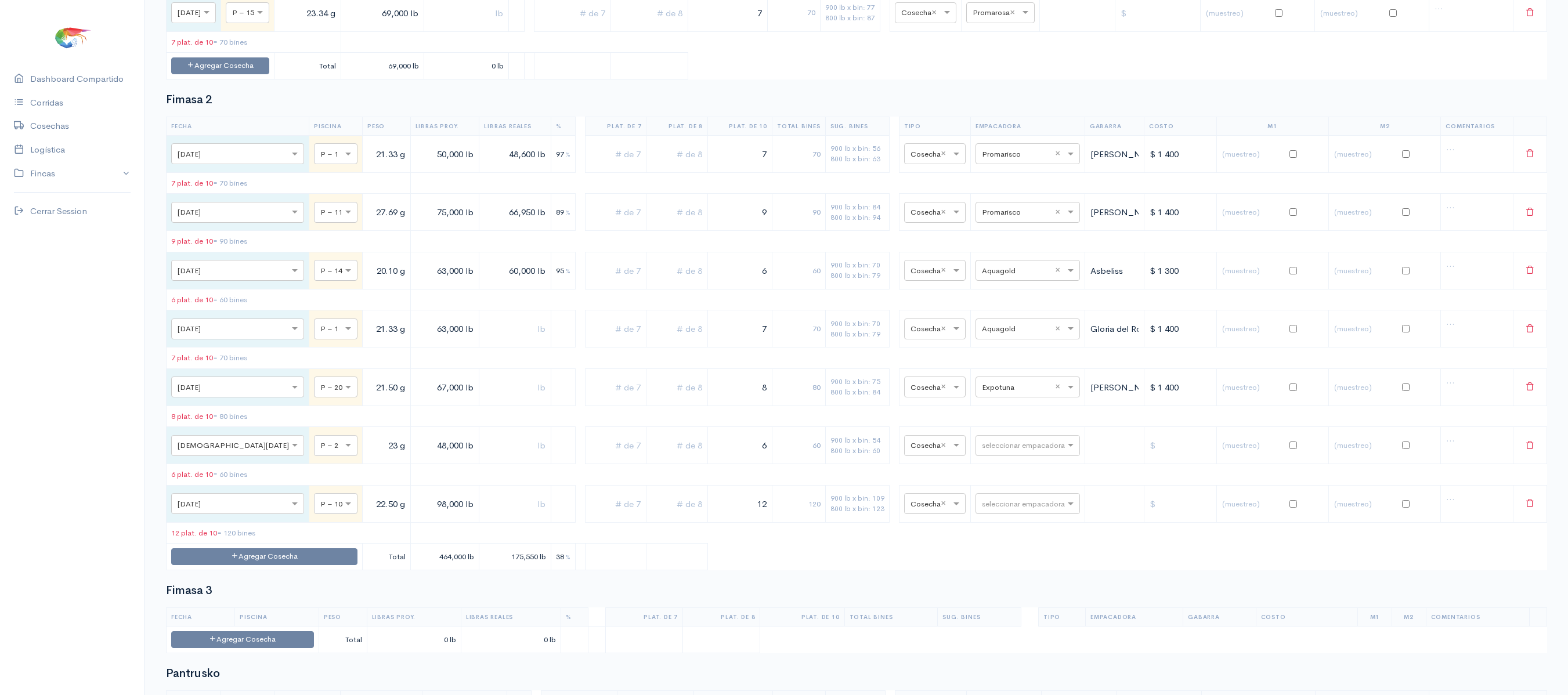
scroll to position [589, 0]
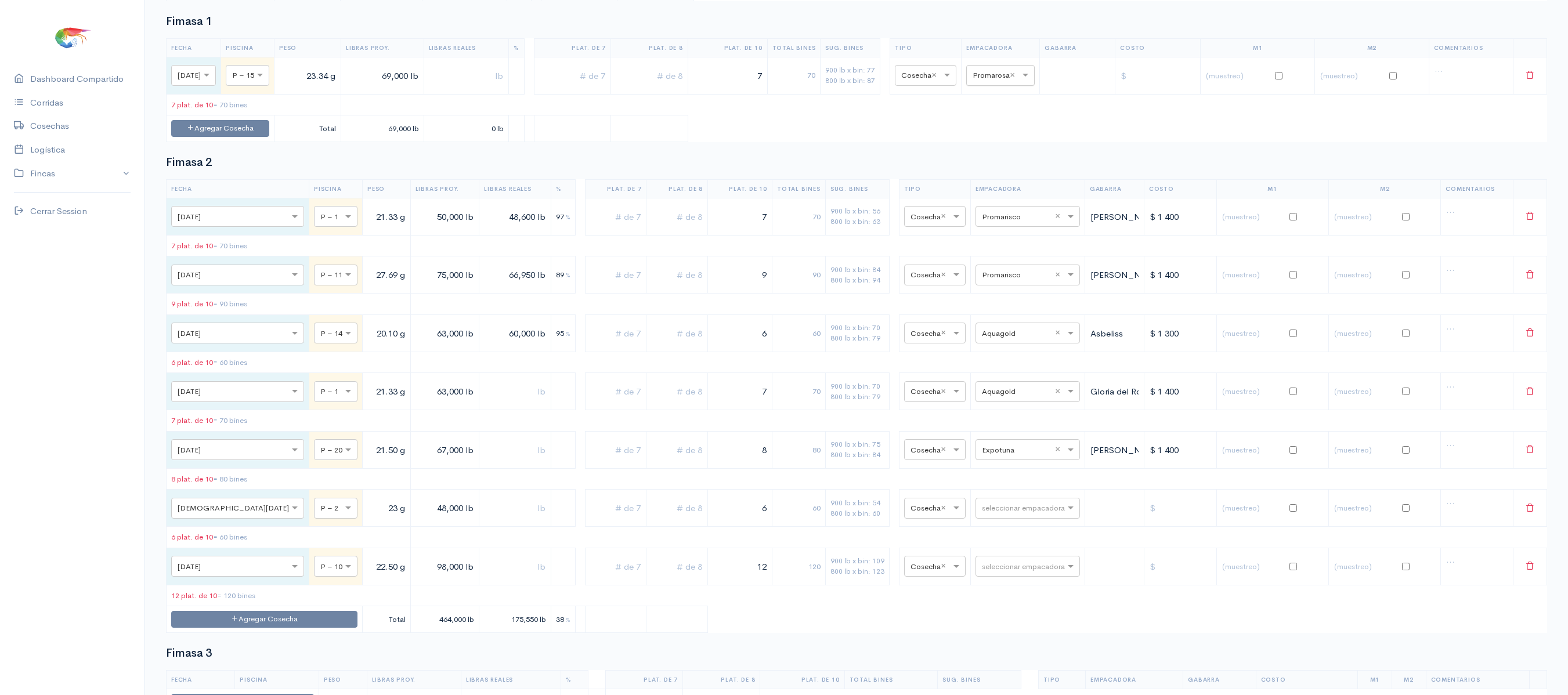
click at [1003, 86] on div "seleccionar empacadora × Promarosa ×" at bounding box center [1000, 76] width 68 height 21
type input "pro"
click at [1013, 116] on span "Promarisco" at bounding box center [1009, 118] width 44 height 11
click at [993, 281] on table "Fecha Piscina Peso Libras Proy. Libras Reales % Plat. de 7 Plat. de 8 Plat. de …" at bounding box center [856, 406] width 1381 height 454
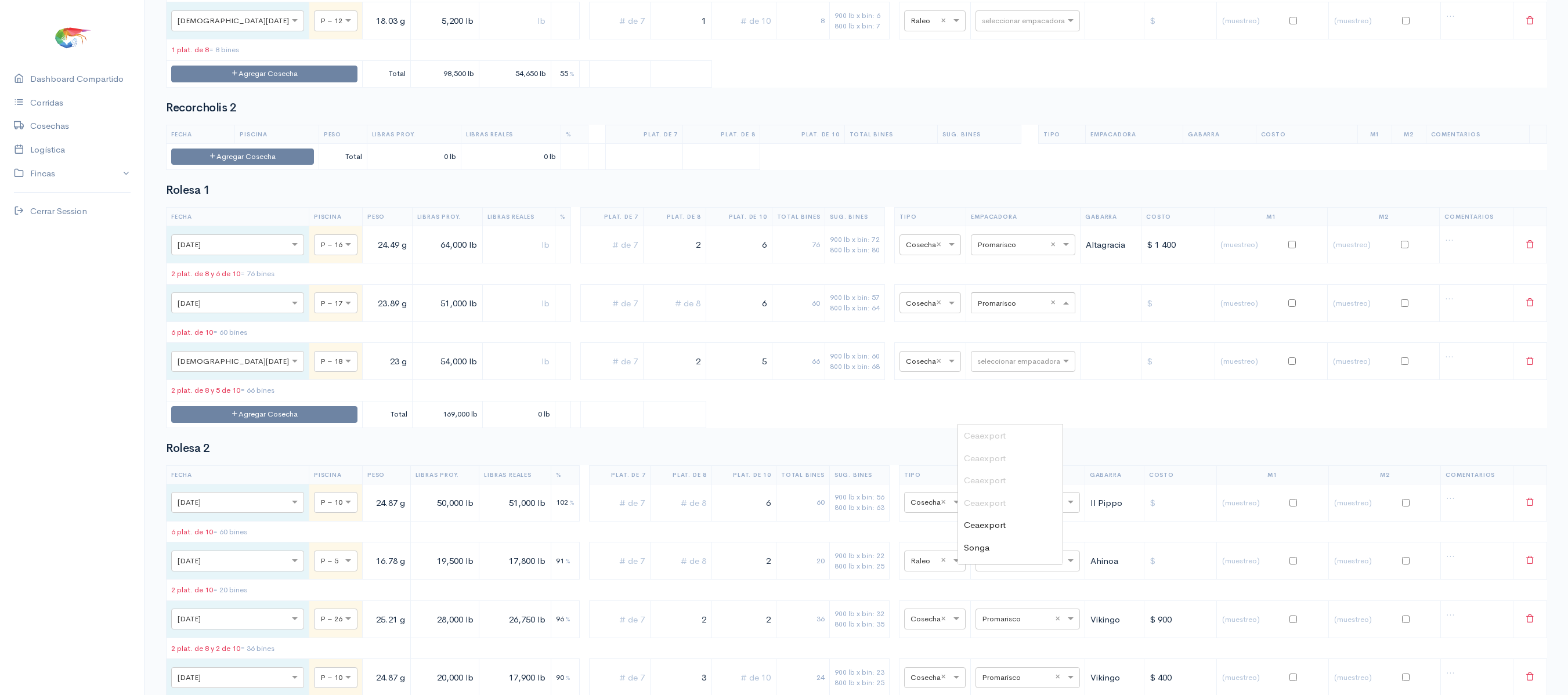
scroll to position [224, 0]
click at [990, 308] on input "text" at bounding box center [1012, 303] width 71 height 13
type input "expa"
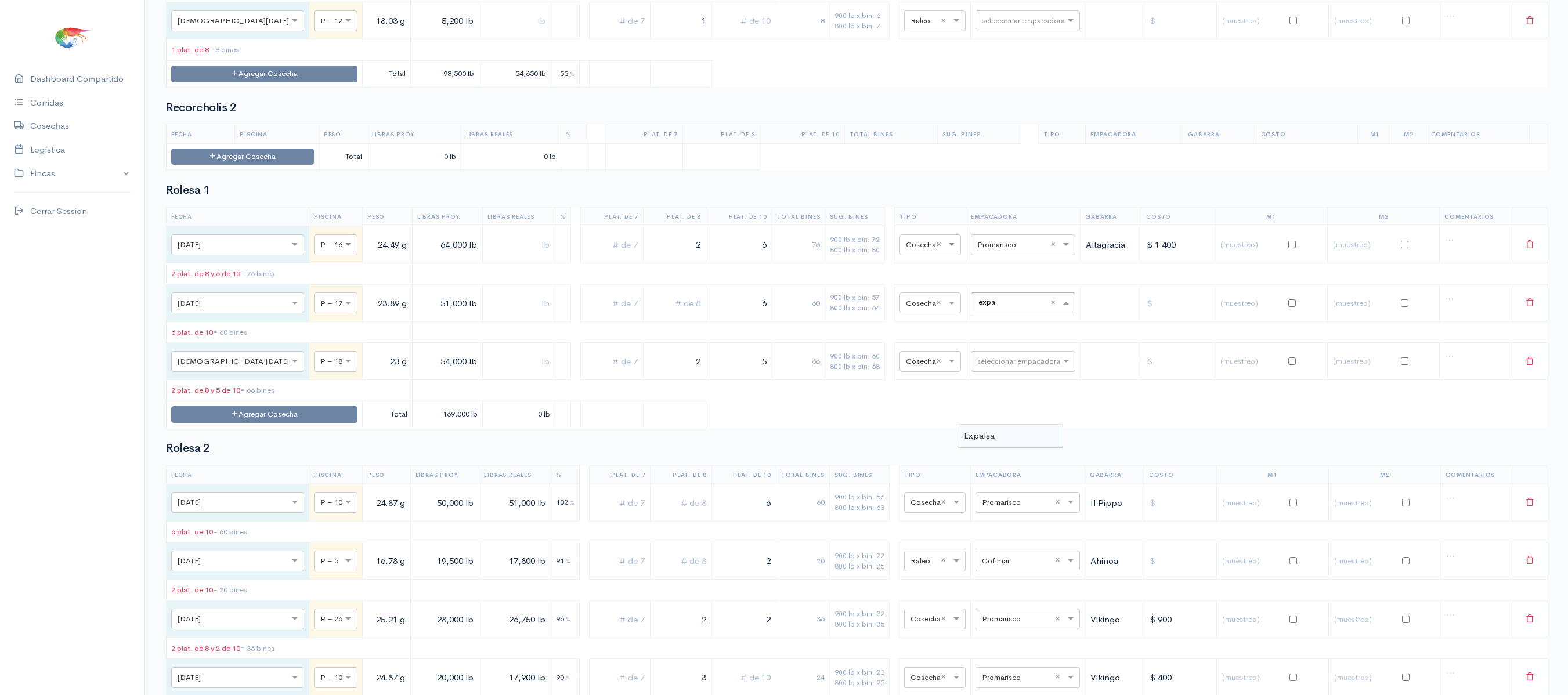
click at [988, 436] on span "Expalsa" at bounding box center [979, 435] width 31 height 11
click at [845, 263] on td "900 lb x bin: 72 800 lb x bin: 80" at bounding box center [855, 244] width 60 height 37
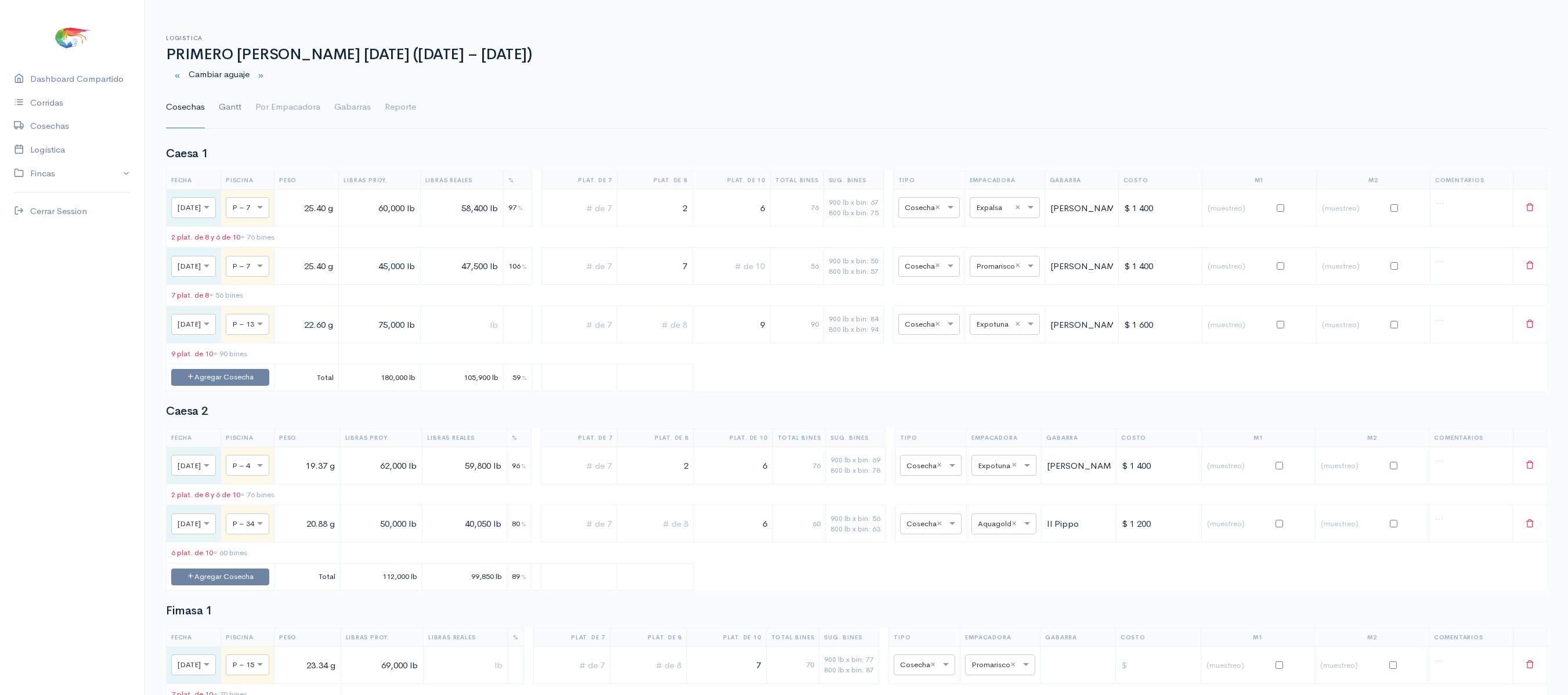
click at [229, 103] on link "Gantt" at bounding box center [230, 108] width 23 height 42
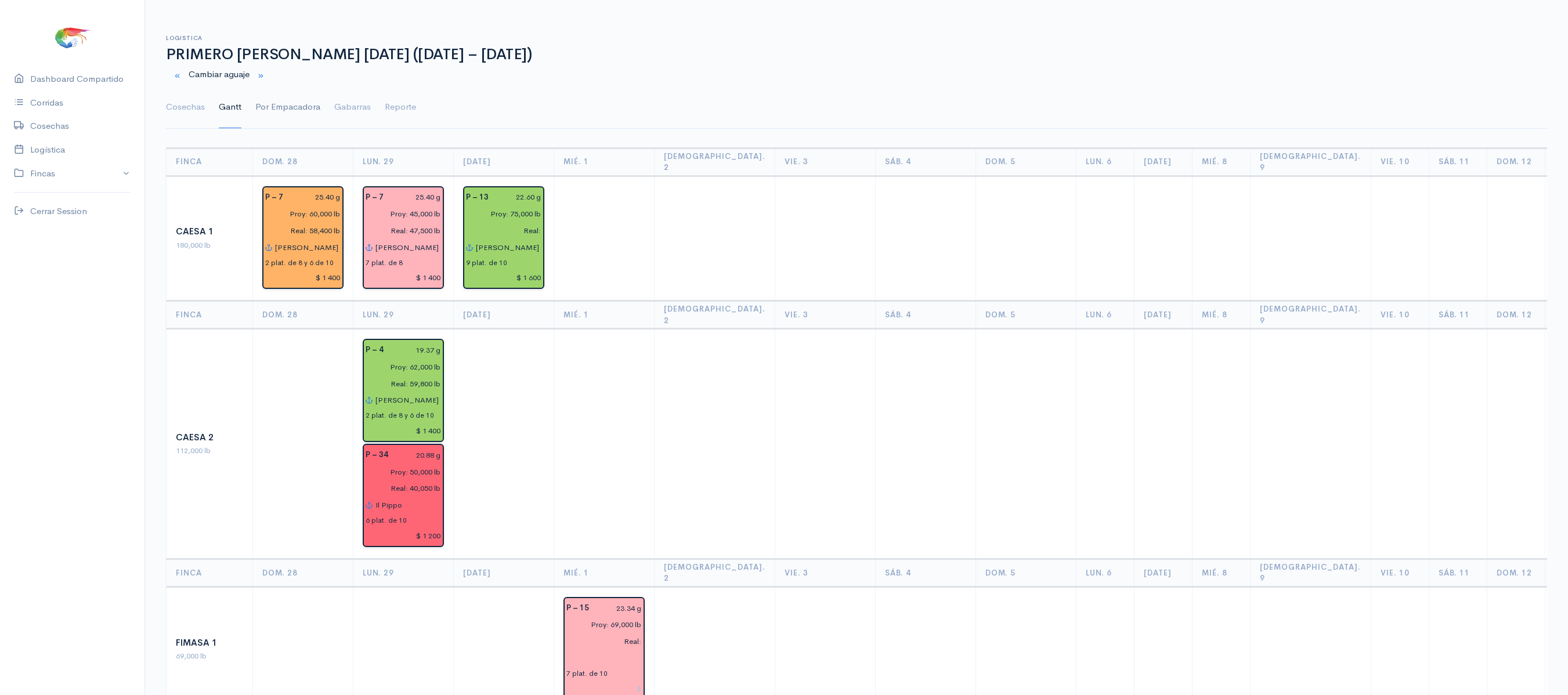
click at [301, 106] on link "Por Empacadora" at bounding box center [288, 108] width 65 height 42
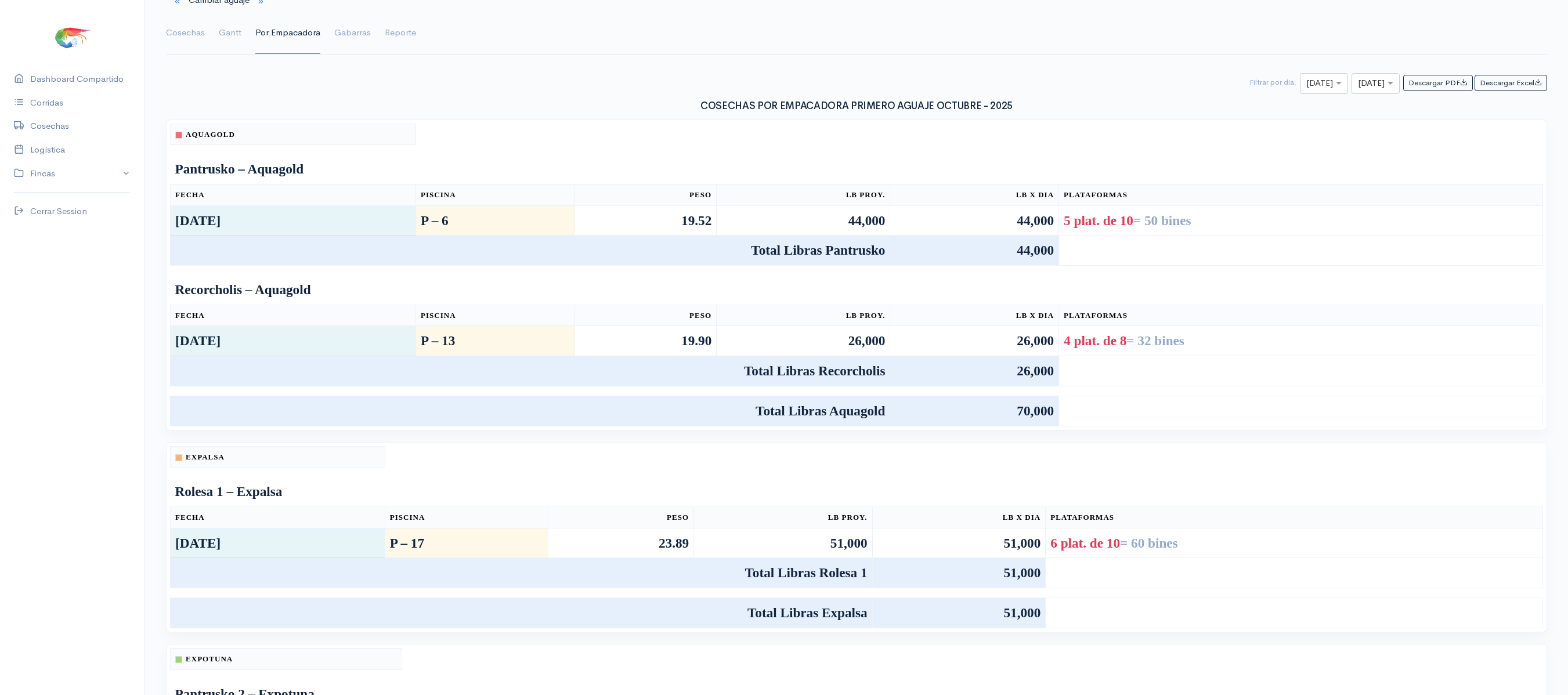
scroll to position [76, 0]
click at [188, 42] on link "Cosechas" at bounding box center [185, 32] width 39 height 42
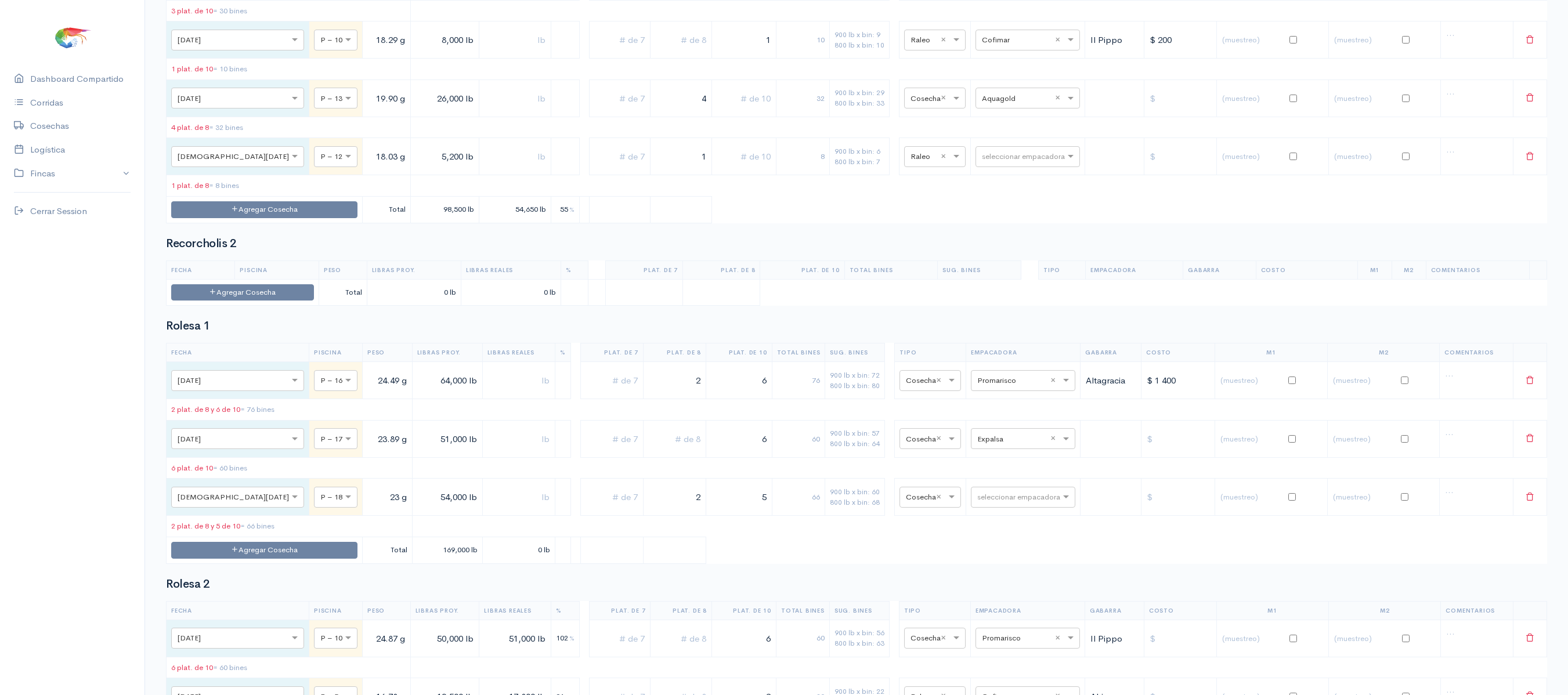
scroll to position [2556, 0]
drag, startPoint x: 757, startPoint y: 155, endPoint x: 844, endPoint y: 124, distance: 92.4
click at [844, 124] on tbody "× Dom., 28 Sep. × P – 21 14.55 g 5,300 lb 5,500 lb 104 % 1 7 900 lb x bin: 6 80…" at bounding box center [856, 33] width 1380 height 376
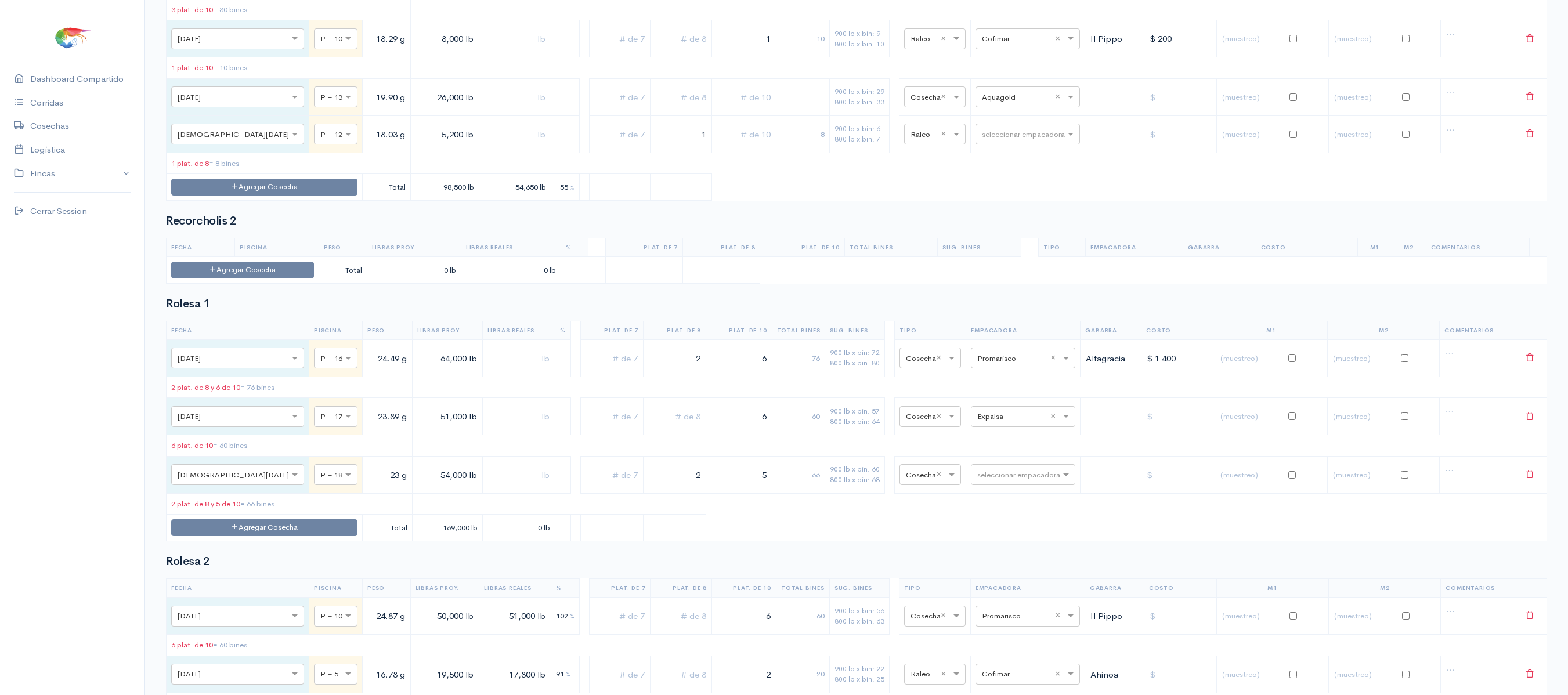
click at [729, 109] on input "text" at bounding box center [744, 97] width 55 height 23
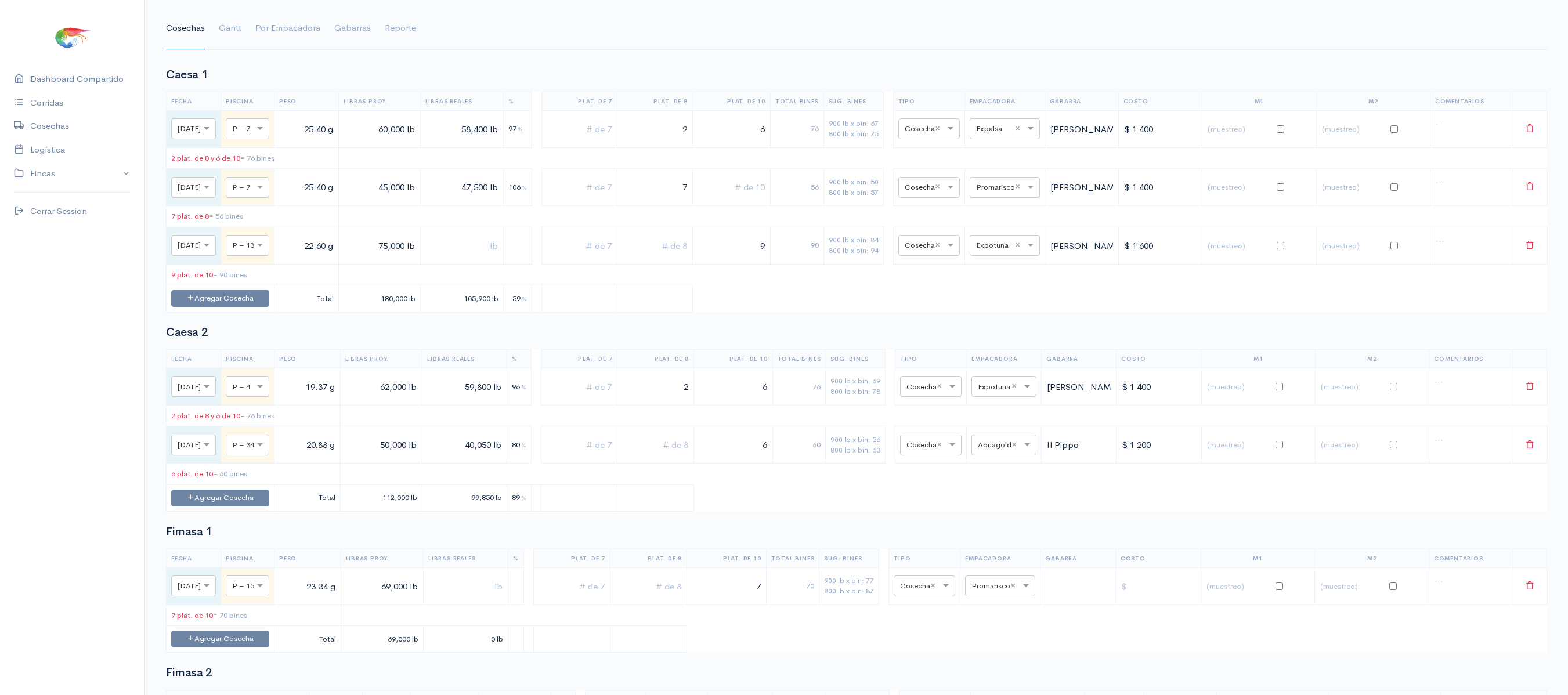
scroll to position [0, 0]
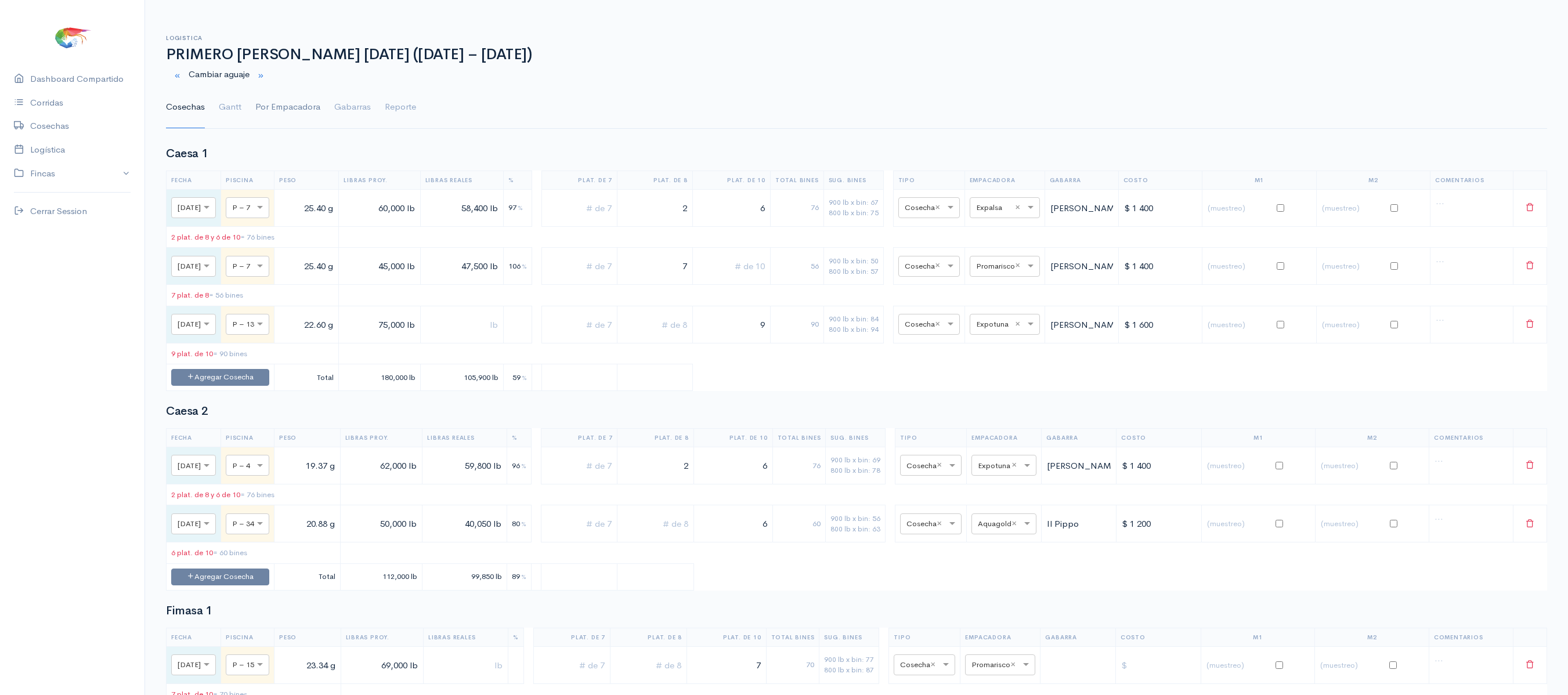
type input "3"
click at [271, 111] on link "Por Empacadora" at bounding box center [288, 108] width 65 height 42
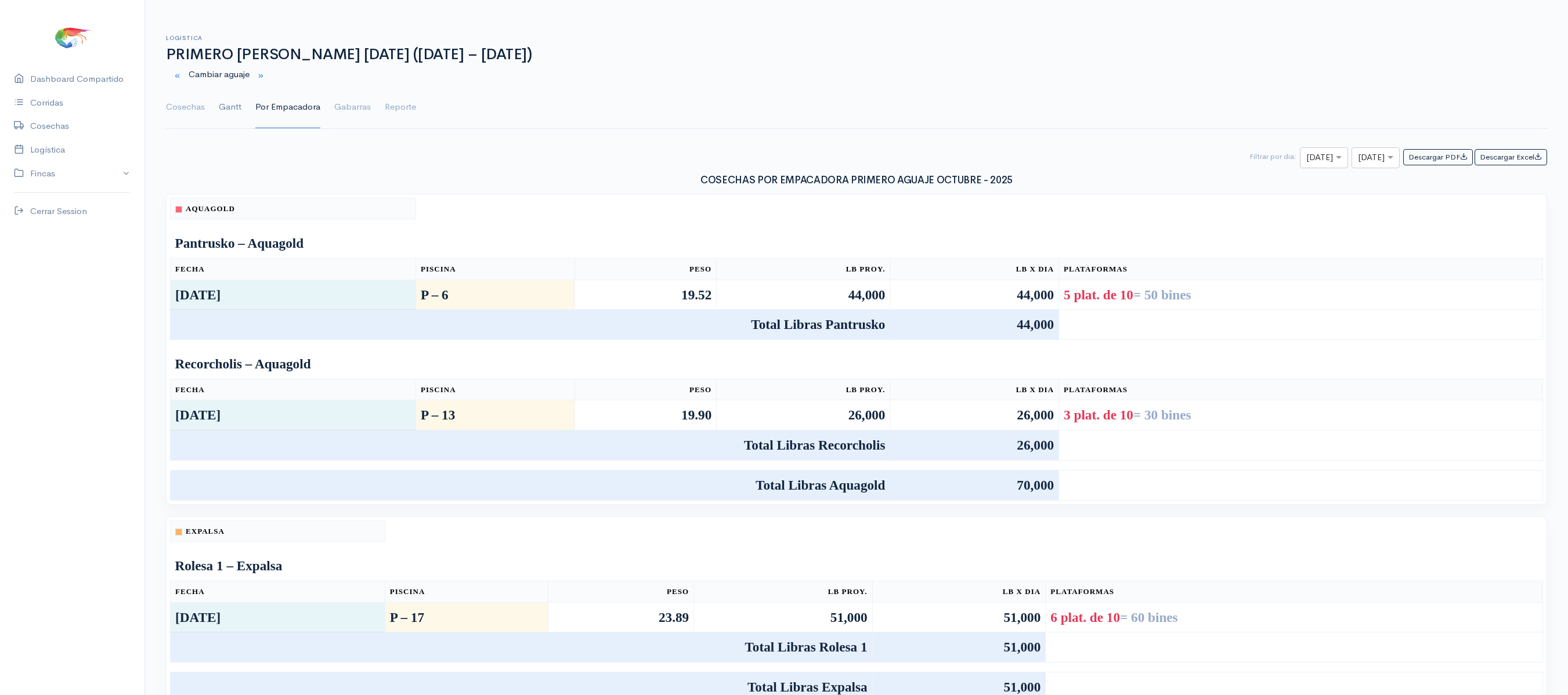
click at [225, 115] on link "Gantt" at bounding box center [230, 108] width 23 height 42
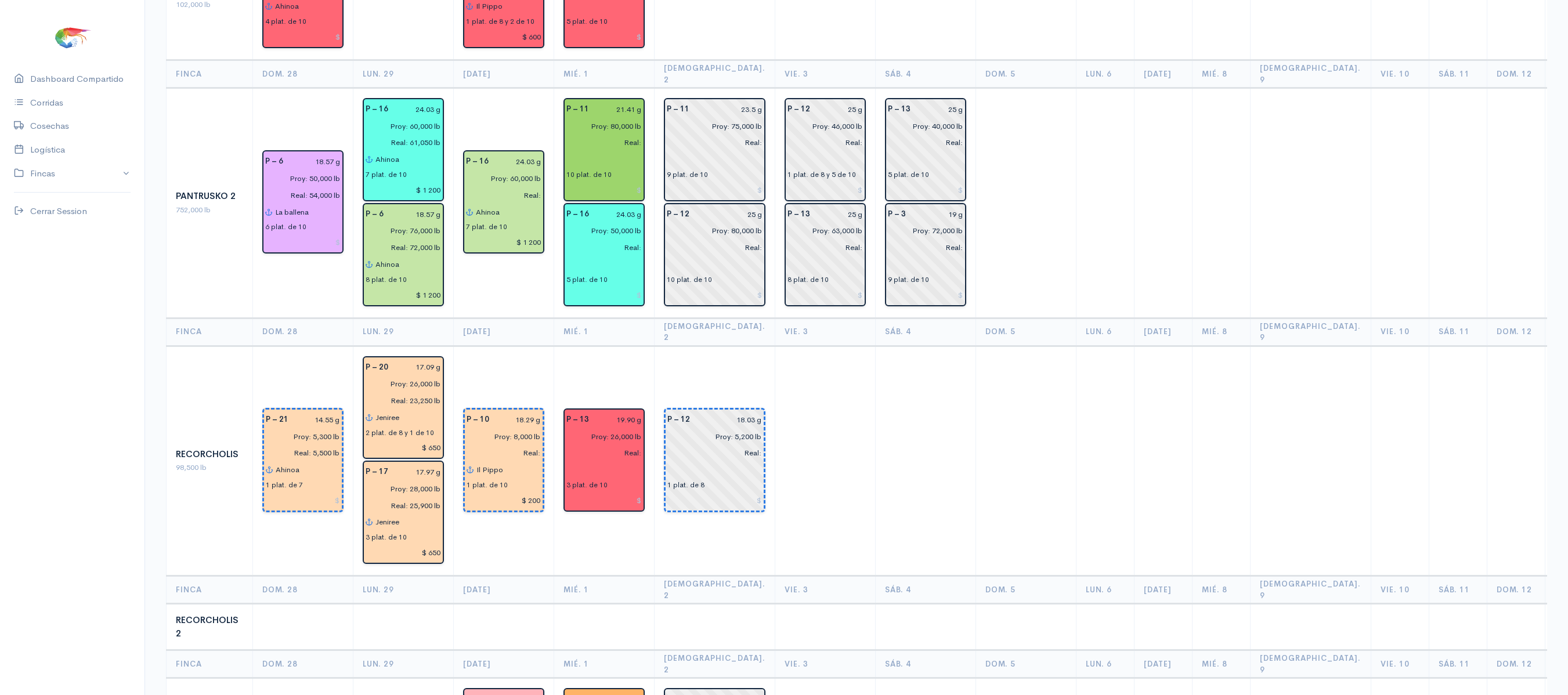
scroll to position [1185, 0]
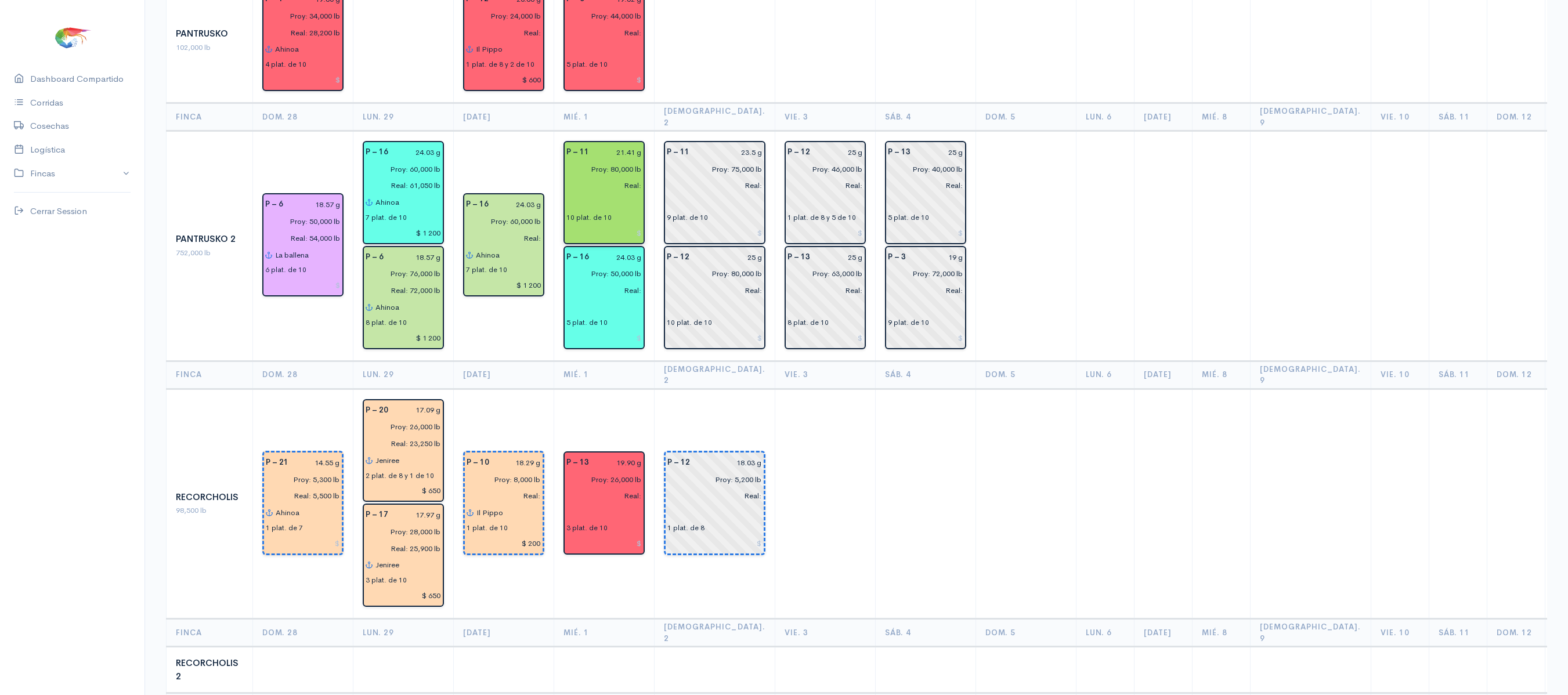
click at [633, 144] on input "21.41 g" at bounding box center [619, 153] width 46 height 17
type input "2 g"
type input "25.54 g"
click at [723, 389] on td "P – 12 18.03 g Proy: 5,200 lb Real: 1 plat. de 8" at bounding box center [715, 503] width 121 height 230
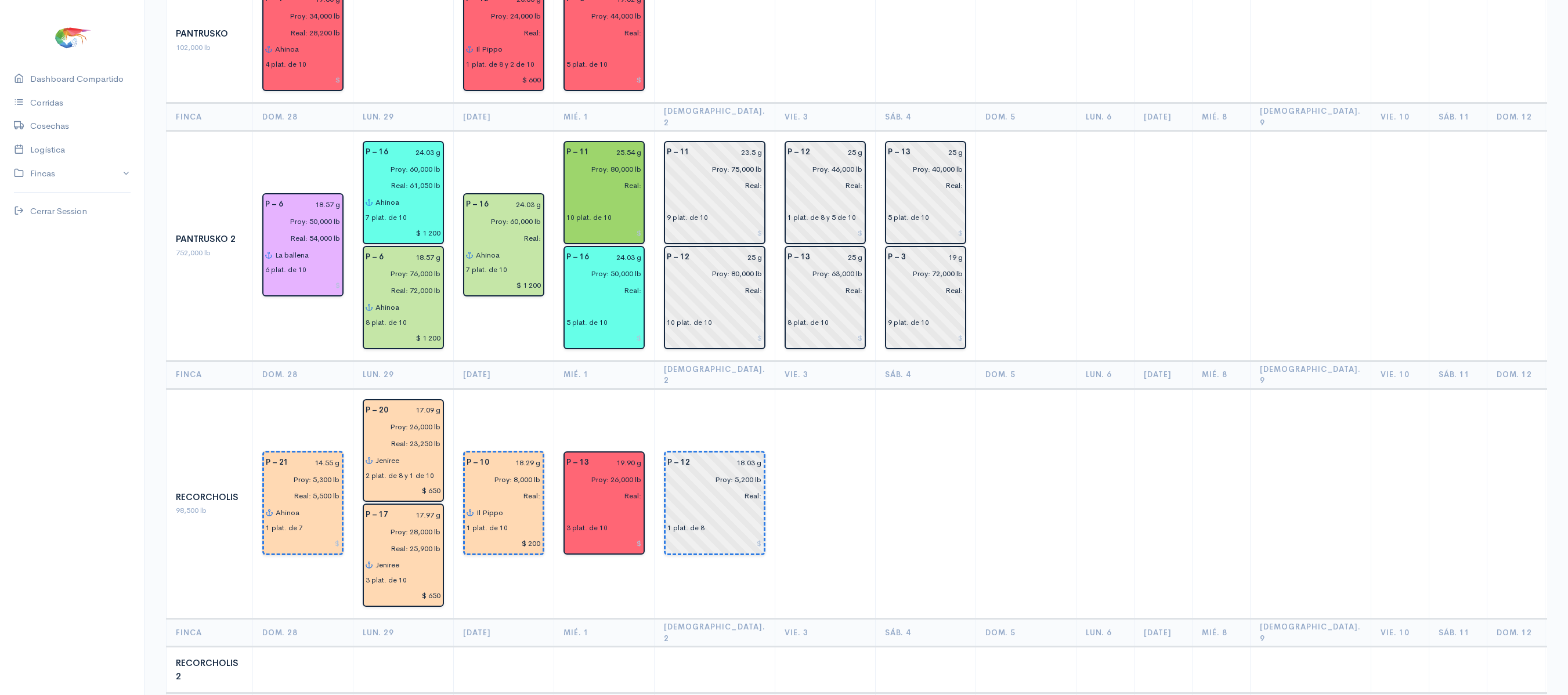
scroll to position [1168, 0]
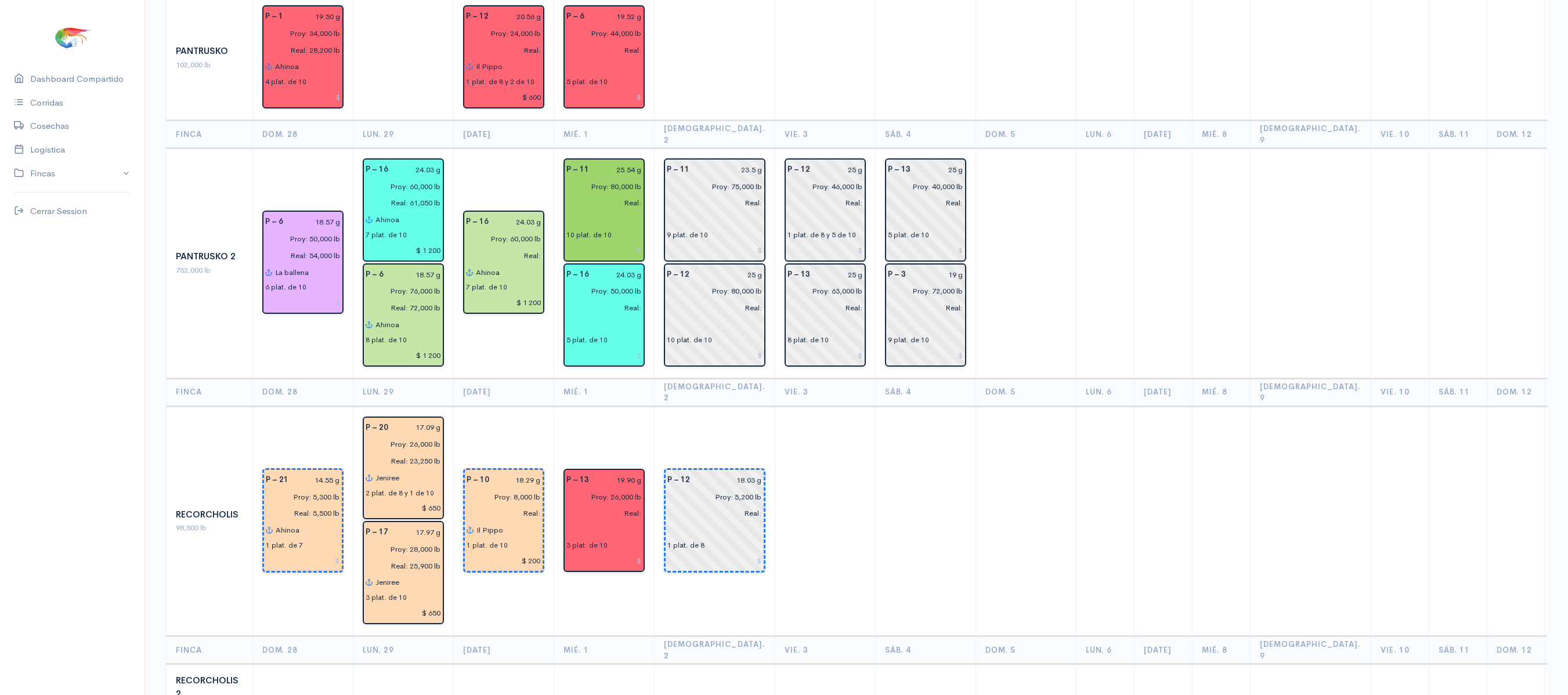
click at [669, 406] on td "P – 12 18.03 g Proy: 5,200 lb Real: 1 plat. de 8" at bounding box center [715, 521] width 121 height 230
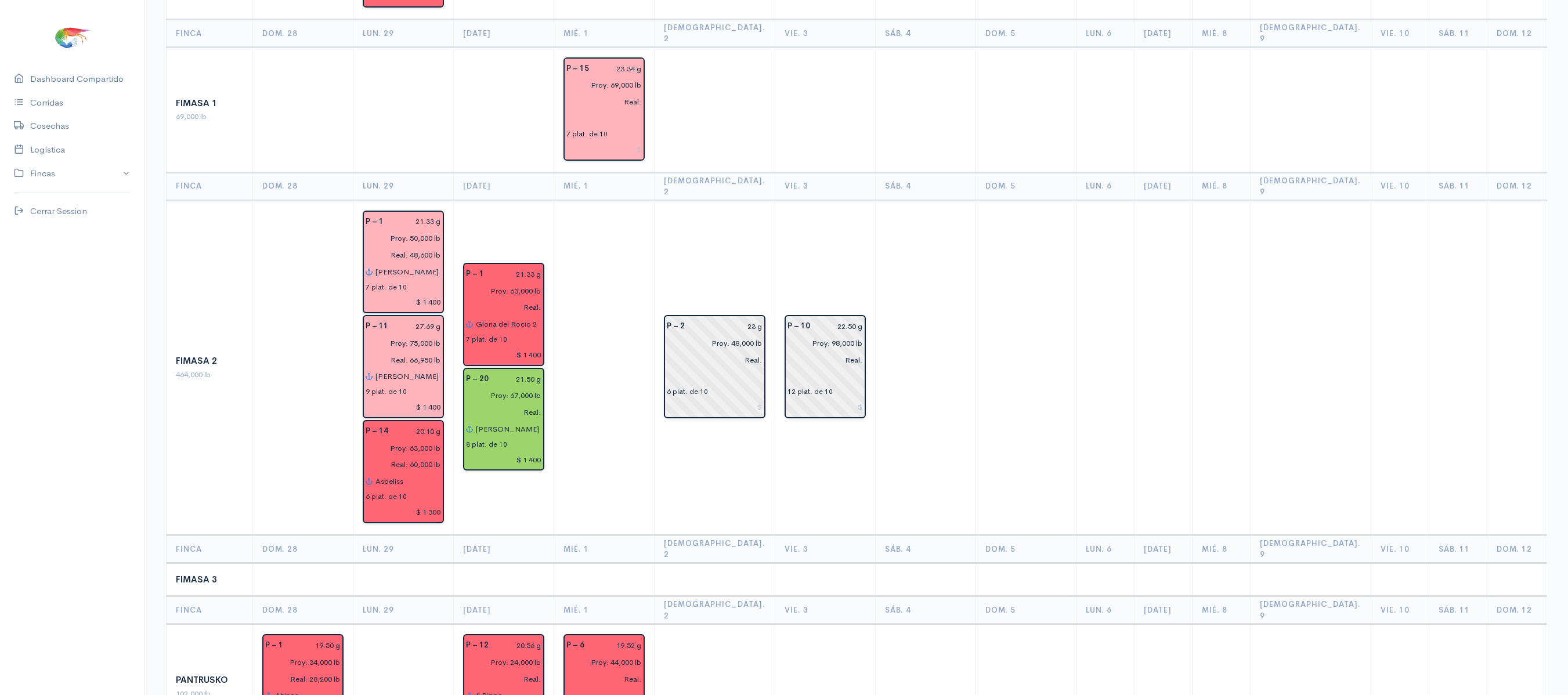
scroll to position [429, 0]
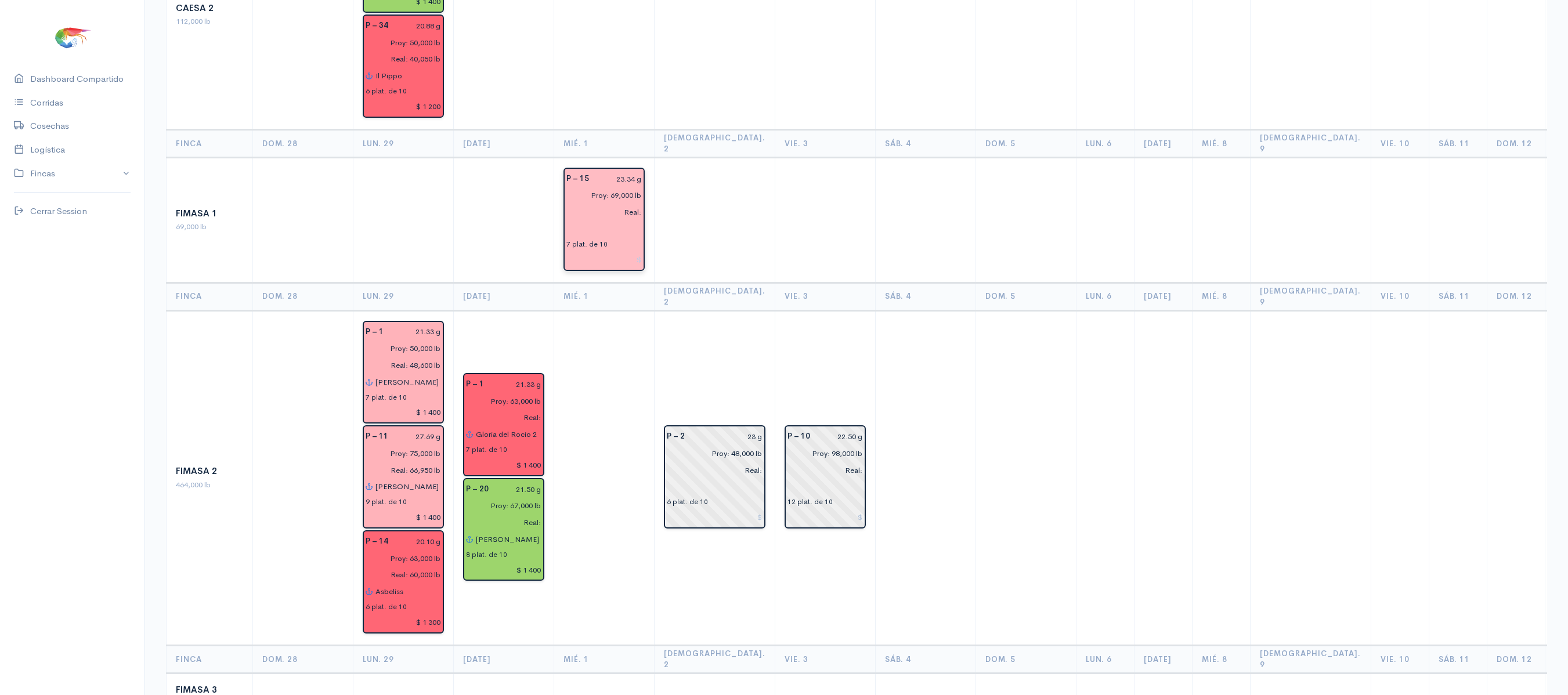
click at [626, 171] on input "23.34 g" at bounding box center [619, 179] width 46 height 17
type input "23.04 g"
click at [697, 226] on td at bounding box center [715, 220] width 121 height 125
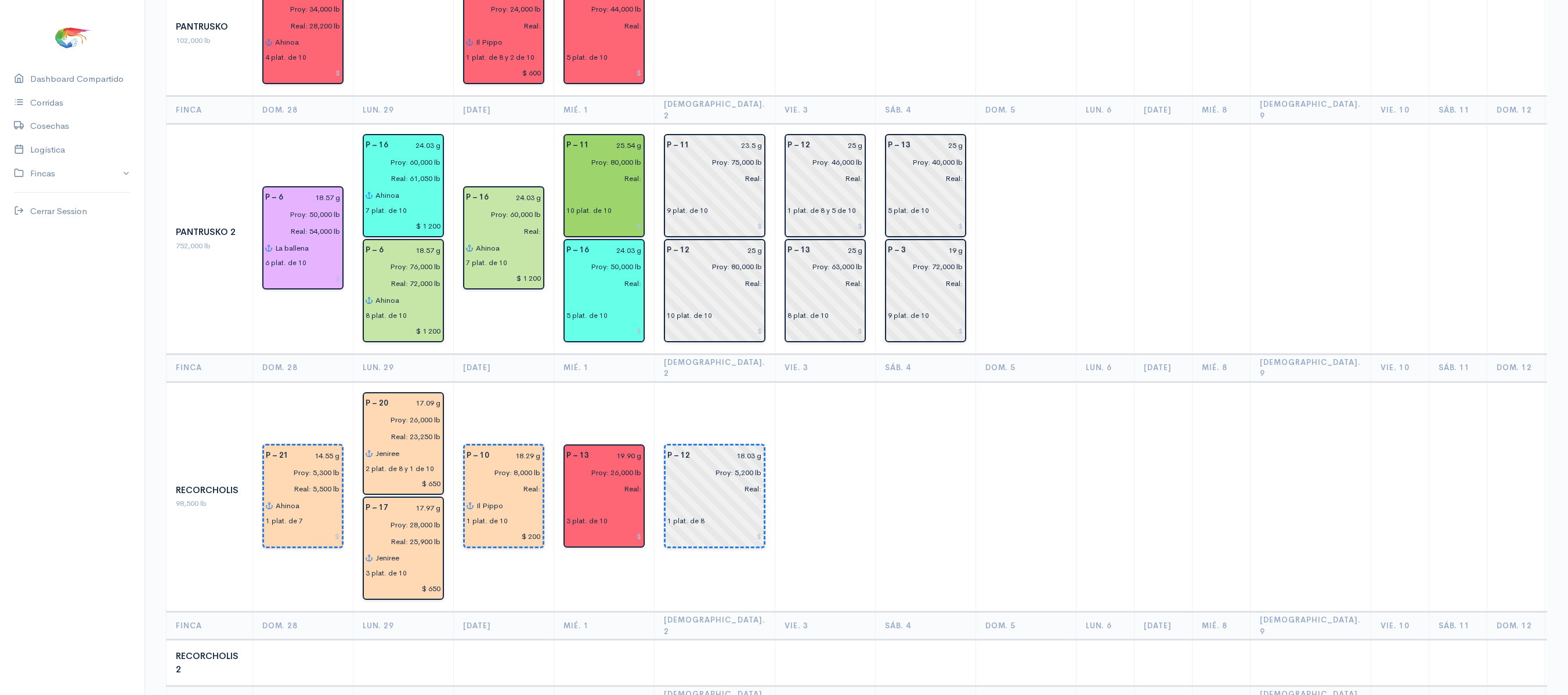
scroll to position [1187, 0]
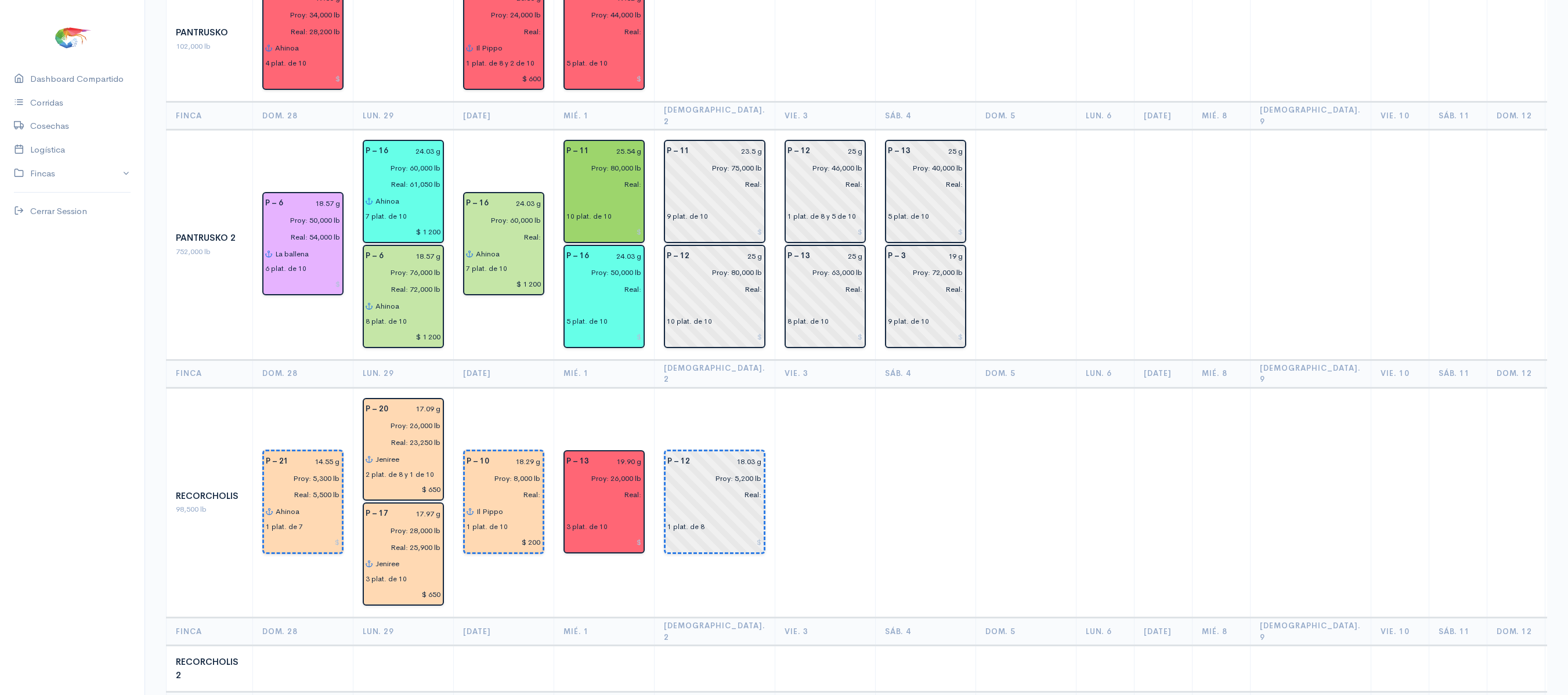
drag, startPoint x: 646, startPoint y: 93, endPoint x: 520, endPoint y: 71, distance: 127.9
click at [520, 130] on td "P – 16 24.03 g Proy: 60,000 lb Real: Ahinoa 7 plat. de 10 $ 1 200" at bounding box center [504, 244] width 100 height 230
click at [618, 143] on input "25.54 g" at bounding box center [619, 151] width 46 height 17
click at [624, 143] on input "25.54 g" at bounding box center [619, 151] width 46 height 17
type input "24.54 g"
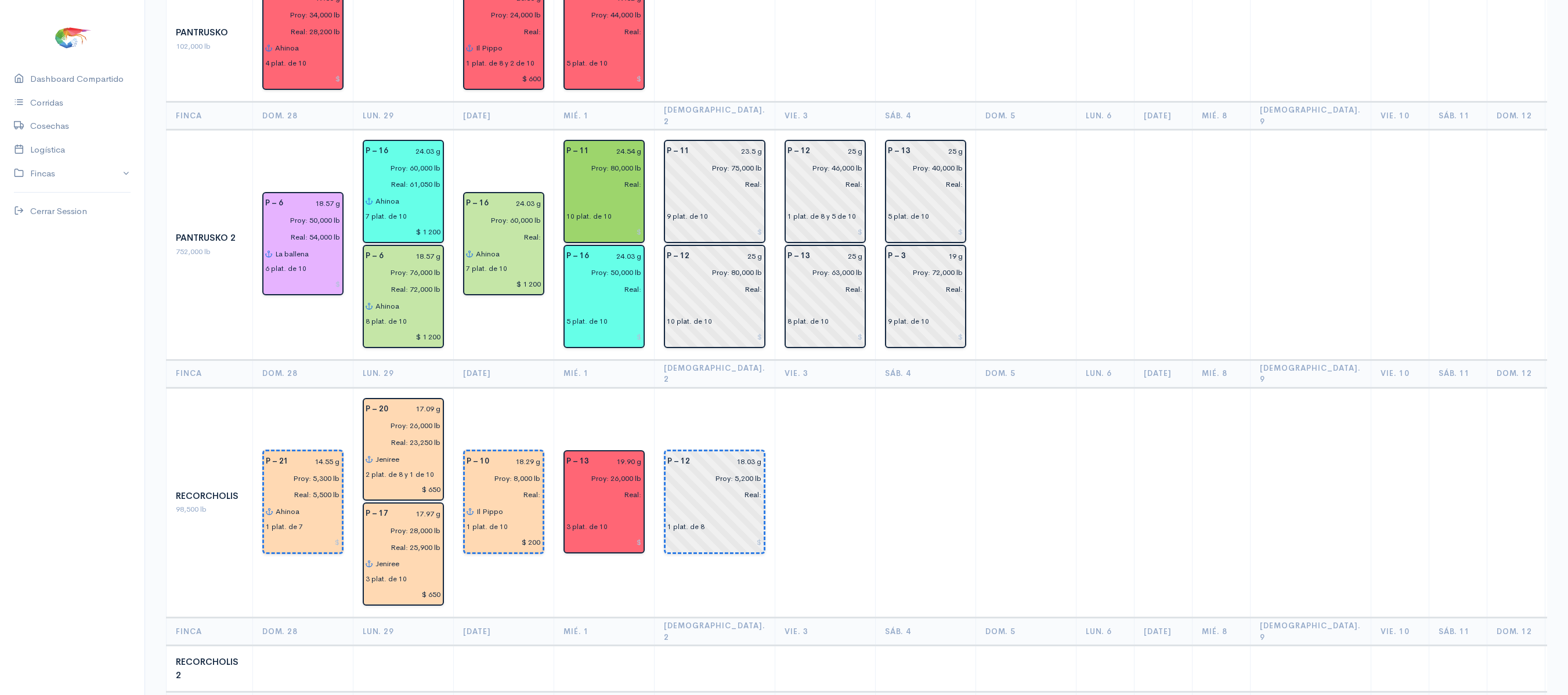
click at [676, 102] on th "Jue. 2" at bounding box center [715, 116] width 121 height 28
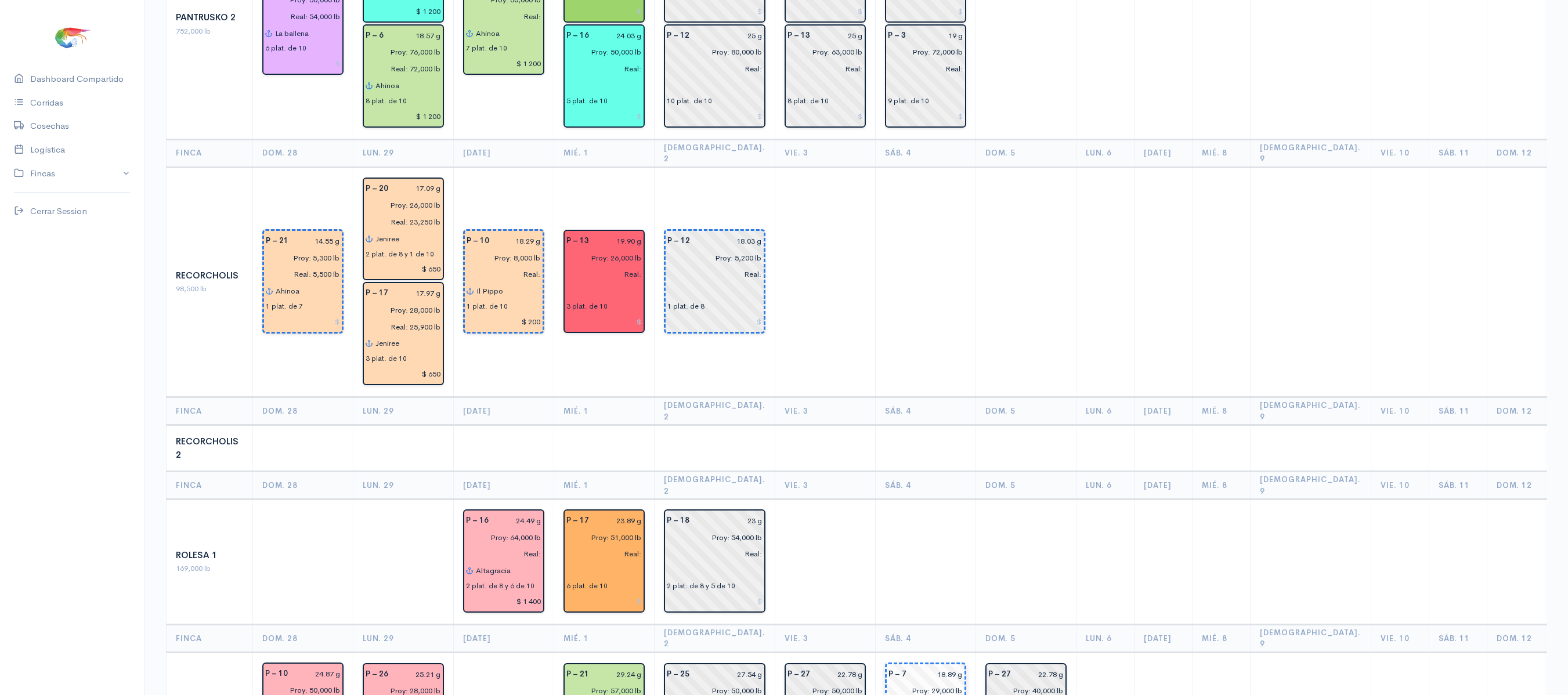
scroll to position [1678, 0]
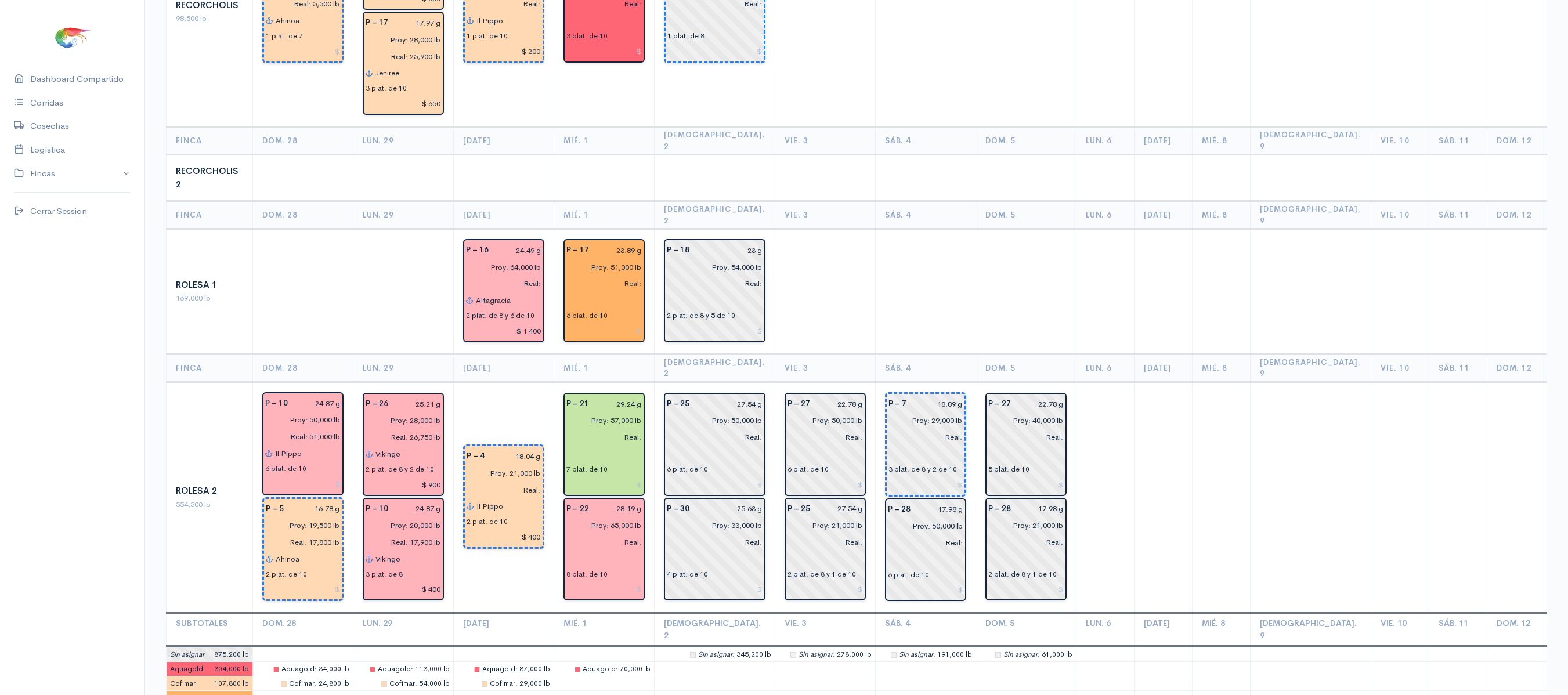
click at [881, 229] on td at bounding box center [926, 291] width 100 height 125
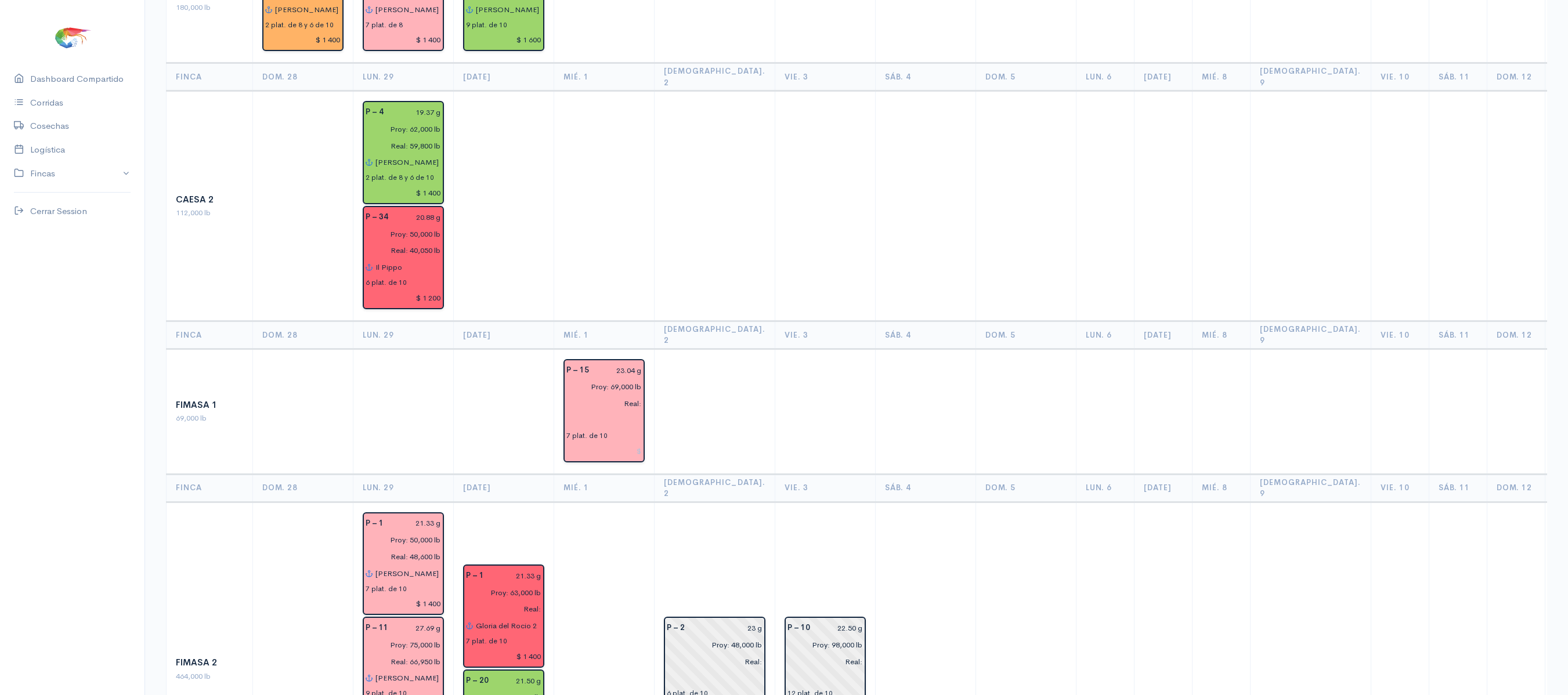
scroll to position [0, 0]
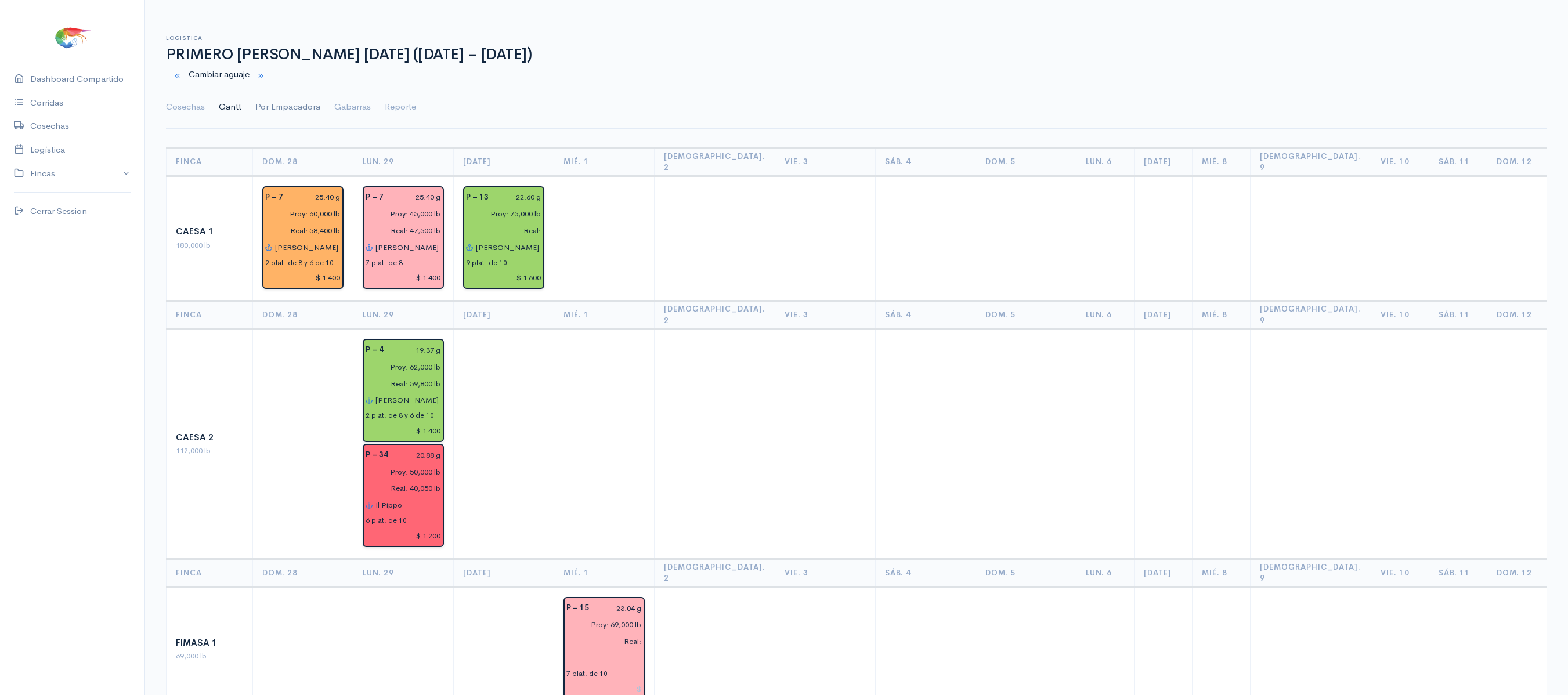
click at [281, 109] on link "Por Empacadora" at bounding box center [288, 108] width 65 height 42
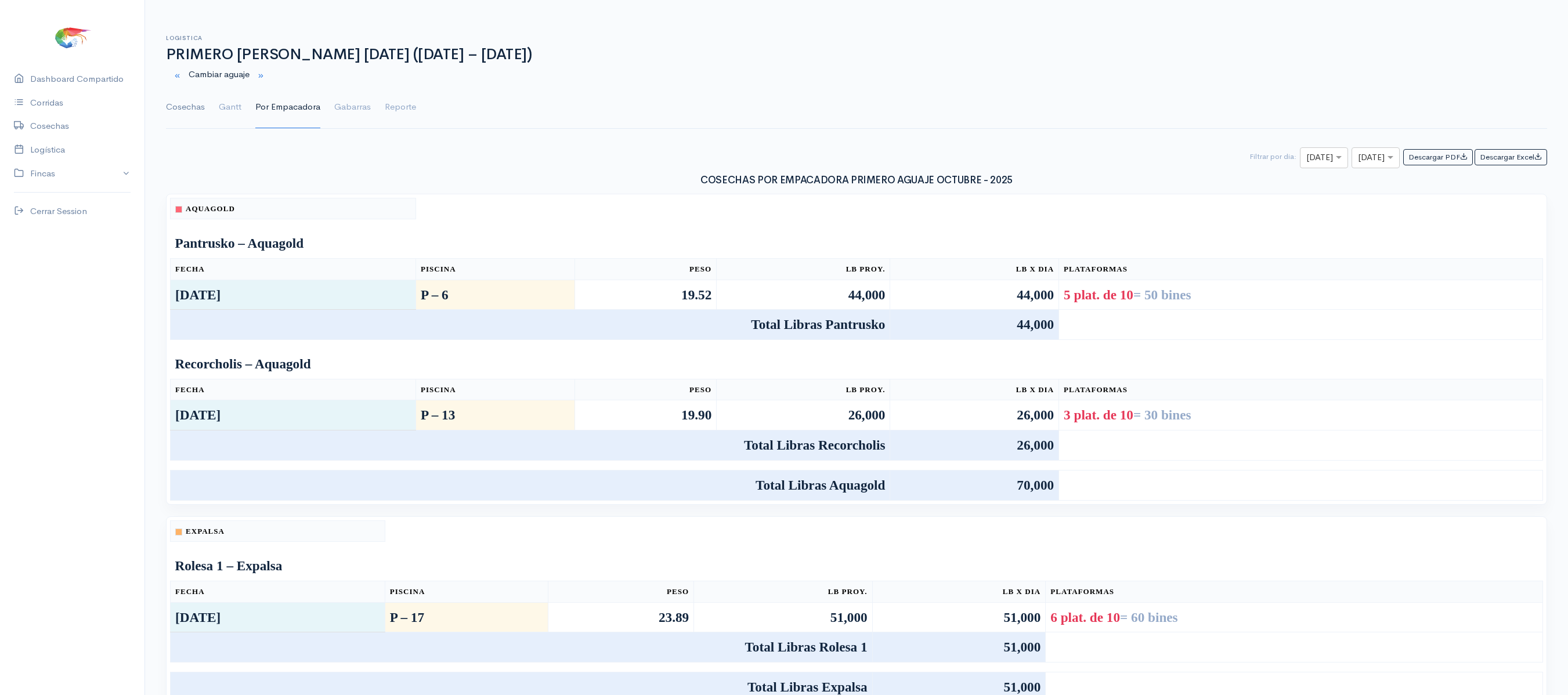
click at [200, 111] on link "Cosechas" at bounding box center [185, 108] width 39 height 42
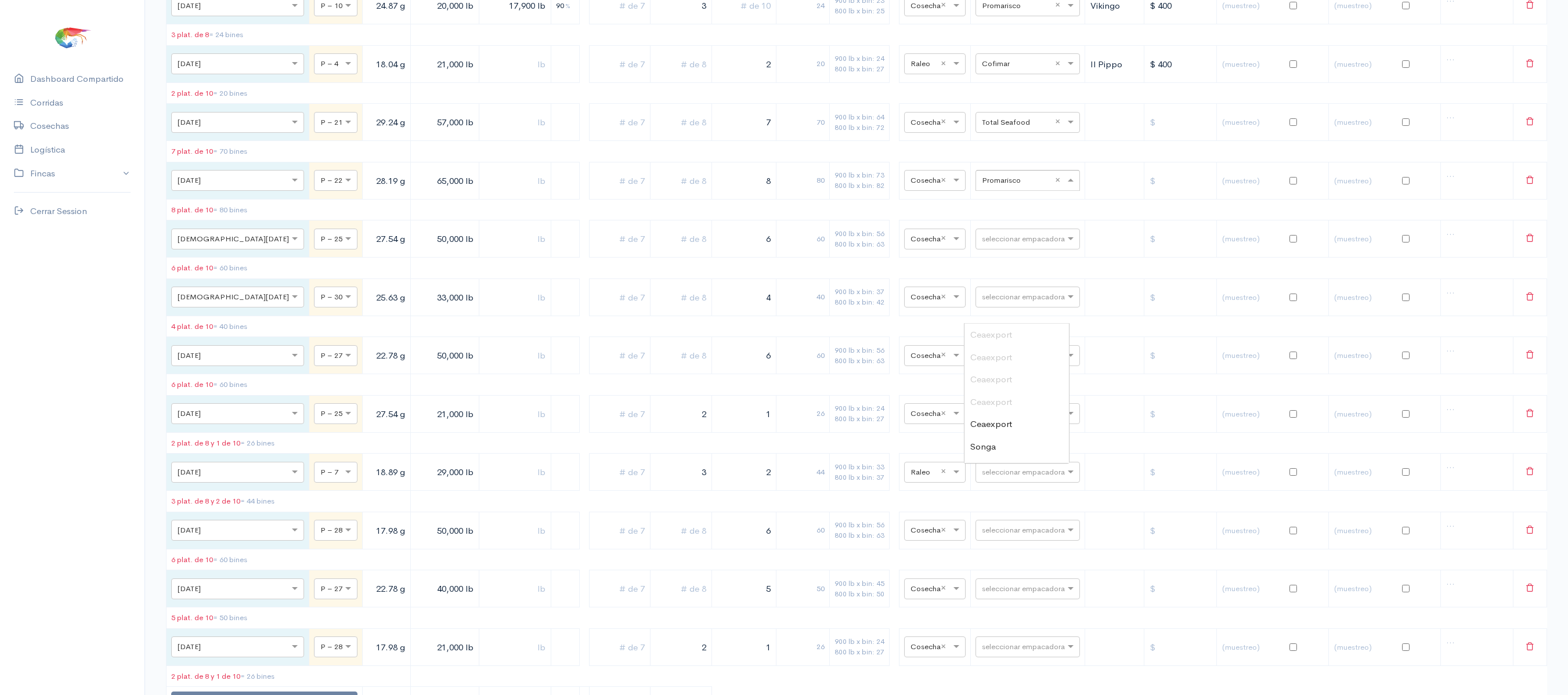
scroll to position [224, 0]
click at [1002, 186] on input "text" at bounding box center [1017, 180] width 71 height 13
type input "t"
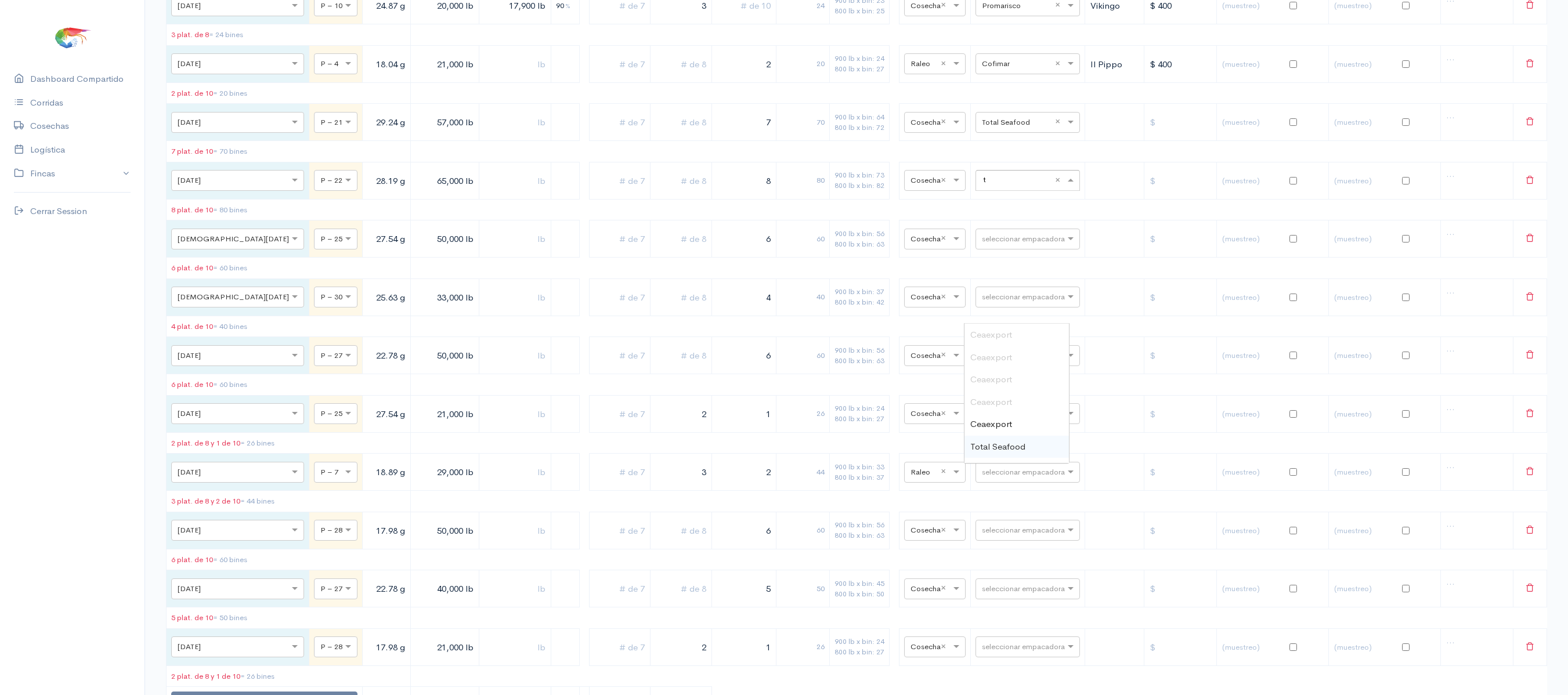
click at [1011, 439] on div "Total Seafood" at bounding box center [1017, 447] width 104 height 23
click at [1011, 303] on input "text" at bounding box center [1017, 297] width 71 height 13
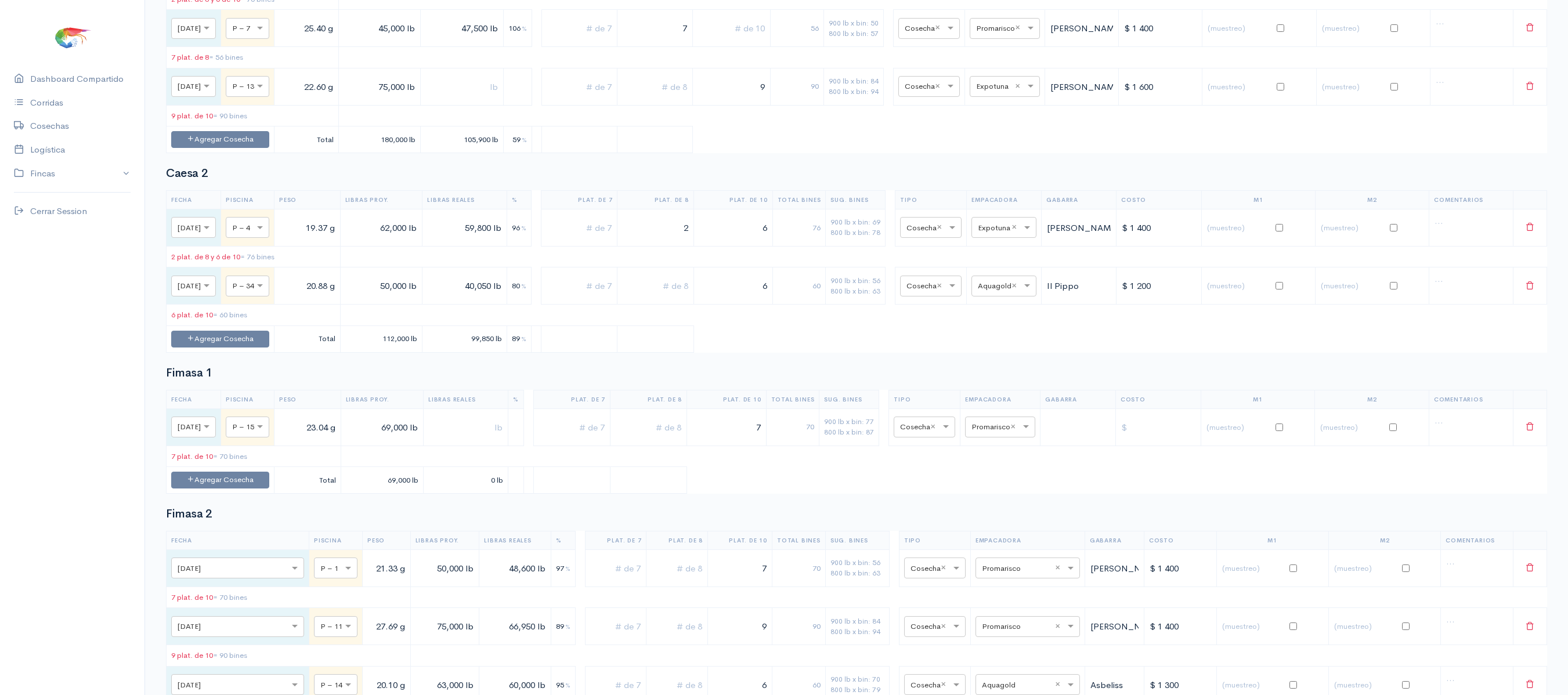
scroll to position [239, 0]
click at [1008, 432] on input "text" at bounding box center [989, 425] width 37 height 13
type input "r"
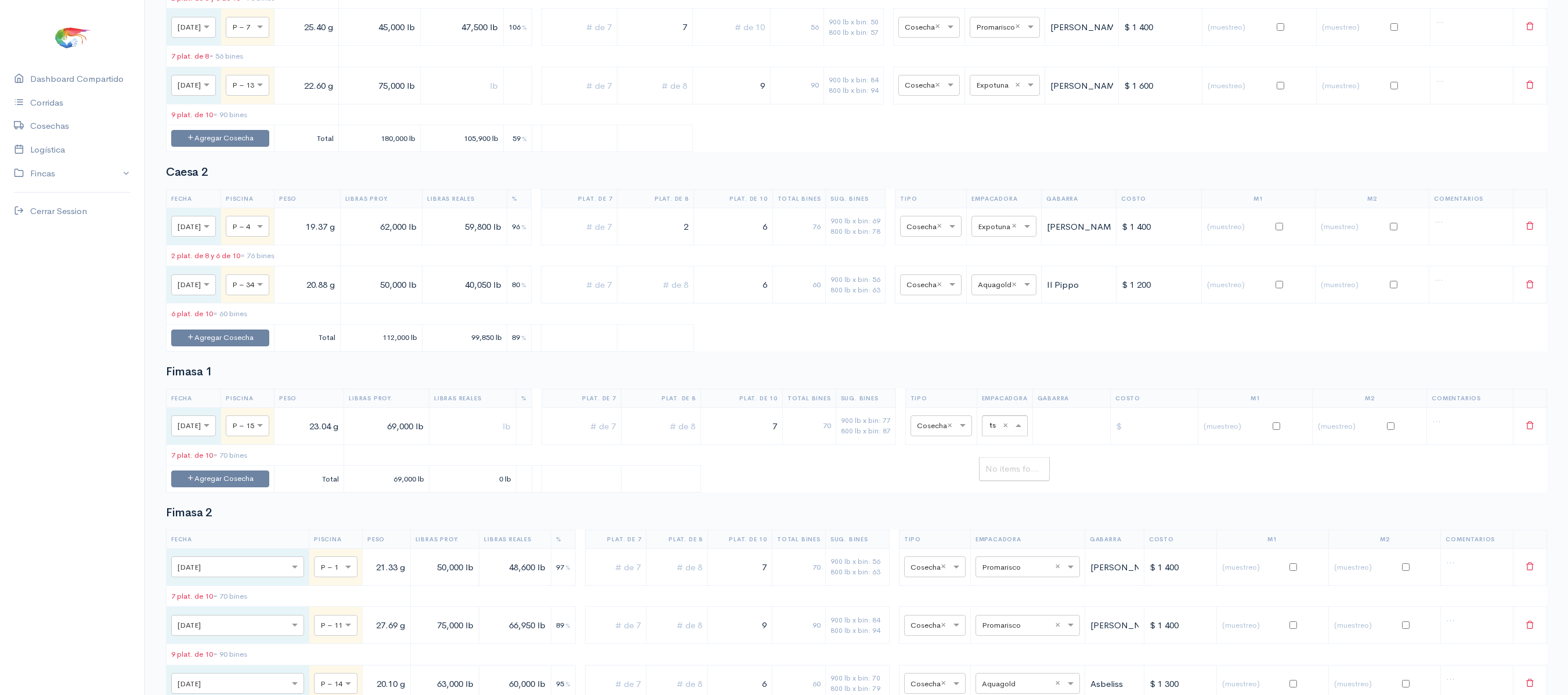
type input "t"
type input "to"
click at [999, 466] on span "Total Seafood" at bounding box center [1013, 468] width 55 height 11
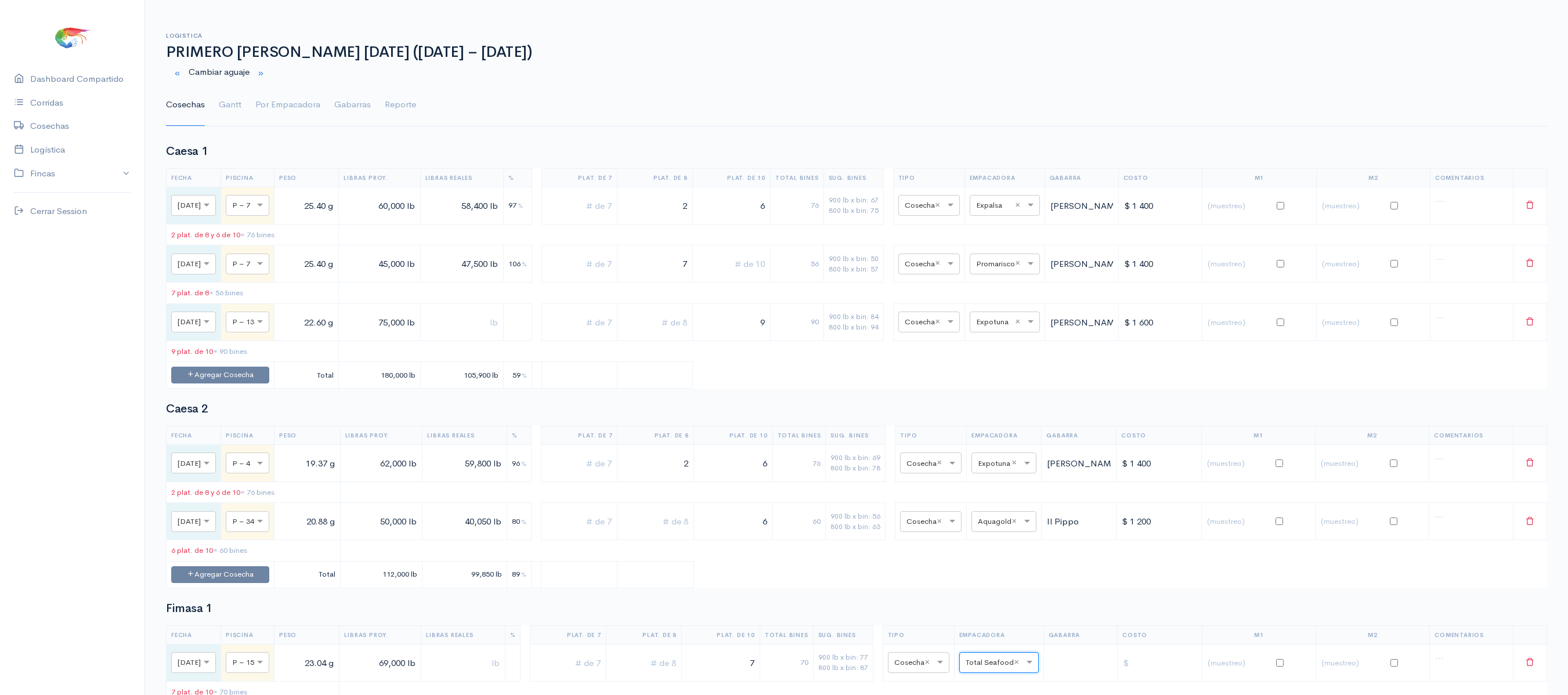
scroll to position [3, 0]
click at [238, 106] on link "Gantt" at bounding box center [230, 104] width 23 height 42
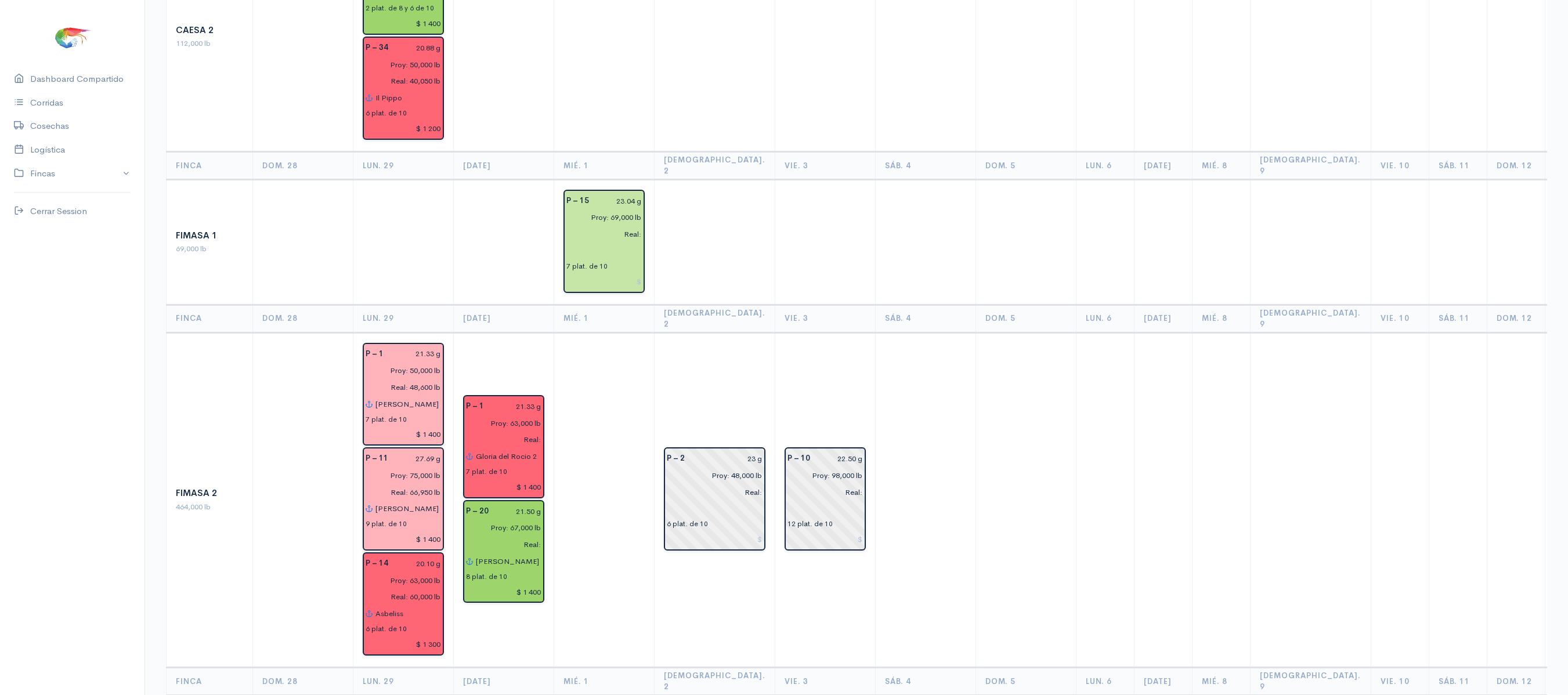
scroll to position [0, 0]
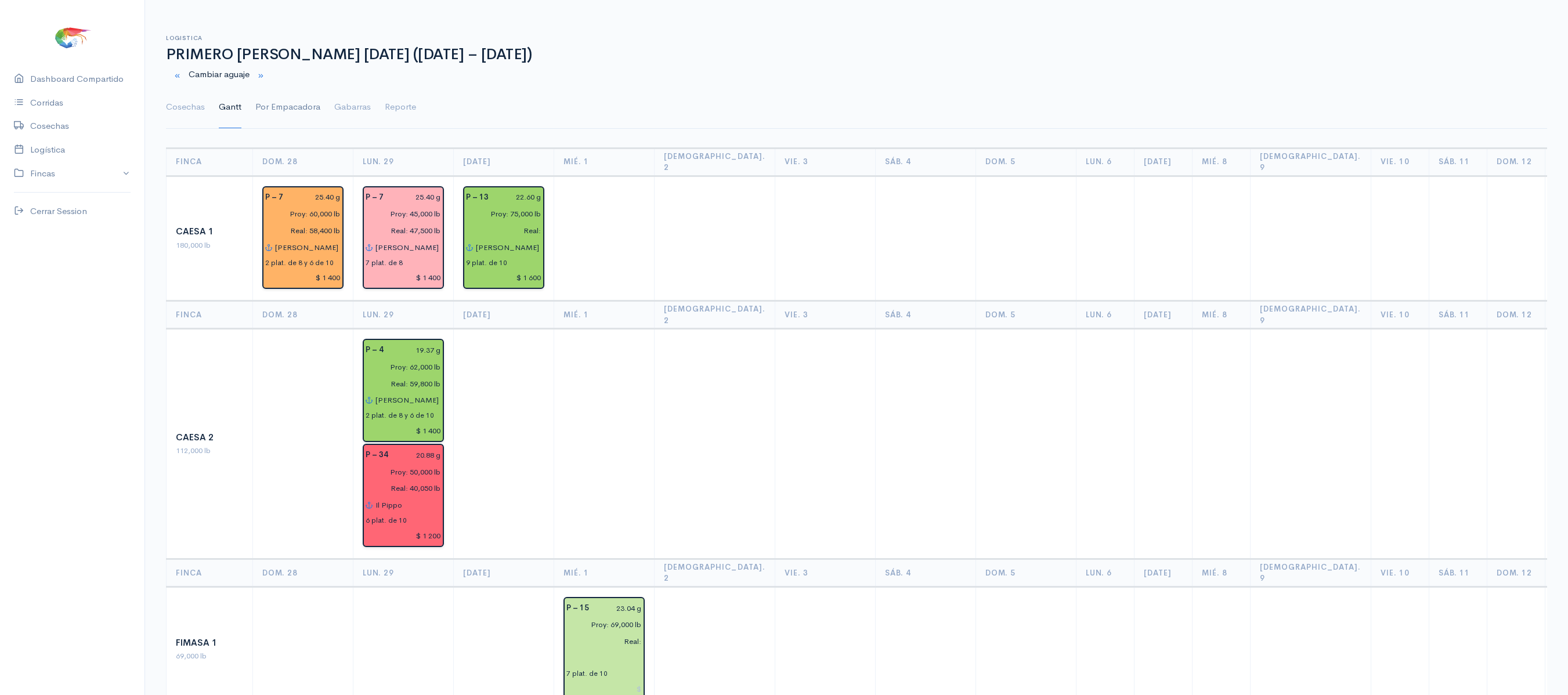
click at [268, 97] on link "Por Empacadora" at bounding box center [288, 108] width 65 height 42
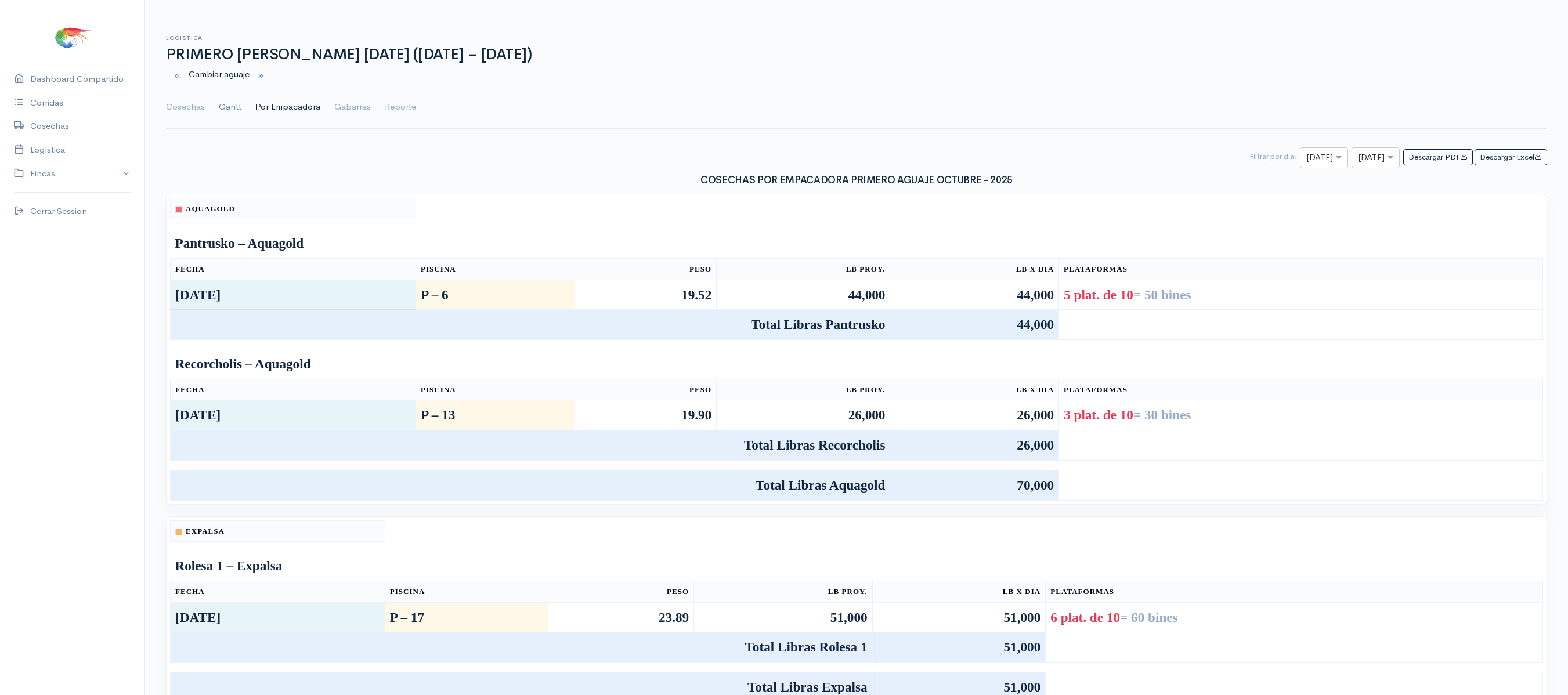
click at [234, 125] on link "Gantt" at bounding box center [230, 108] width 23 height 42
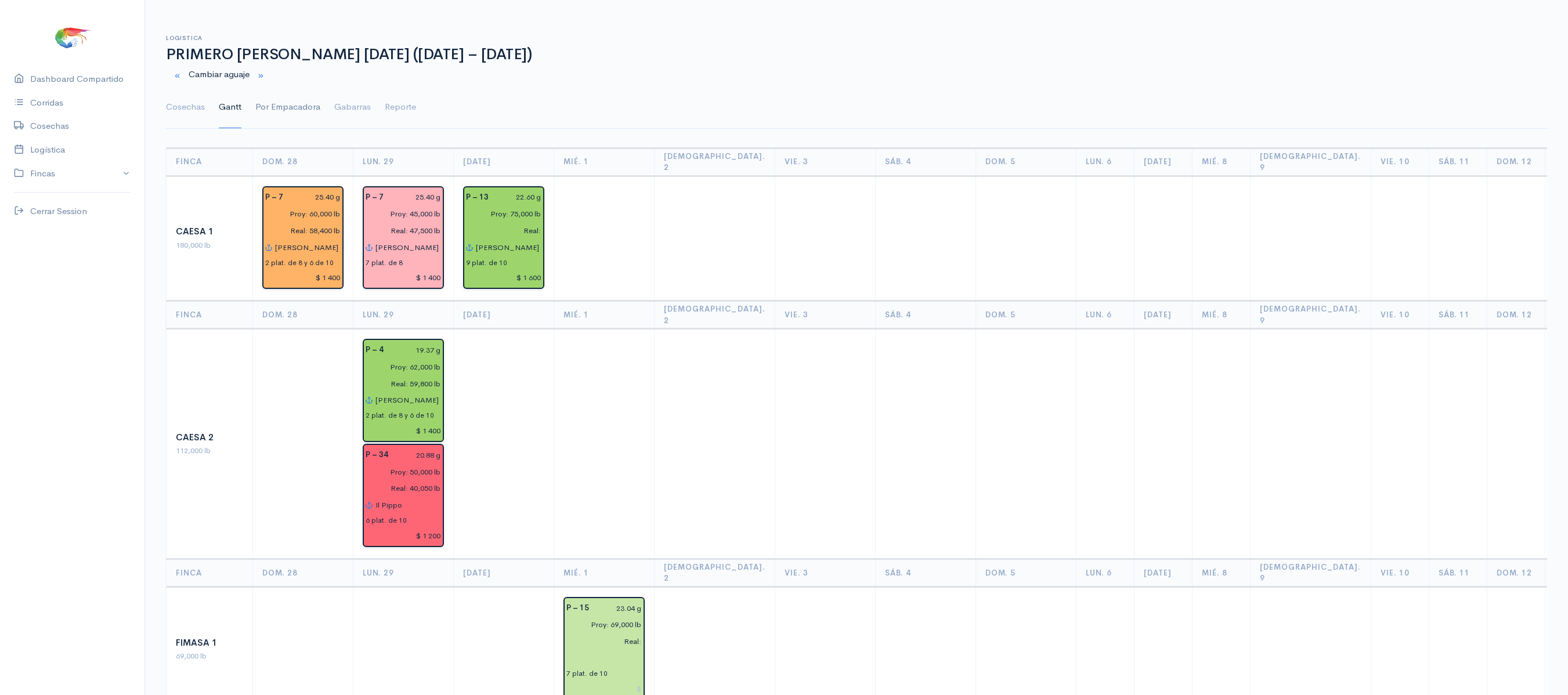
click at [294, 109] on link "Por Empacadora" at bounding box center [288, 108] width 65 height 42
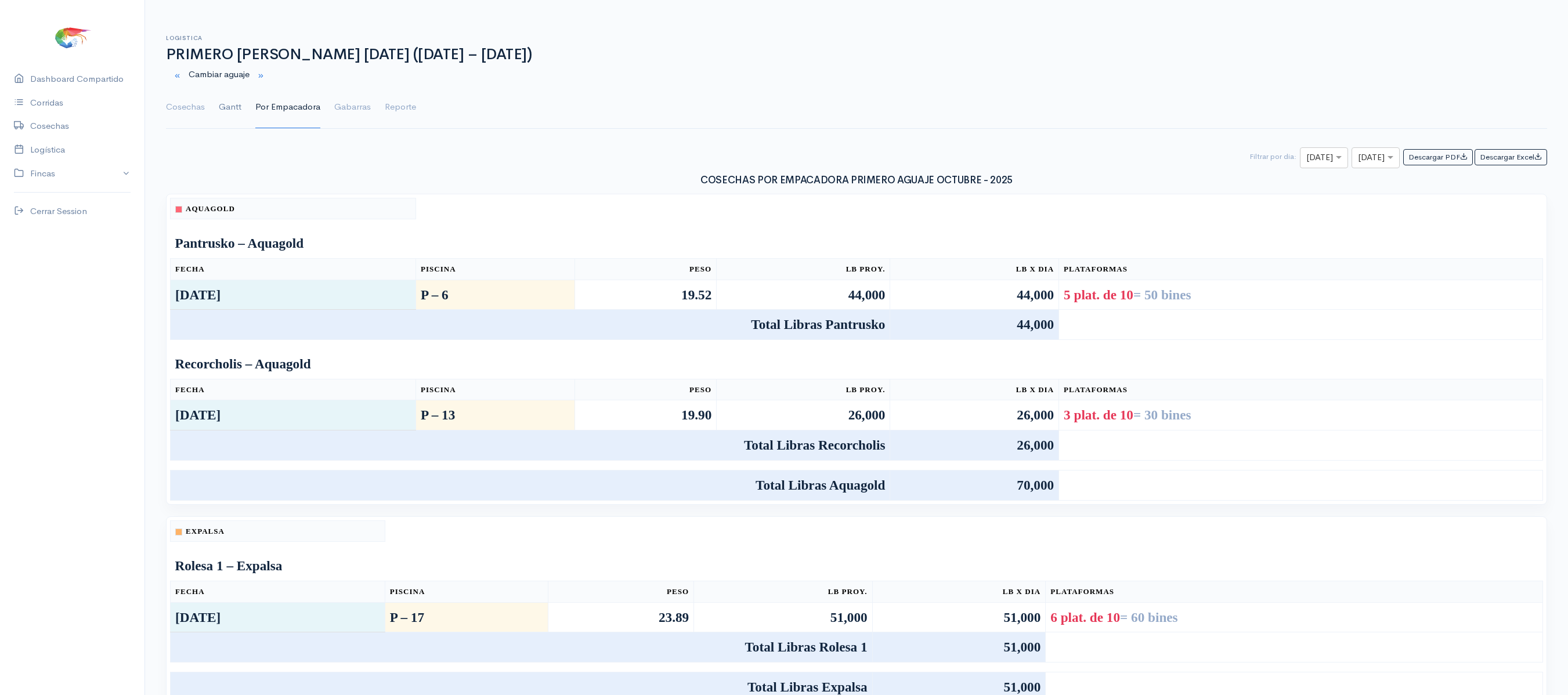
click at [228, 108] on link "Gantt" at bounding box center [230, 108] width 23 height 42
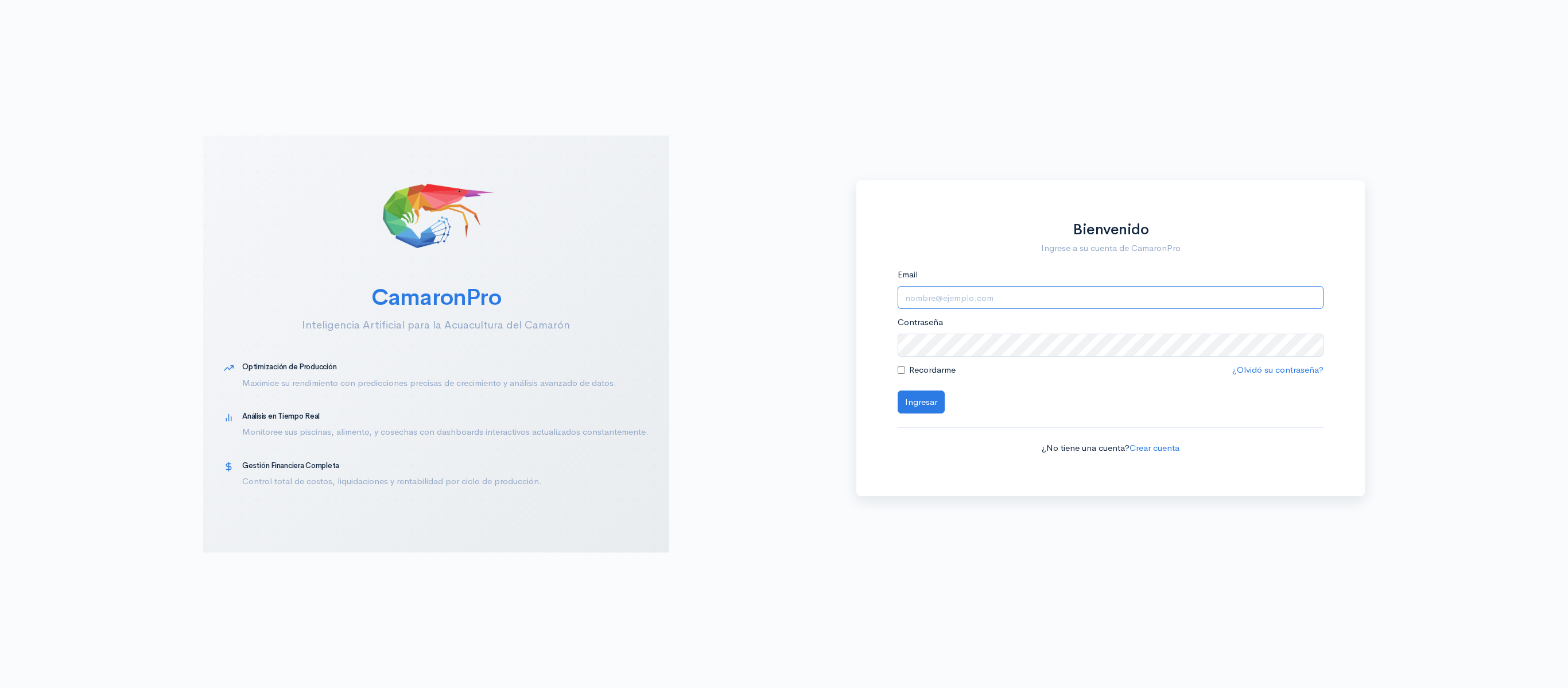
click at [971, 305] on input "Email" at bounding box center [1110, 298] width 426 height 23
type input "[EMAIL_ADDRESS][DOMAIN_NAME]"
click at [897, 390] on button "Ingresar" at bounding box center [920, 402] width 47 height 23
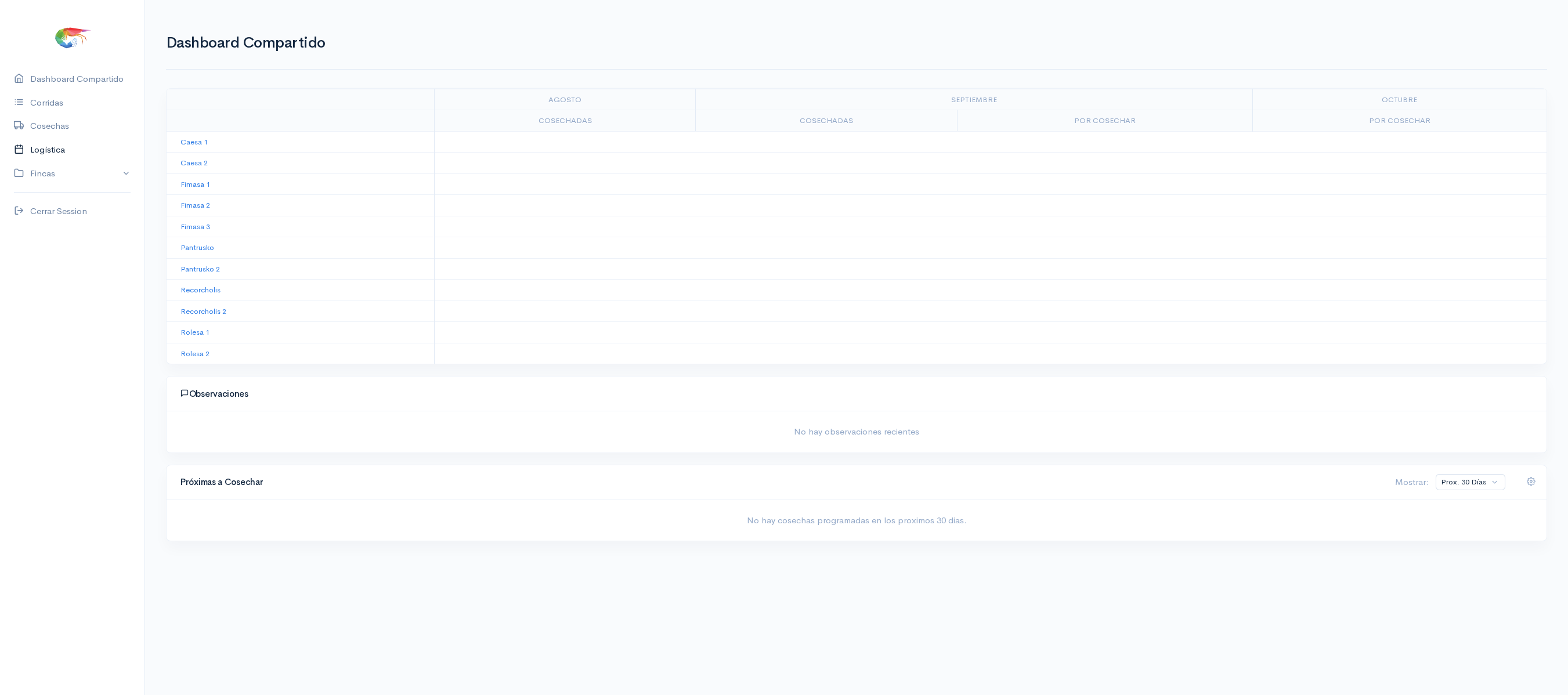
click at [35, 138] on link "Logística" at bounding box center [72, 150] width 145 height 23
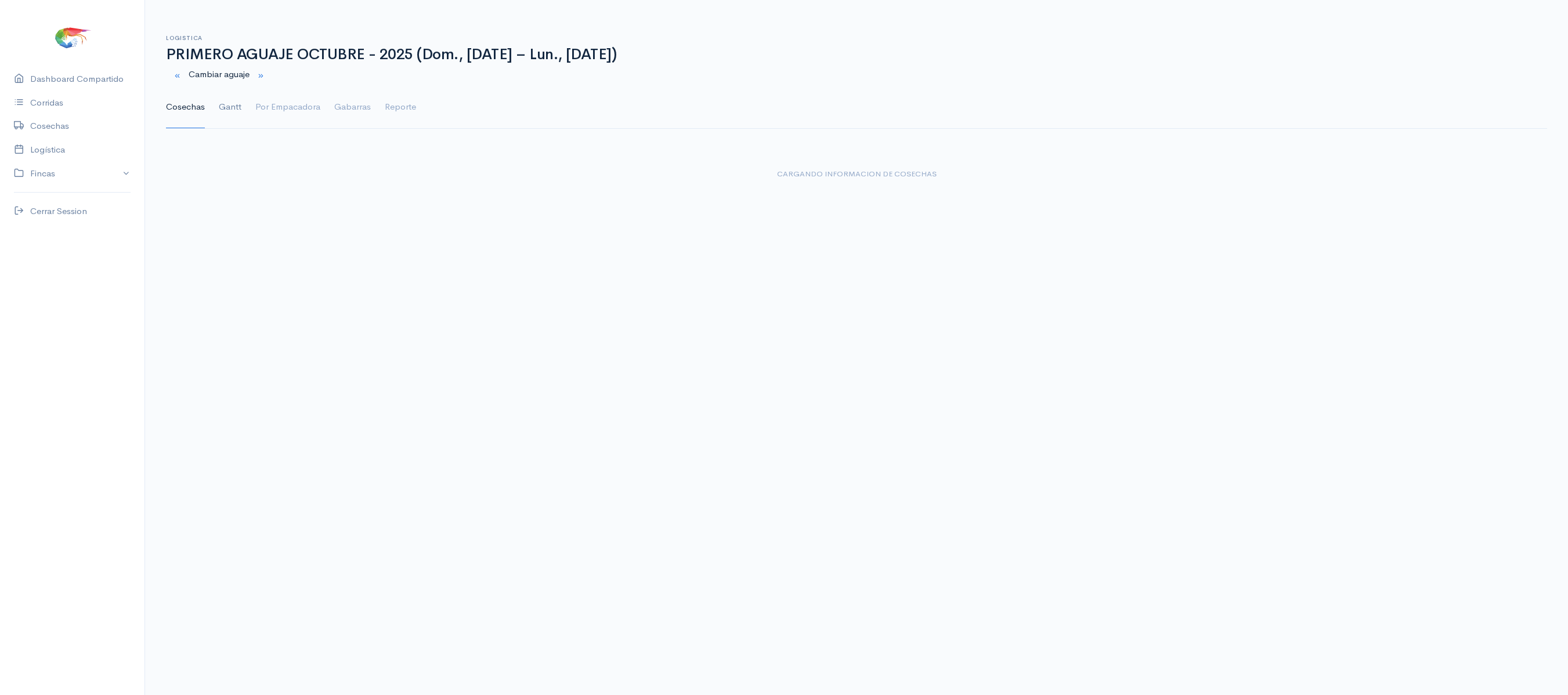
click at [219, 109] on link "Gantt" at bounding box center [230, 108] width 23 height 42
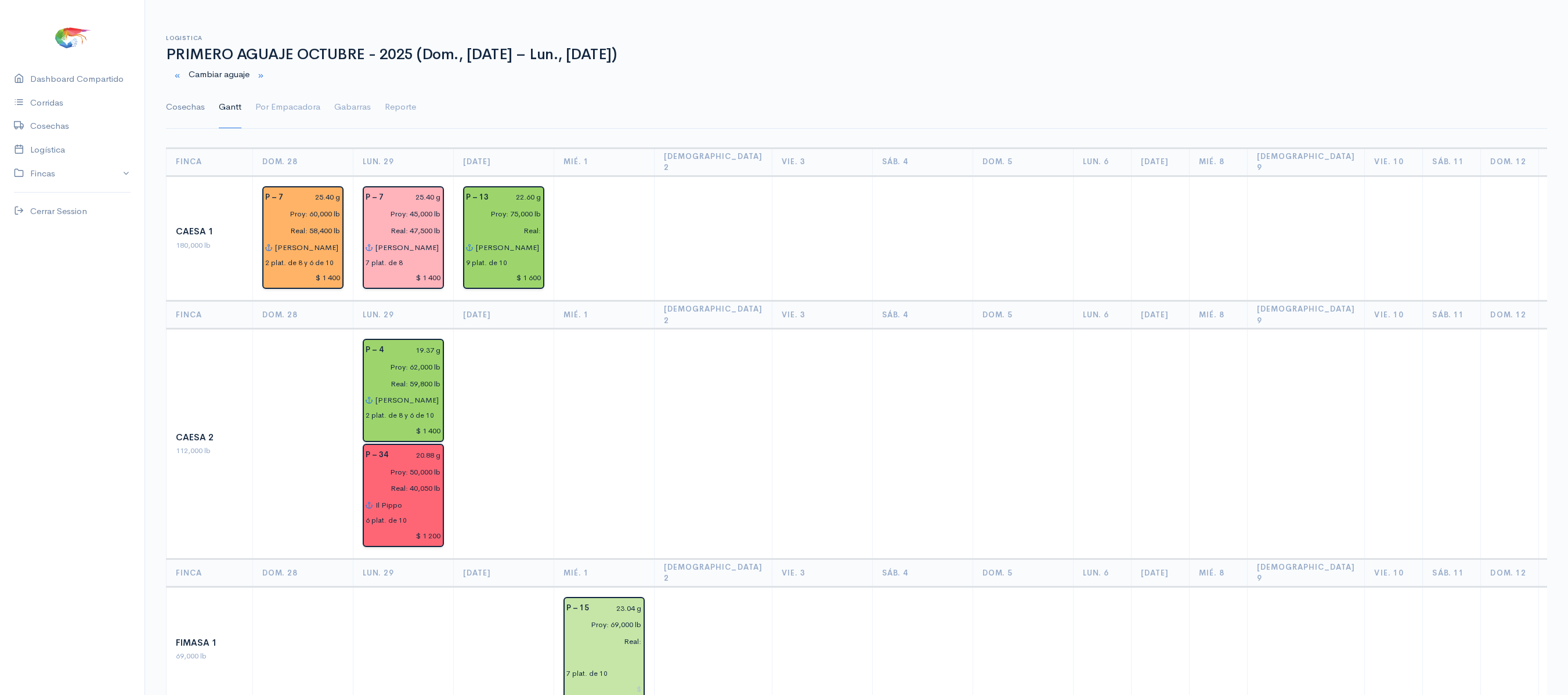
click at [173, 116] on link "Cosechas" at bounding box center [185, 108] width 39 height 42
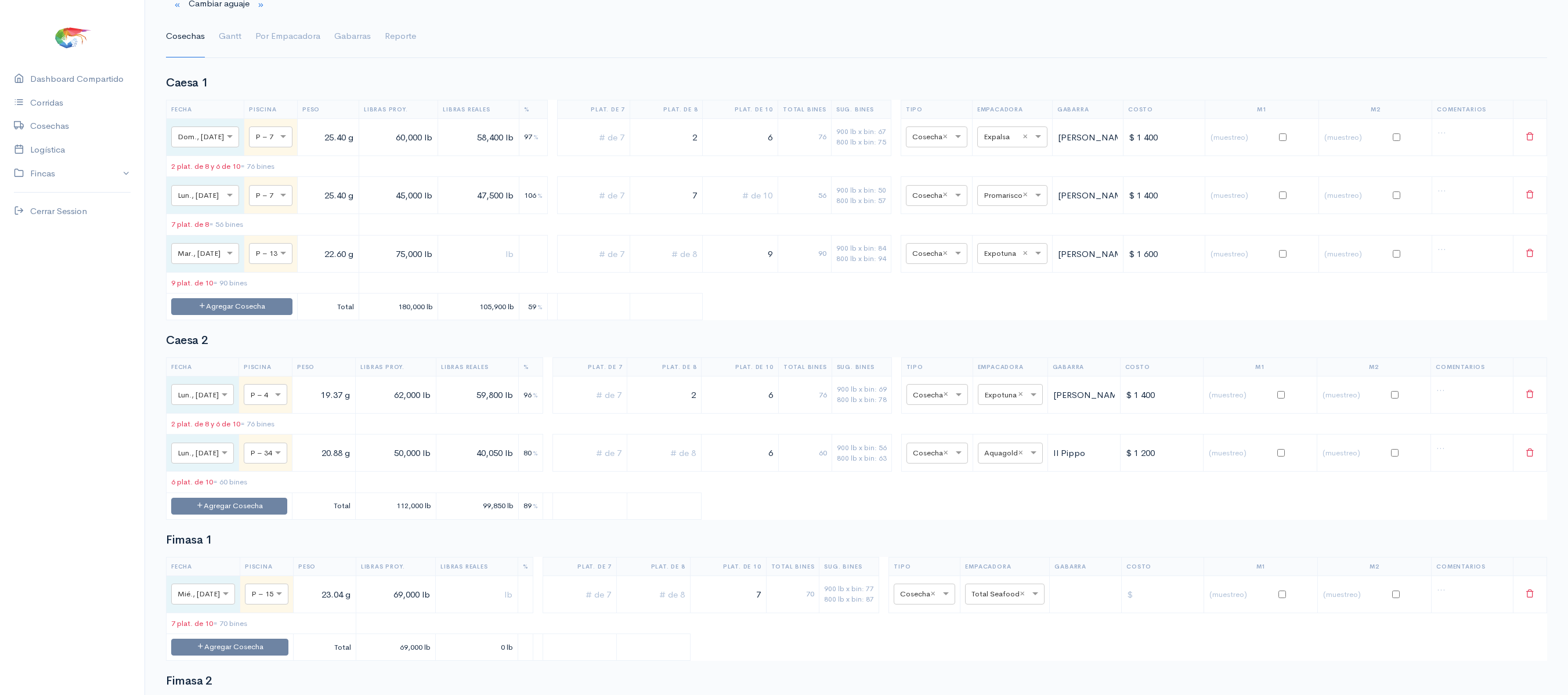
scroll to position [72, 0]
click at [238, 34] on link "Gantt" at bounding box center [230, 35] width 23 height 42
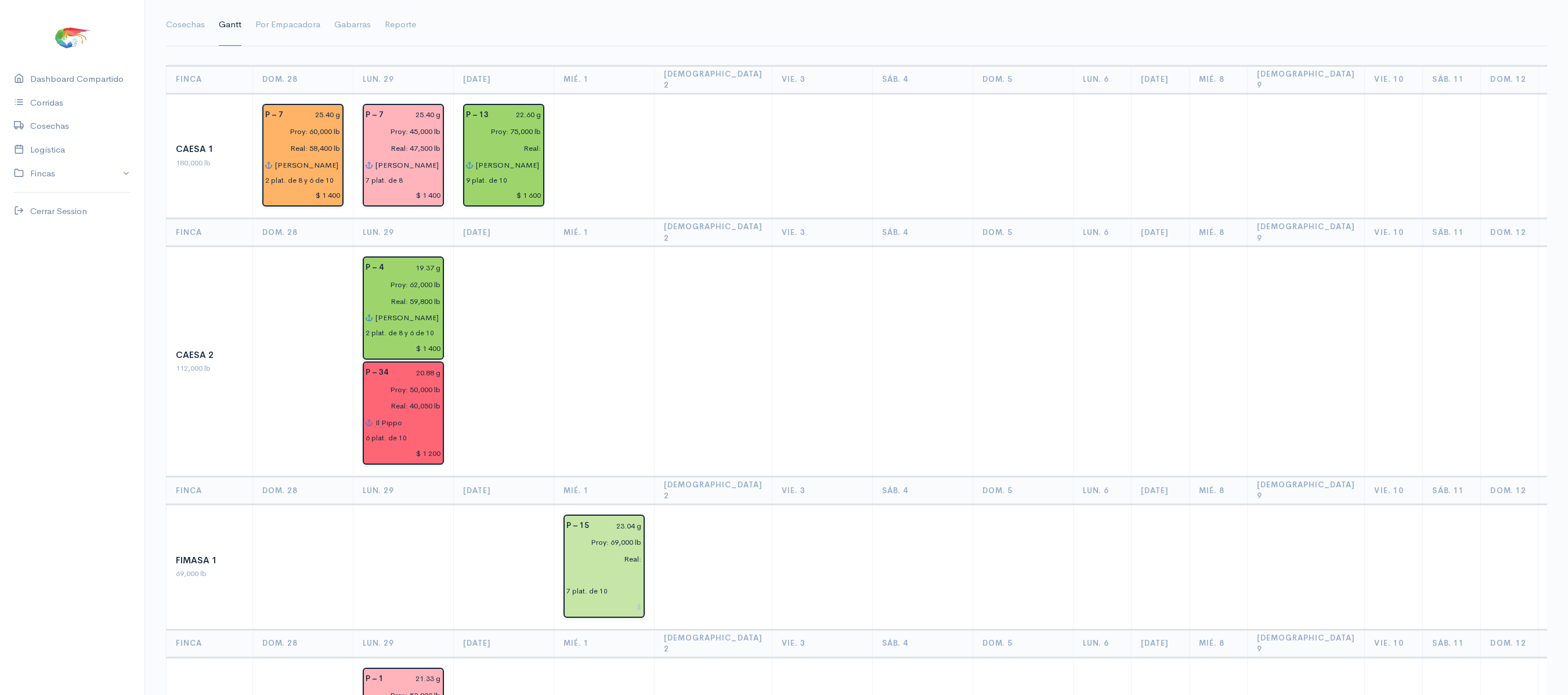
scroll to position [81, 0]
click at [181, 34] on link "Cosechas" at bounding box center [185, 26] width 39 height 42
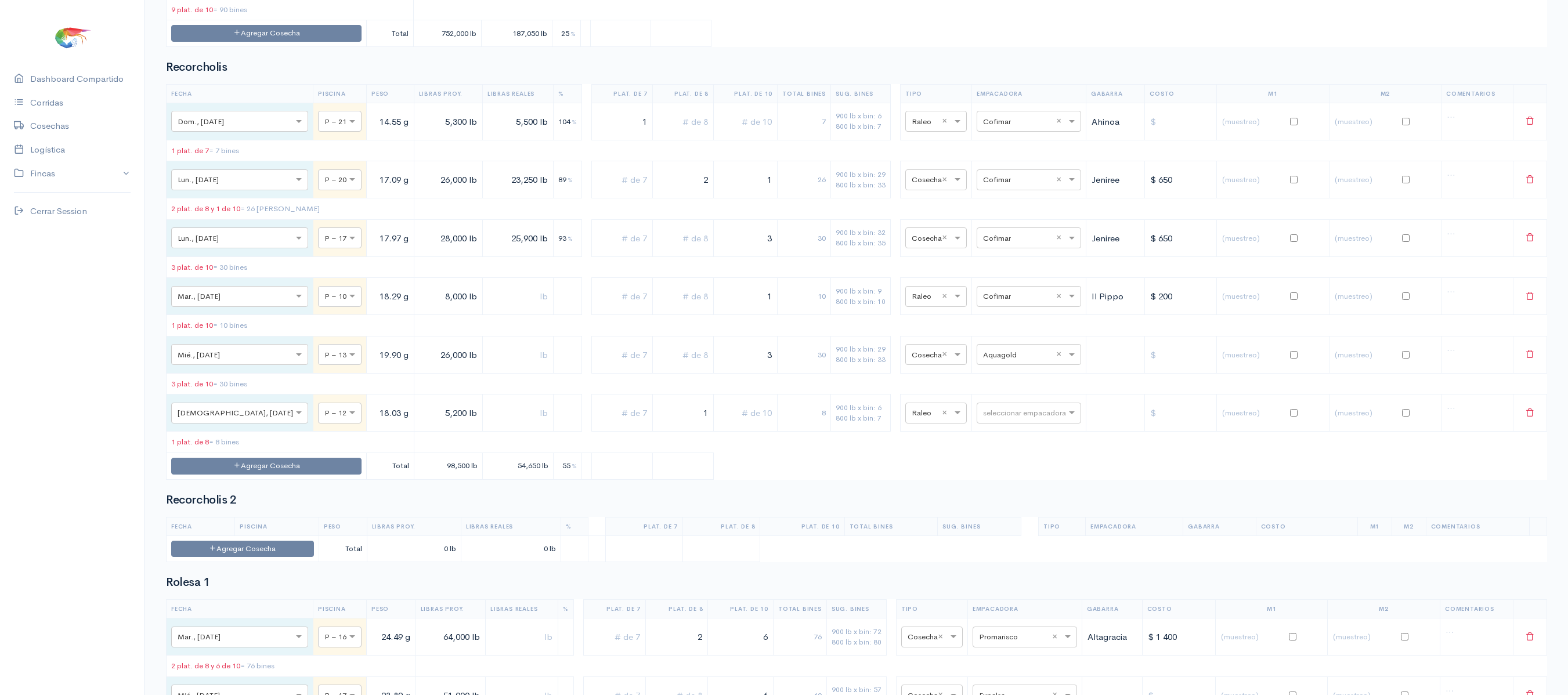
scroll to position [2299, 0]
click at [993, 364] on div "seleccionar empacadora × Aquagold ×" at bounding box center [1029, 353] width 104 height 21
type input "EXPO"
click at [1026, 514] on div "Expotuna" at bounding box center [1017, 524] width 104 height 23
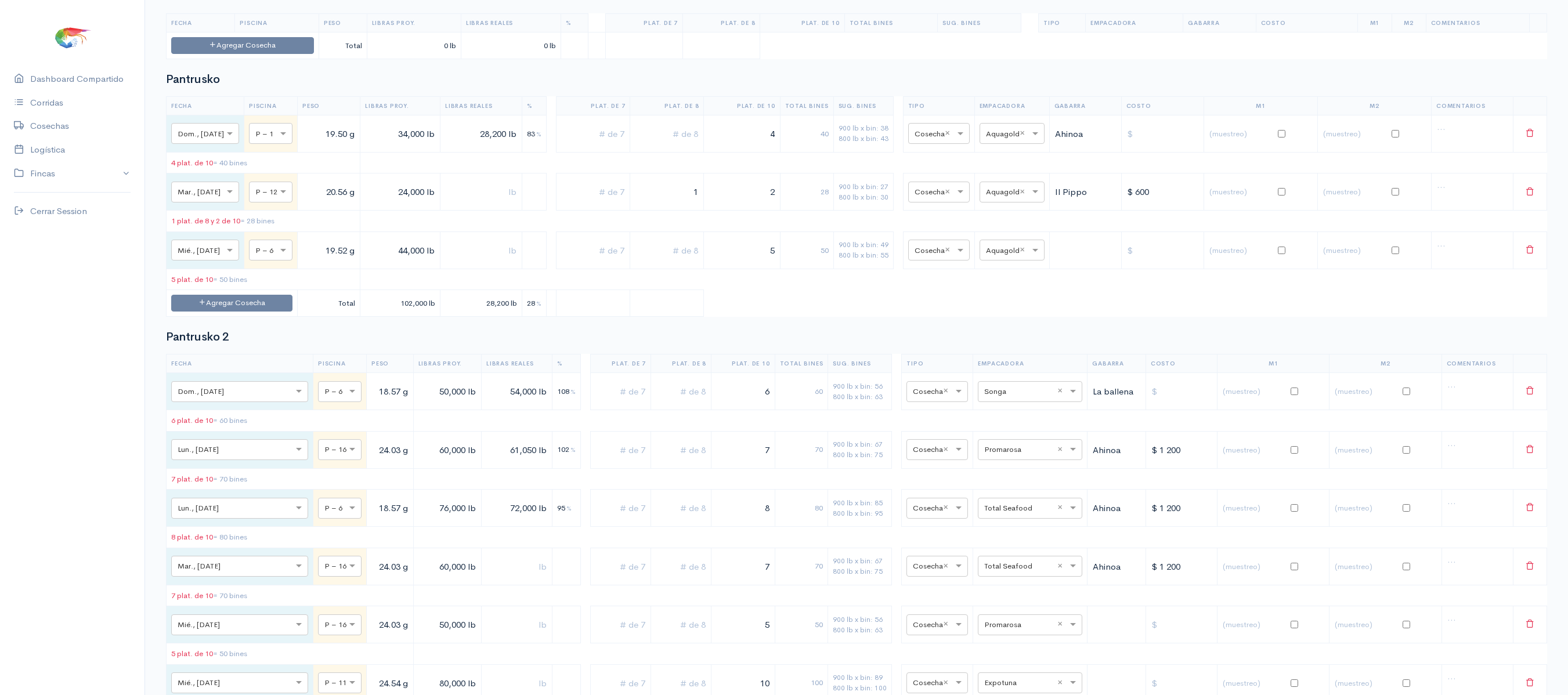
scroll to position [1200, 0]
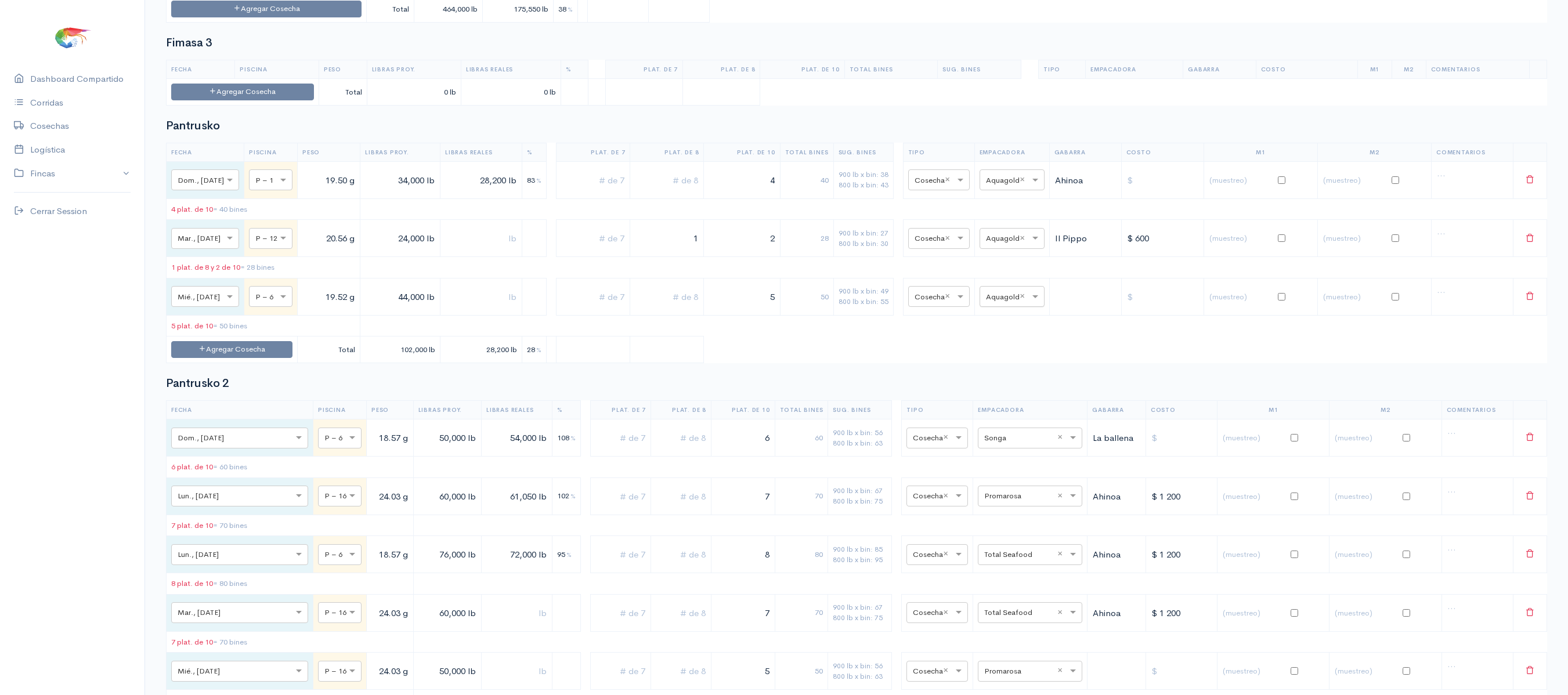
click at [1010, 303] on input "text" at bounding box center [1002, 296] width 31 height 13
type input "EXPO"
click at [1008, 420] on span "Expotuna" at bounding box center [1014, 421] width 38 height 11
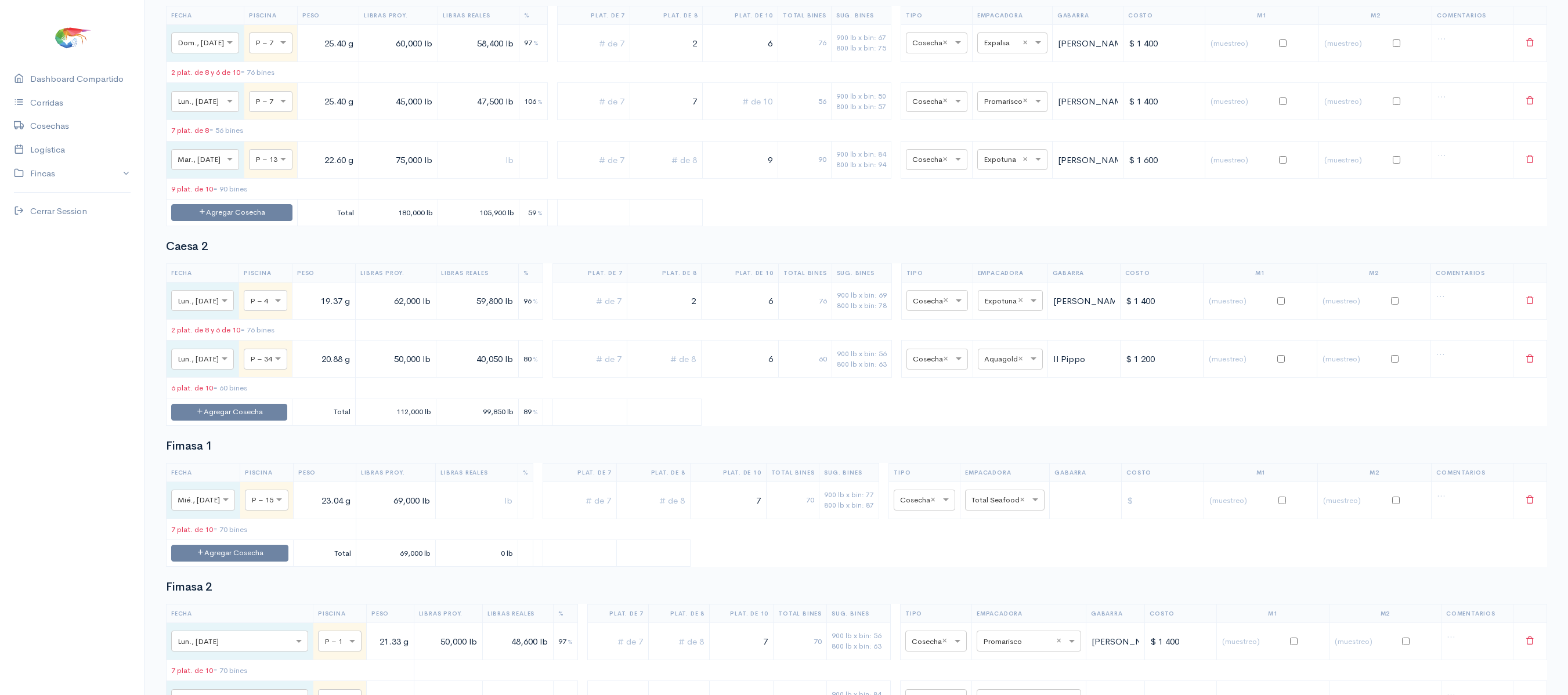
scroll to position [0, 0]
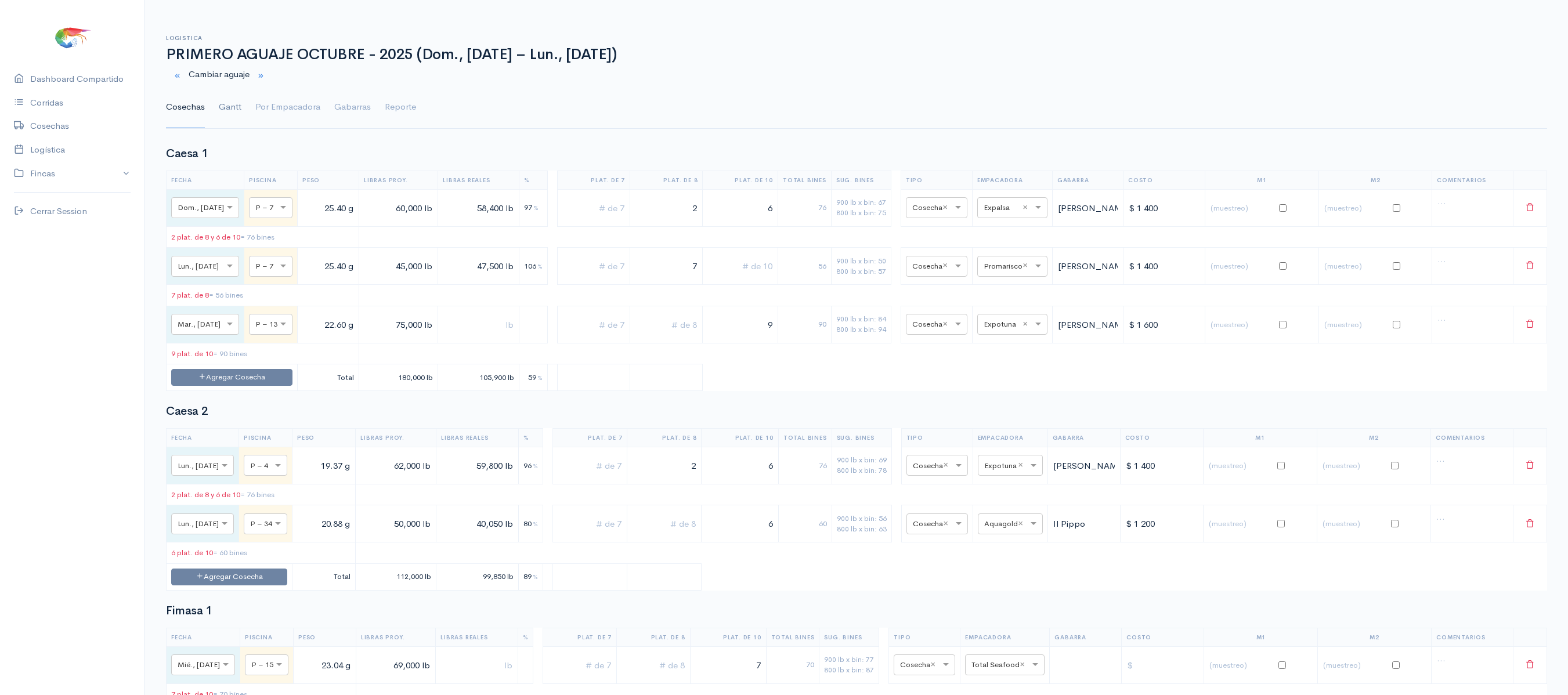
click at [237, 106] on link "Gantt" at bounding box center [230, 108] width 23 height 42
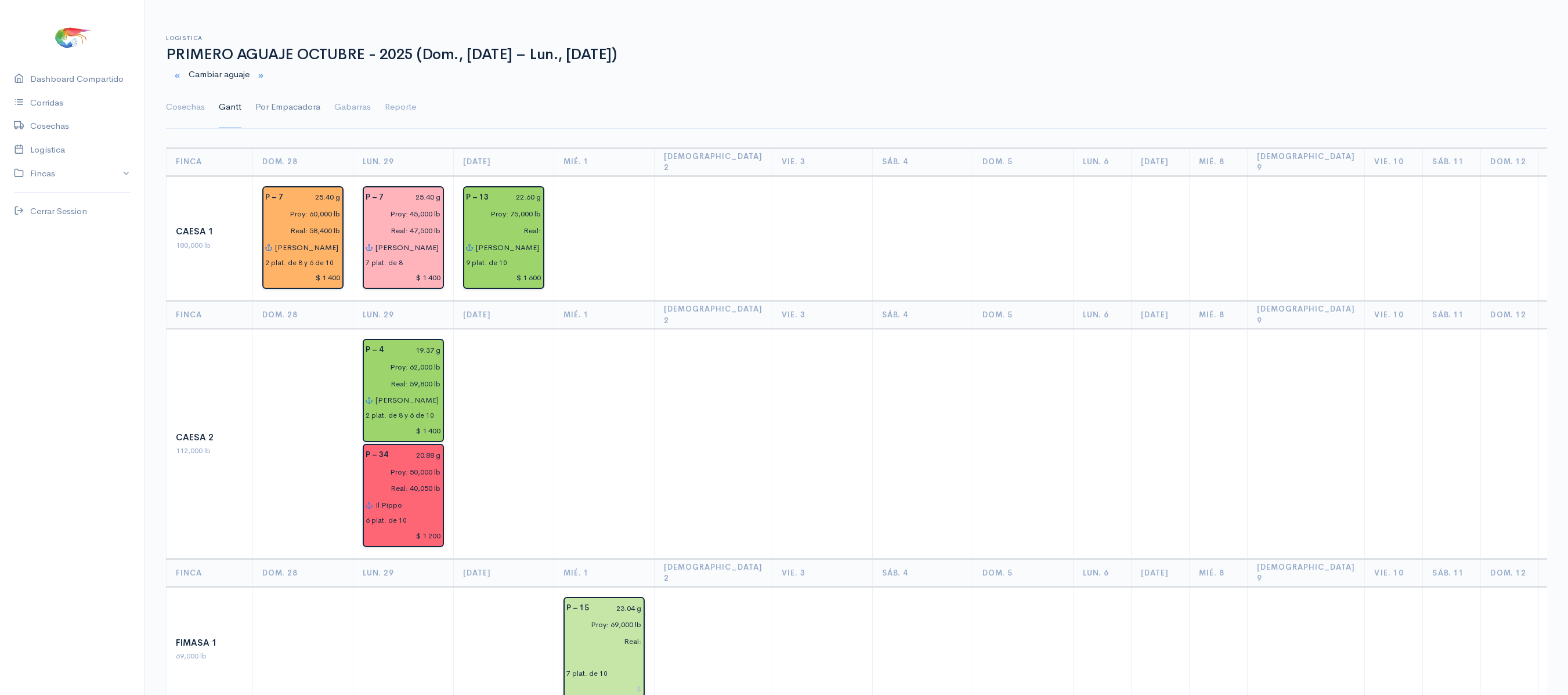
click at [283, 110] on link "Por Empacadora" at bounding box center [288, 108] width 65 height 42
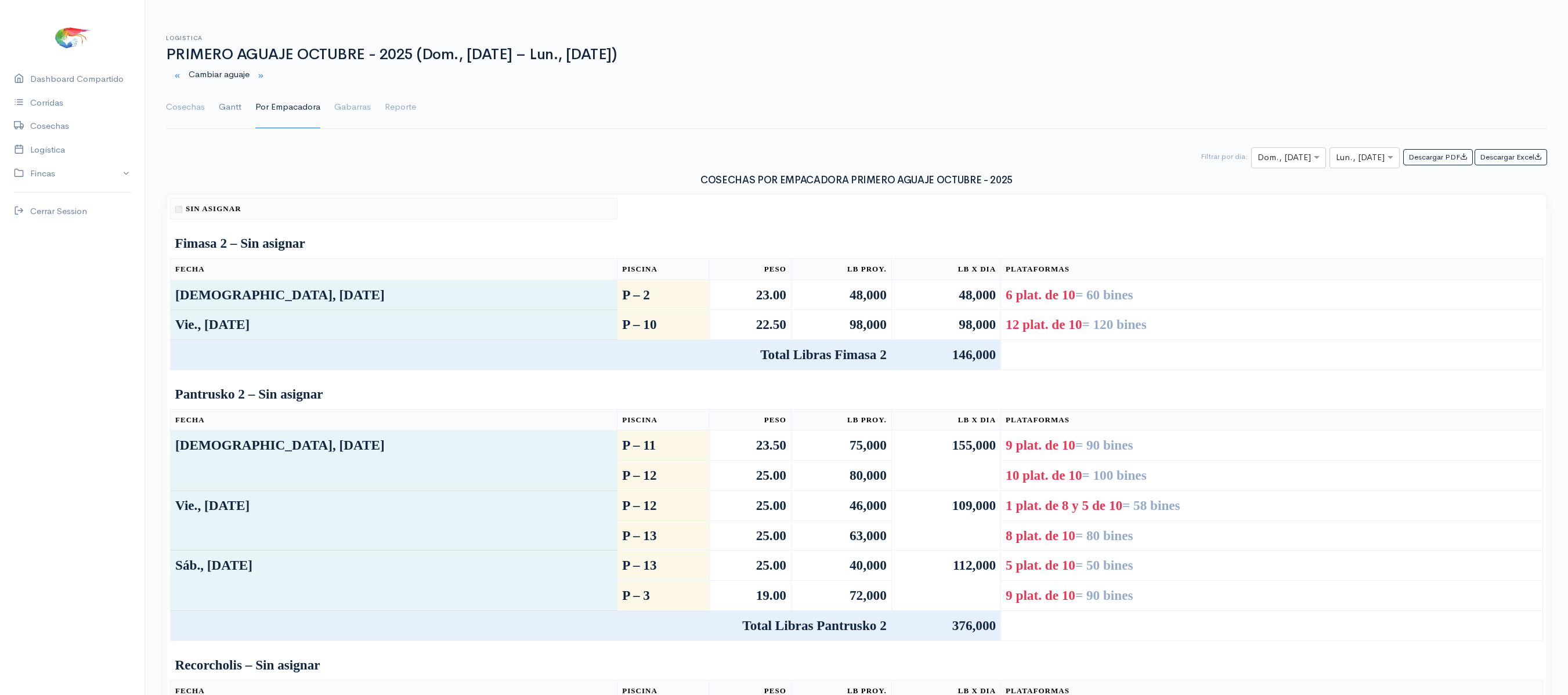
click at [231, 103] on link "Gantt" at bounding box center [230, 108] width 23 height 42
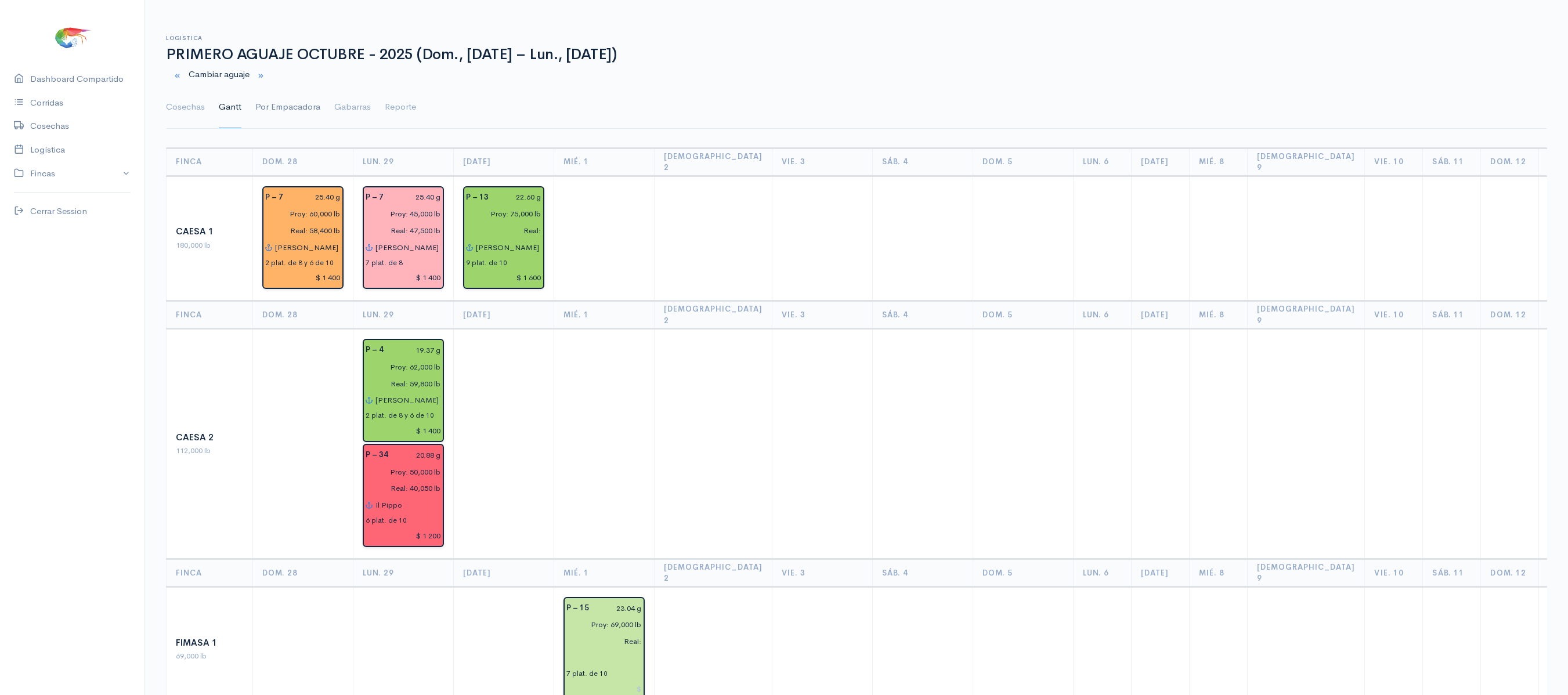
click at [303, 104] on link "Por Empacadora" at bounding box center [288, 108] width 65 height 42
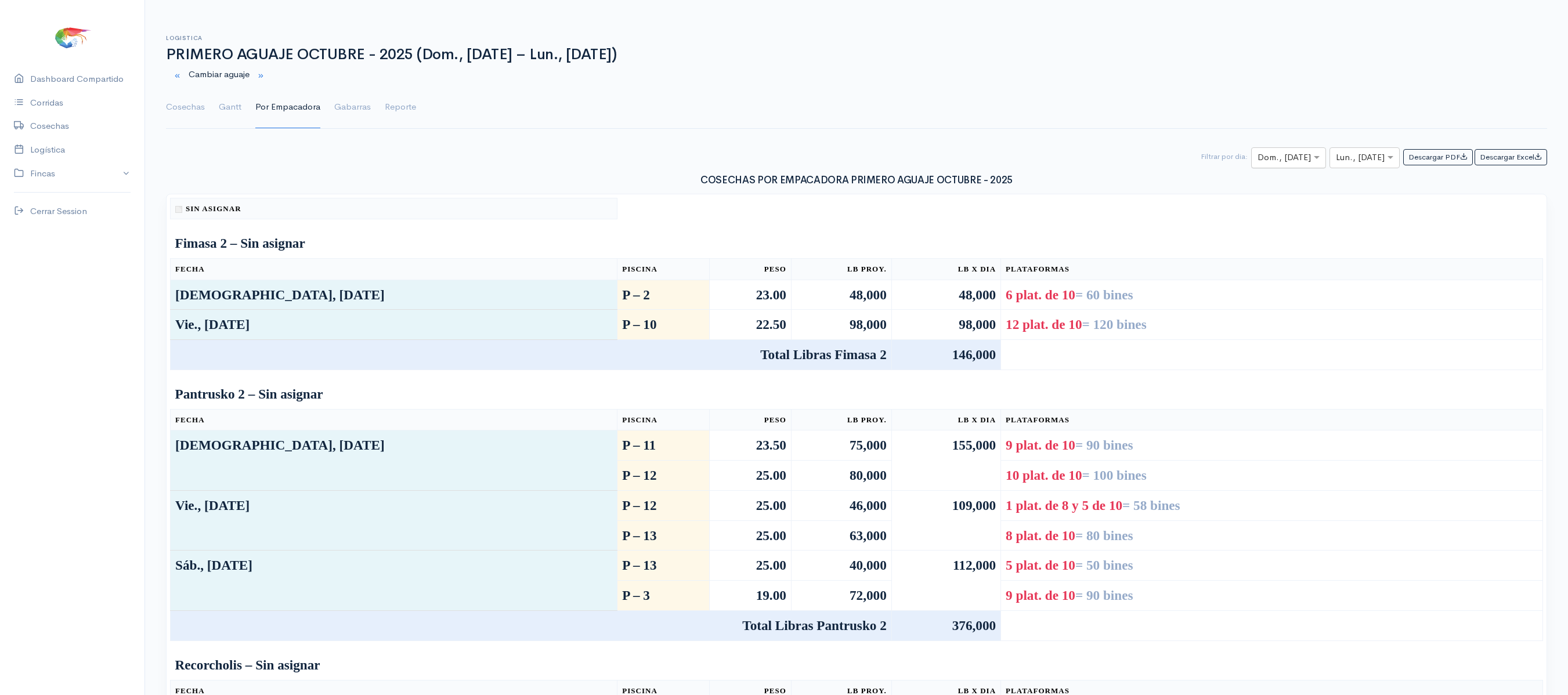
click at [1275, 155] on input "text" at bounding box center [1278, 158] width 41 height 14
type input "3"
type input "1"
click at [1260, 181] on span "Mié., 1 Oct." at bounding box center [1270, 181] width 50 height 11
click at [1364, 166] on input "text" at bounding box center [1354, 158] width 37 height 14
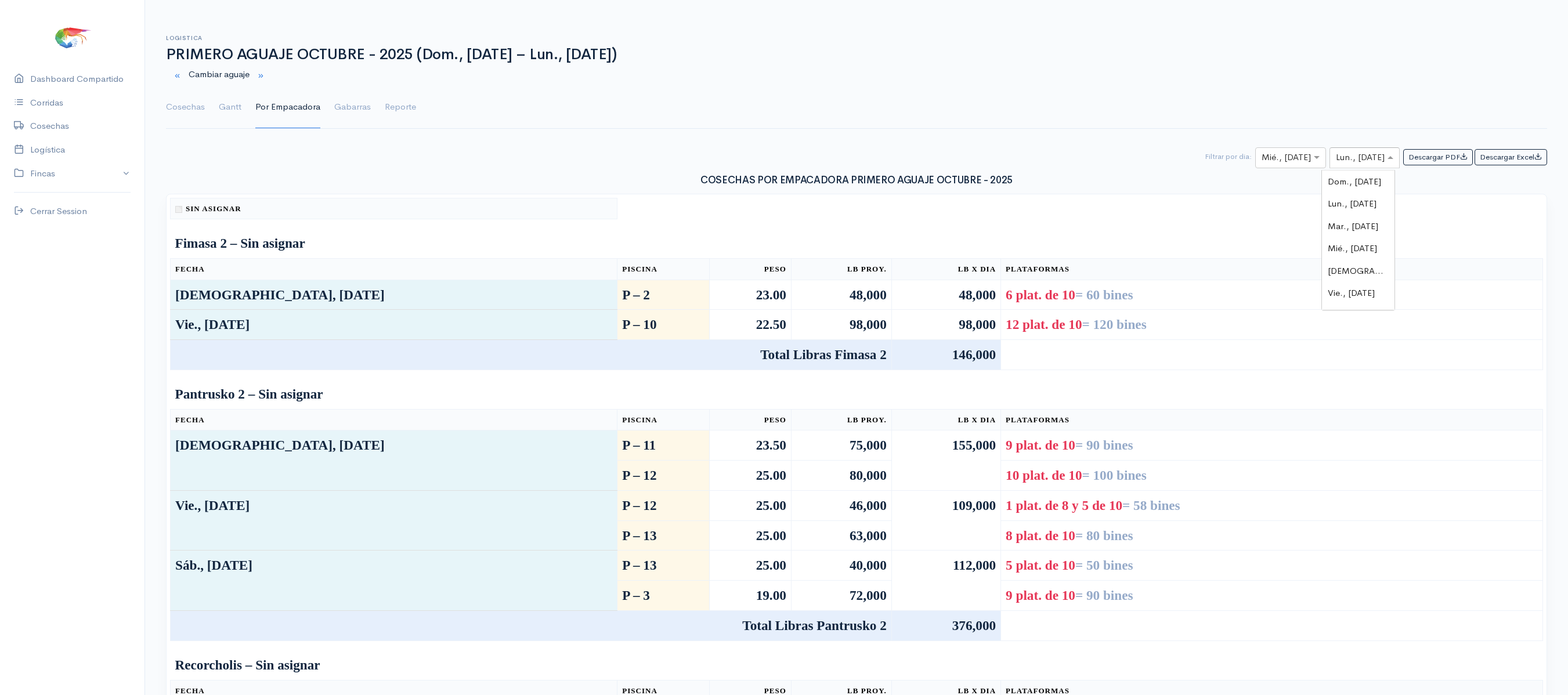
scroll to position [218, 0]
type input "1"
click at [1364, 173] on div "Mié., 1 Oct." at bounding box center [1358, 182] width 72 height 23
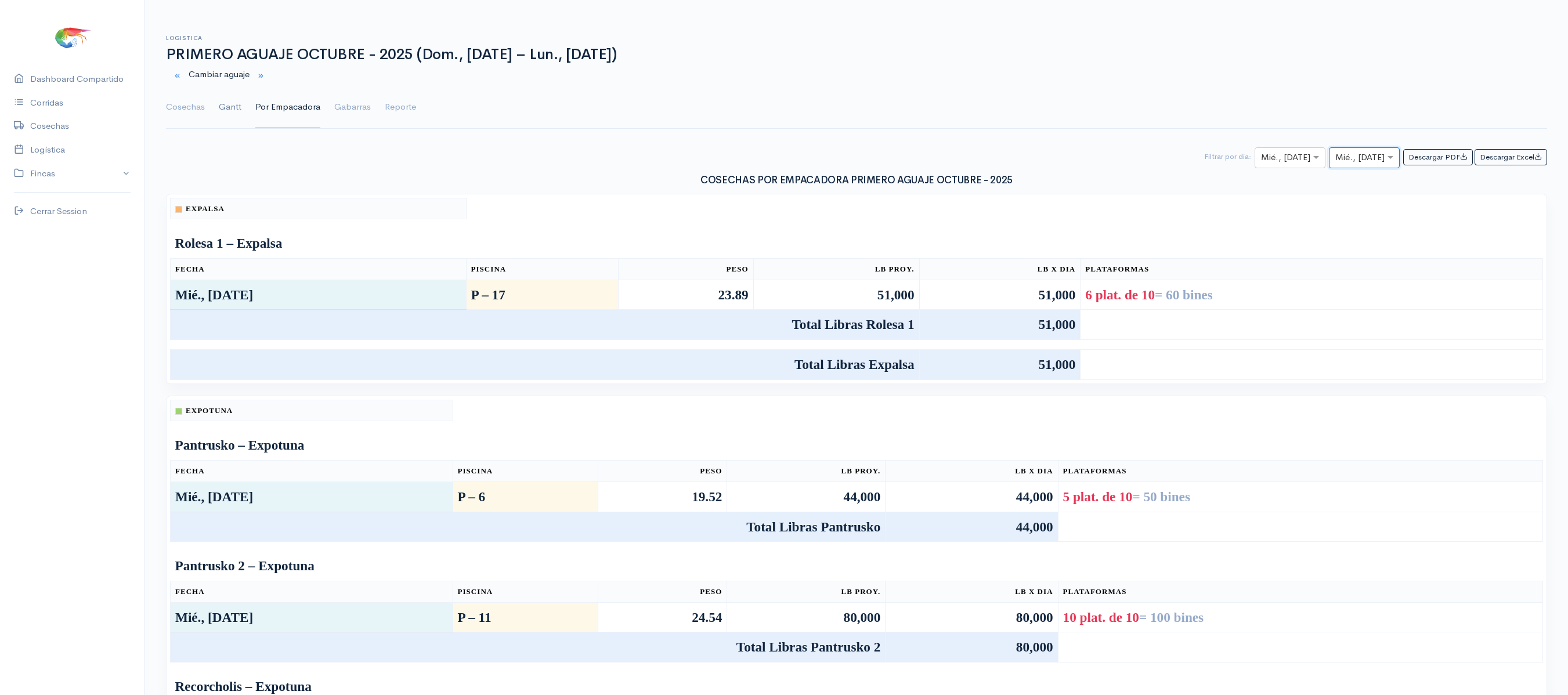
click at [232, 108] on link "Gantt" at bounding box center [230, 108] width 23 height 42
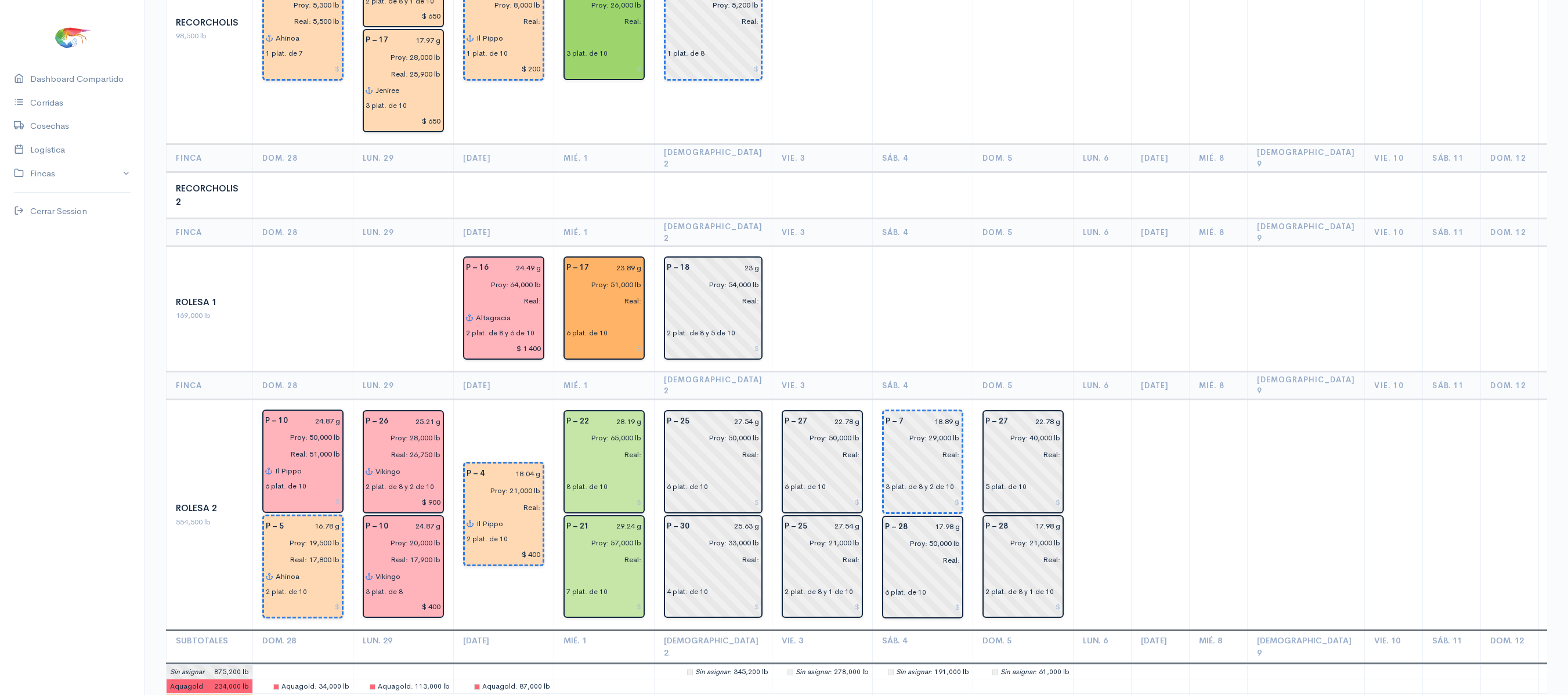
scroll to position [1664, 0]
